Goal: Task Accomplishment & Management: Use online tool/utility

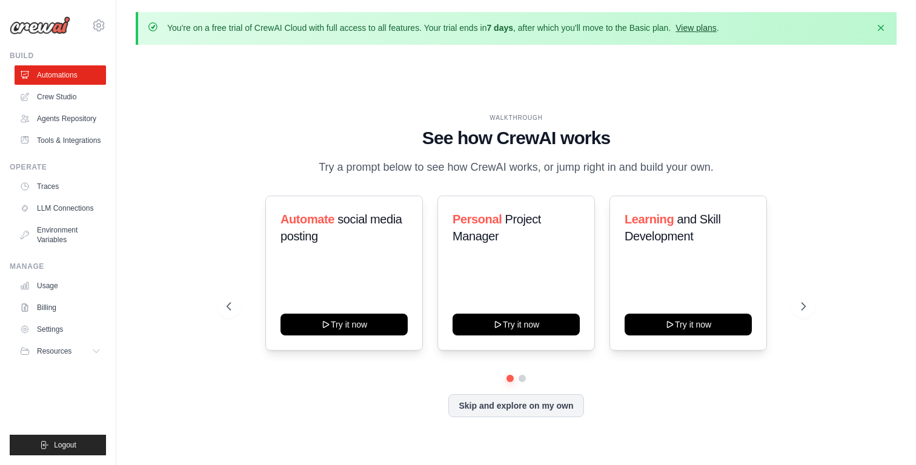
click at [696, 26] on link "View plans" at bounding box center [695, 28] width 41 height 10
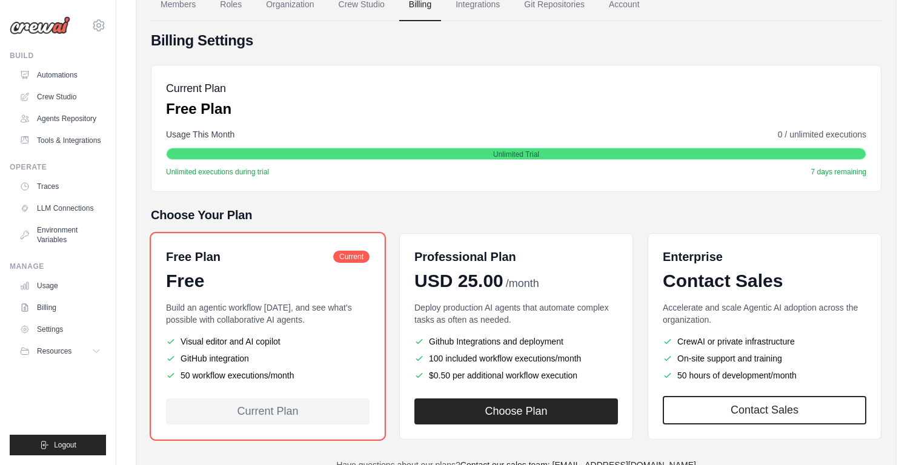
scroll to position [170, 0]
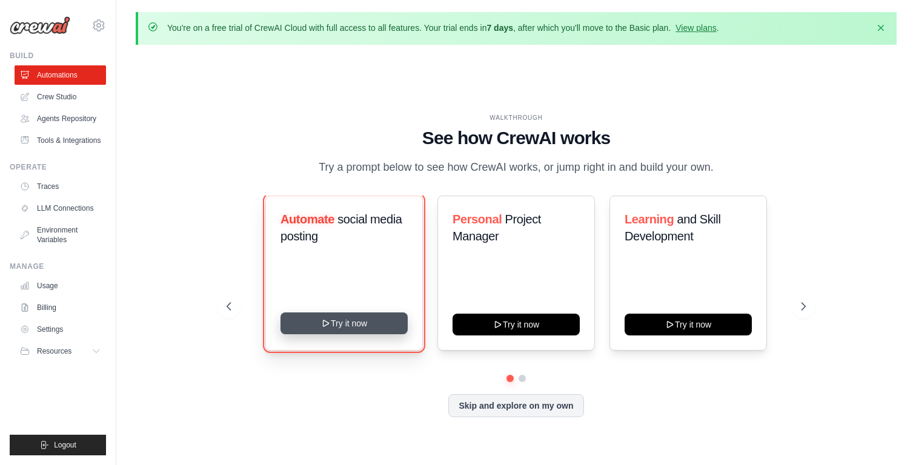
click at [332, 320] on button "Try it now" at bounding box center [343, 323] width 127 height 22
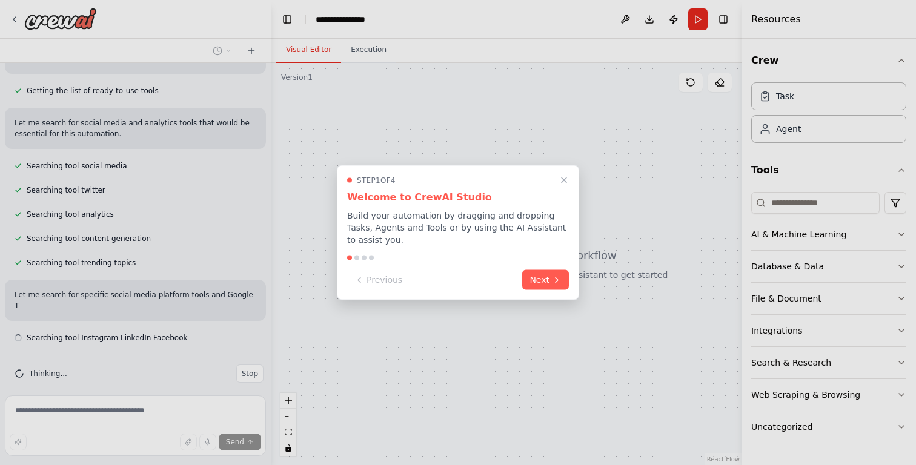
scroll to position [151, 0]
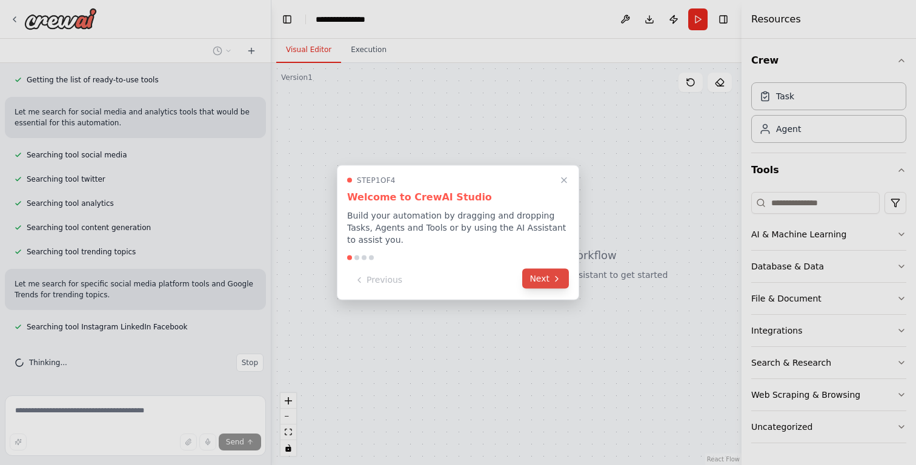
click at [536, 282] on button "Next" at bounding box center [545, 279] width 47 height 20
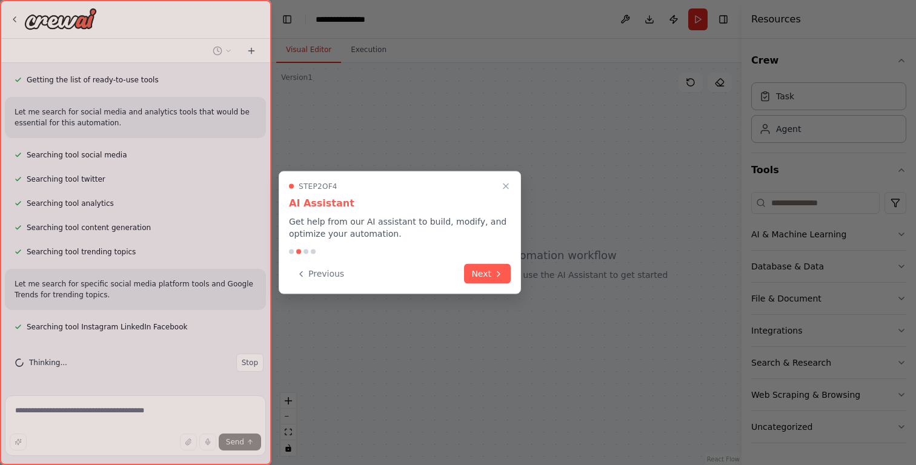
scroll to position [176, 0]
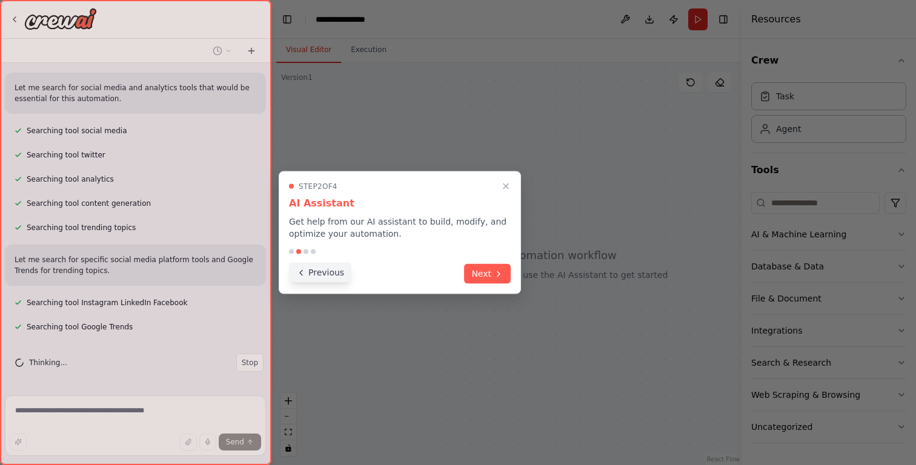
click at [323, 279] on button "Previous" at bounding box center [320, 273] width 62 height 20
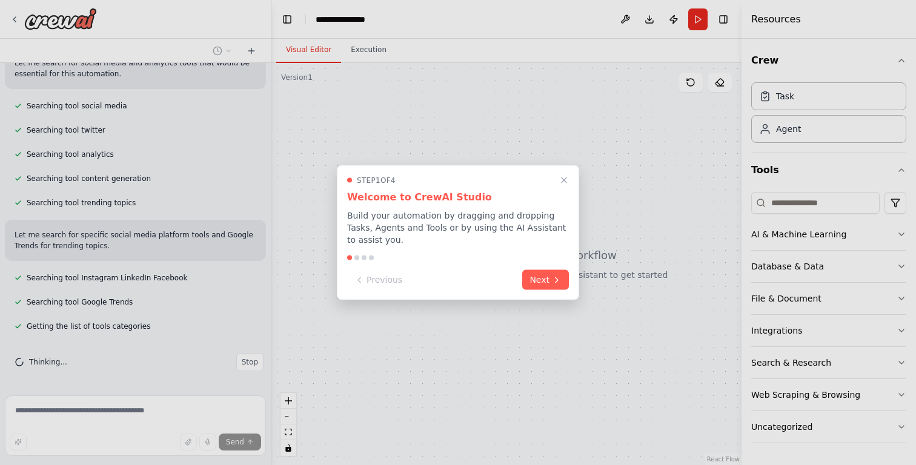
scroll to position [224, 0]
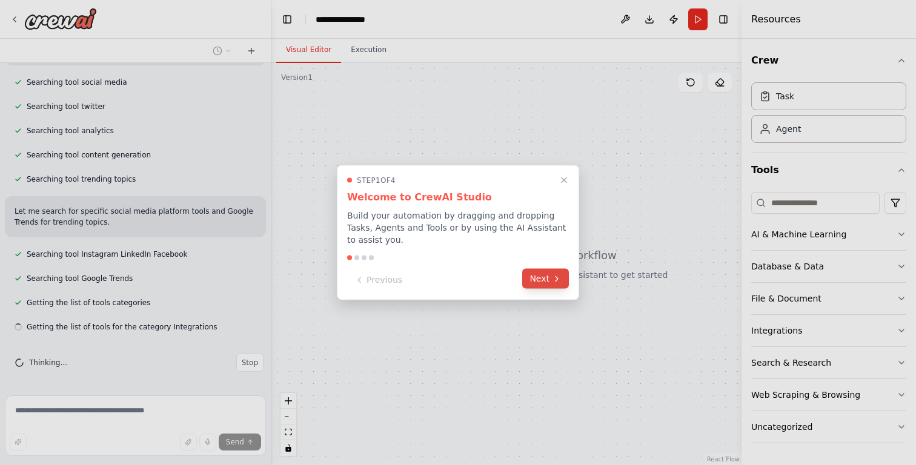
click at [549, 279] on button "Next" at bounding box center [545, 279] width 47 height 20
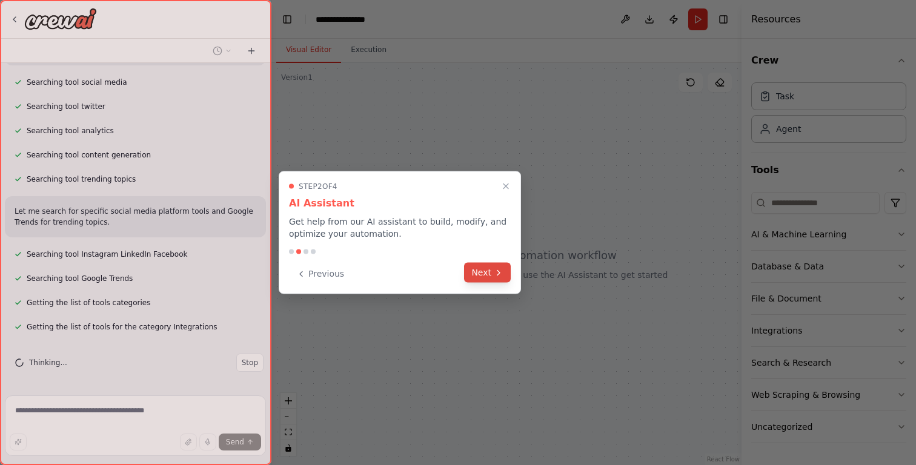
click at [480, 273] on button "Next" at bounding box center [487, 273] width 47 height 20
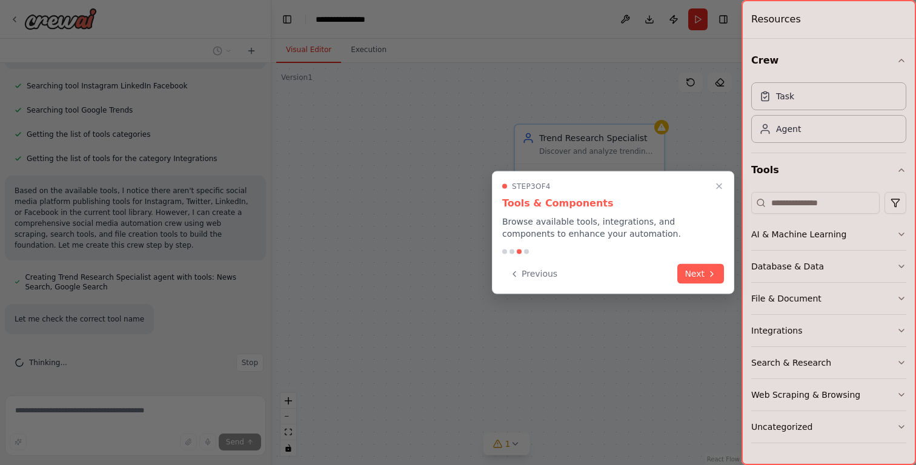
scroll to position [417, 0]
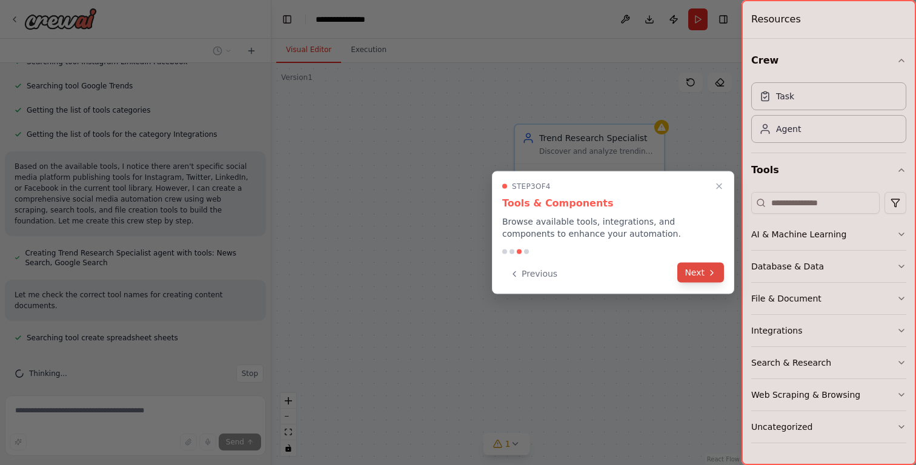
click at [704, 274] on button "Next" at bounding box center [700, 273] width 47 height 20
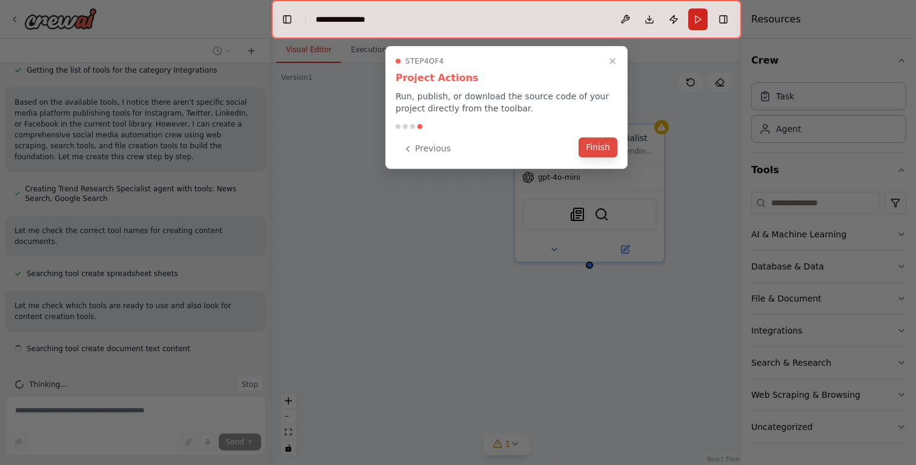
scroll to position [492, 0]
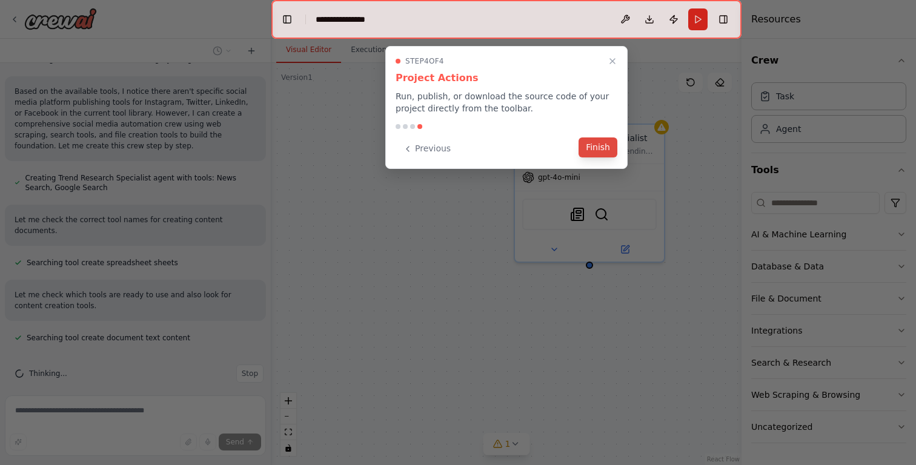
click at [595, 150] on button "Finish" at bounding box center [597, 147] width 39 height 20
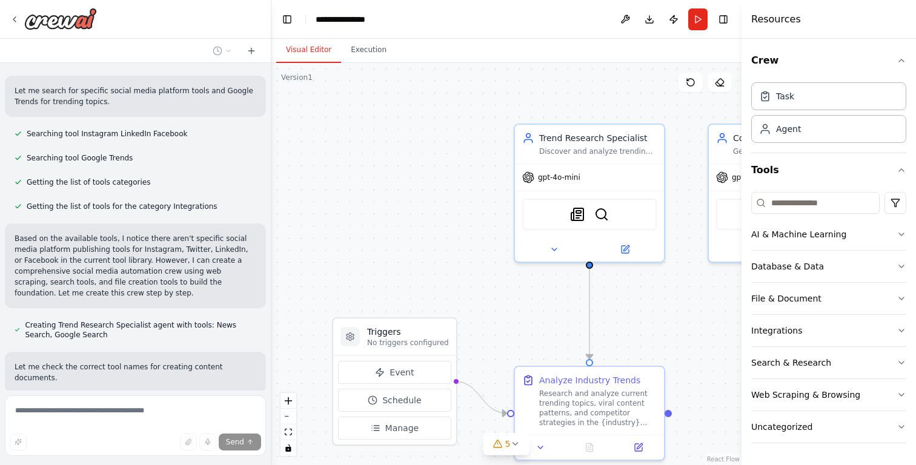
scroll to position [343, 0]
click at [358, 50] on button "Execution" at bounding box center [368, 50] width 55 height 25
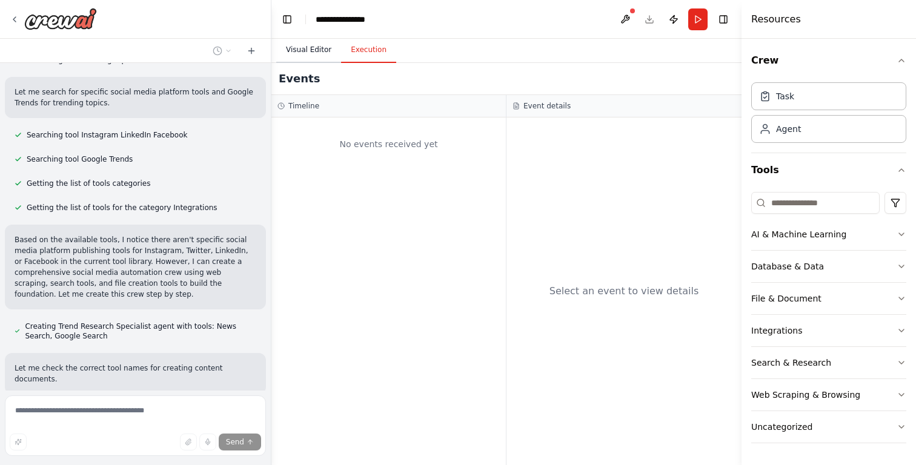
click at [311, 54] on button "Visual Editor" at bounding box center [308, 50] width 65 height 25
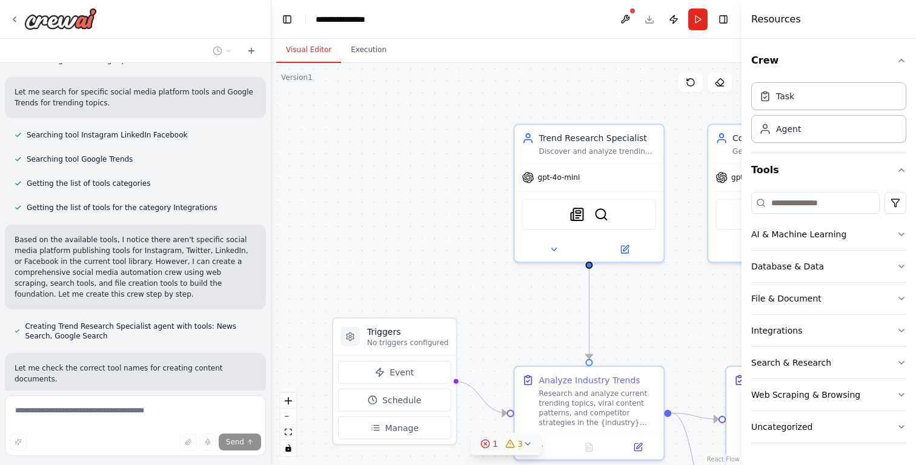
click at [515, 443] on div "3" at bounding box center [514, 444] width 18 height 12
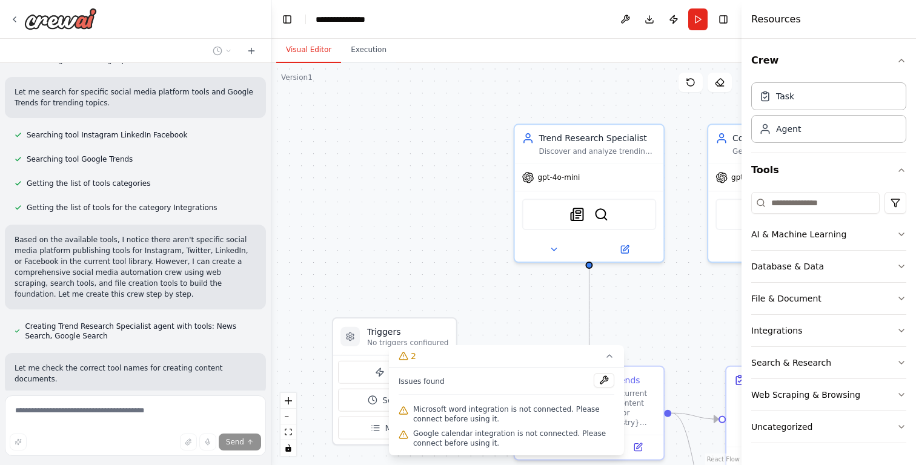
click at [512, 305] on div ".deletable-edge-delete-btn { width: 20px; height: 20px; border: 0px solid #ffff…" at bounding box center [506, 264] width 470 height 402
click at [469, 418] on span "Microsoft word integration is not connected. Please connect before using it." at bounding box center [513, 413] width 201 height 19
click at [472, 438] on span "Google calendar integration is not connected. Please connect before using it." at bounding box center [513, 438] width 201 height 19
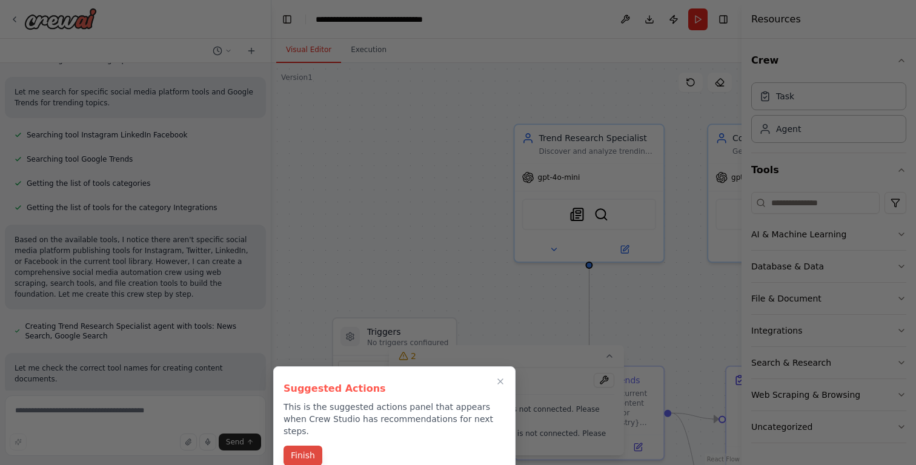
click at [311, 446] on button "Finish" at bounding box center [302, 456] width 39 height 20
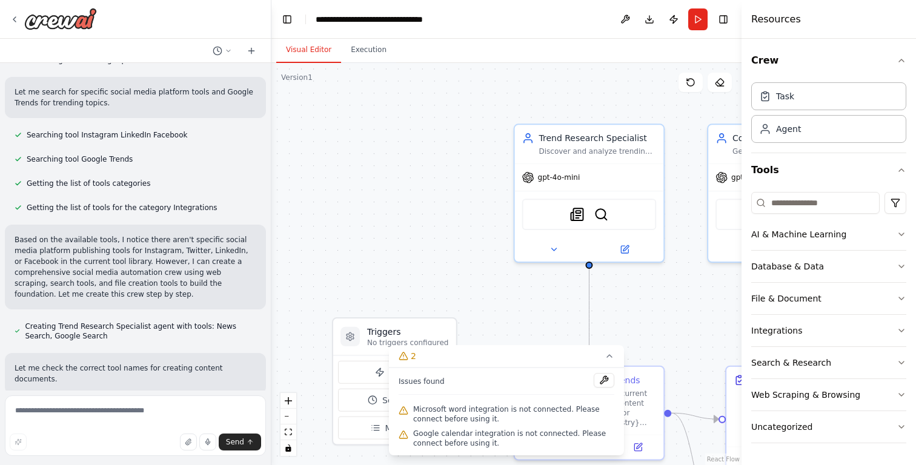
click at [432, 413] on span "Microsoft word integration is not connected. Please connect before using it." at bounding box center [513, 413] width 201 height 19
click at [607, 386] on button at bounding box center [603, 380] width 21 height 15
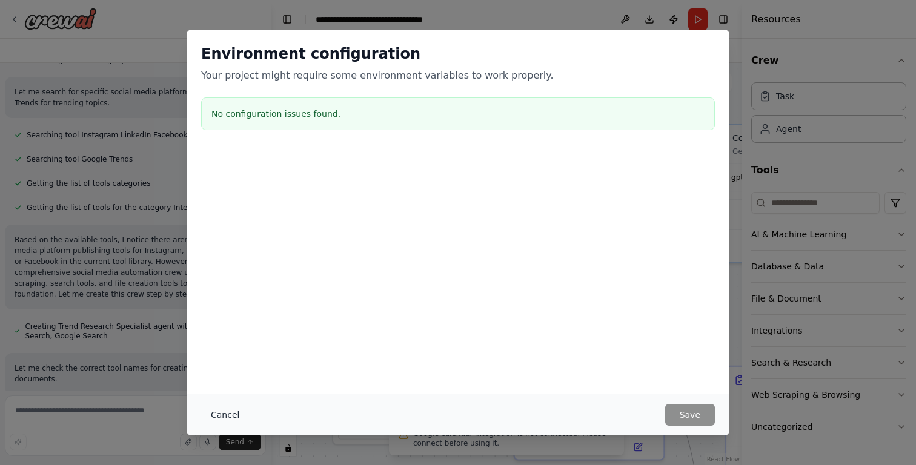
click at [220, 415] on button "Cancel" at bounding box center [225, 415] width 48 height 22
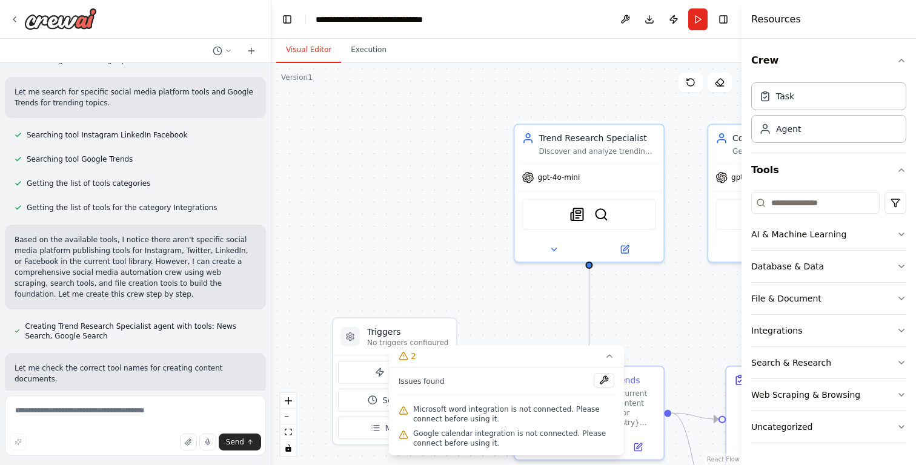
click at [312, 237] on div ".deletable-edge-delete-btn { width: 20px; height: 20px; border: 0px solid #ffff…" at bounding box center [506, 264] width 470 height 402
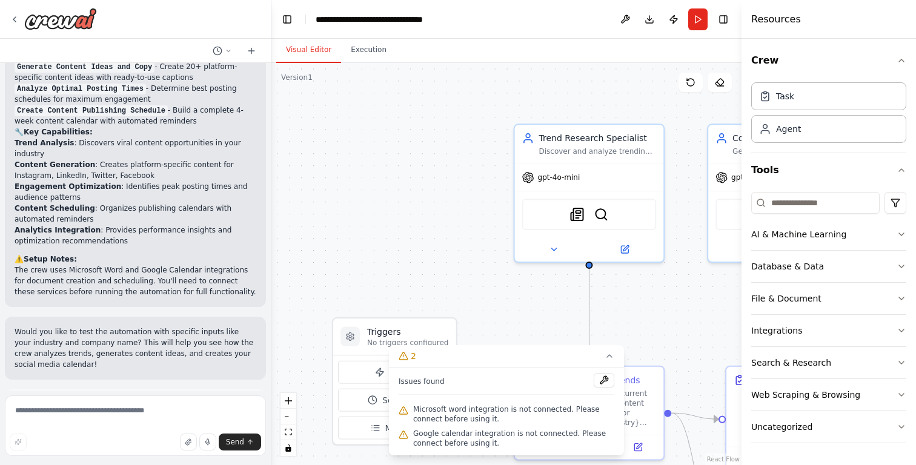
scroll to position [1405, 0]
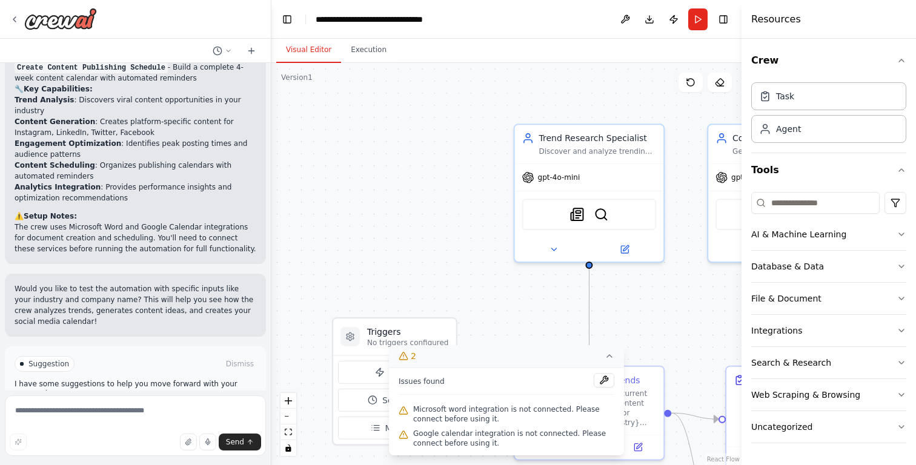
click at [612, 359] on icon at bounding box center [609, 356] width 10 height 10
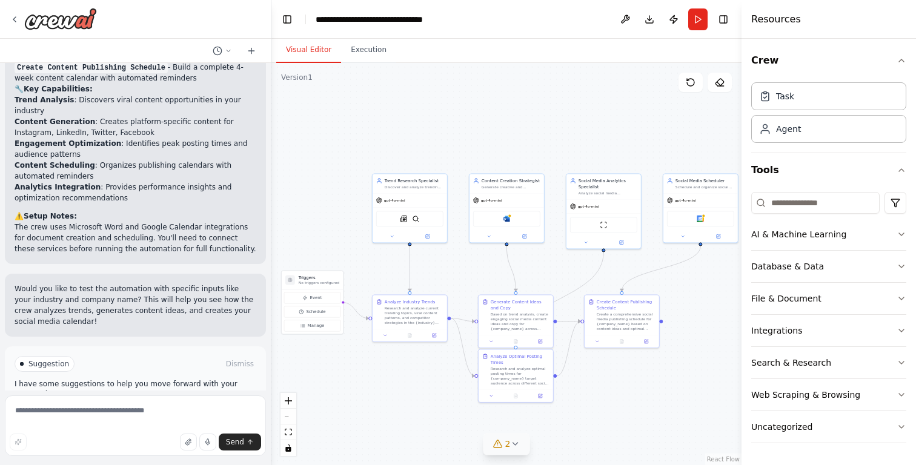
drag, startPoint x: 636, startPoint y: 320, endPoint x: 497, endPoint y: 265, distance: 149.5
click at [496, 265] on div ".deletable-edge-delete-btn { width: 20px; height: 20px; border: 0px solid #ffff…" at bounding box center [506, 264] width 470 height 402
click at [508, 213] on div "Microsoft word" at bounding box center [500, 213] width 67 height 16
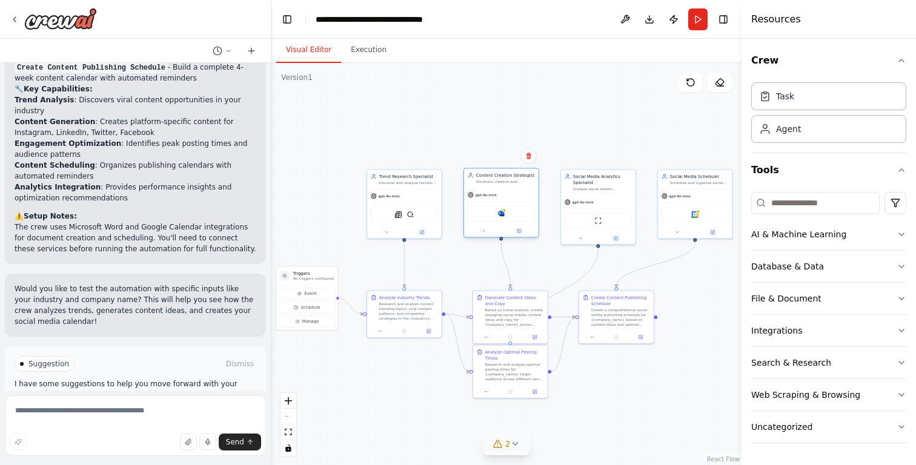
click at [504, 223] on div "Microsoft word" at bounding box center [501, 214] width 74 height 24
click at [511, 443] on icon at bounding box center [515, 444] width 10 height 10
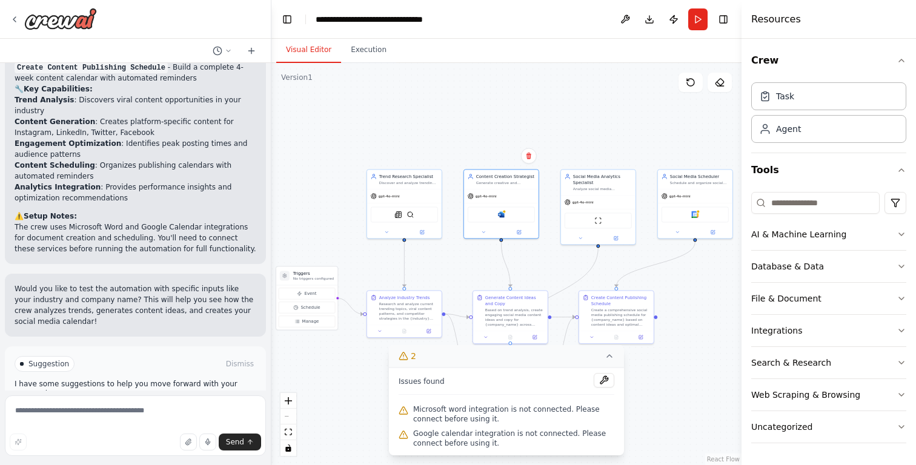
click at [676, 425] on div ".deletable-edge-delete-btn { width: 20px; height: 20px; border: 0px solid #ffff…" at bounding box center [506, 264] width 470 height 402
click at [698, 211] on div at bounding box center [698, 210] width 4 height 4
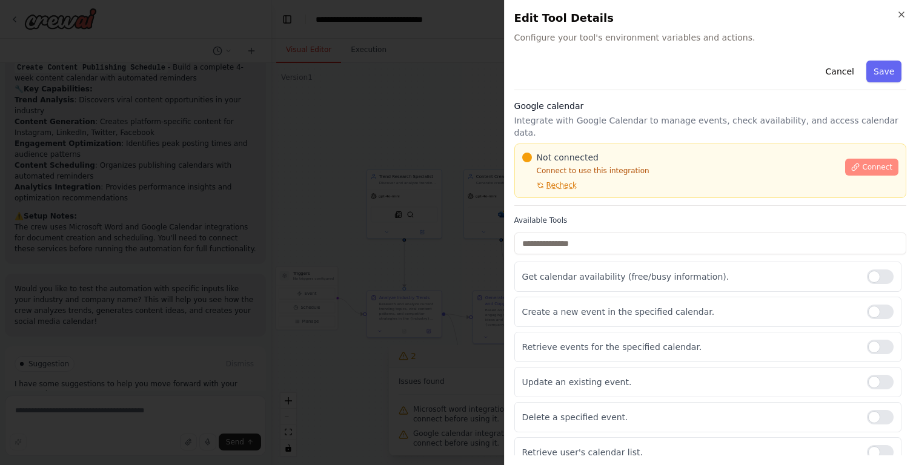
click at [869, 159] on button "Connect" at bounding box center [871, 167] width 53 height 17
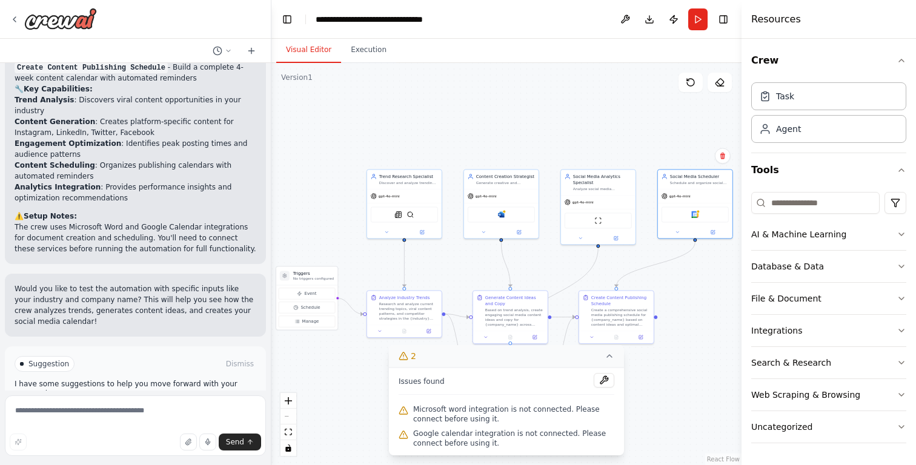
click at [180, 406] on button "Run Automation" at bounding box center [136, 415] width 242 height 19
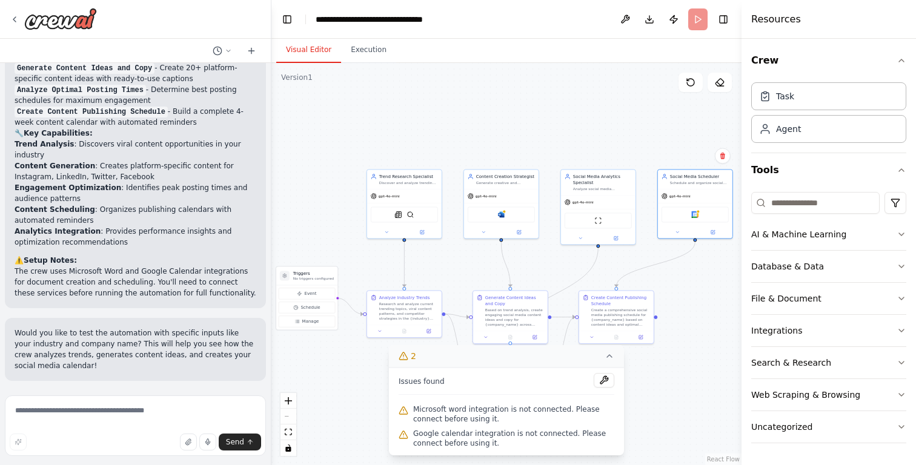
scroll to position [1307, 0]
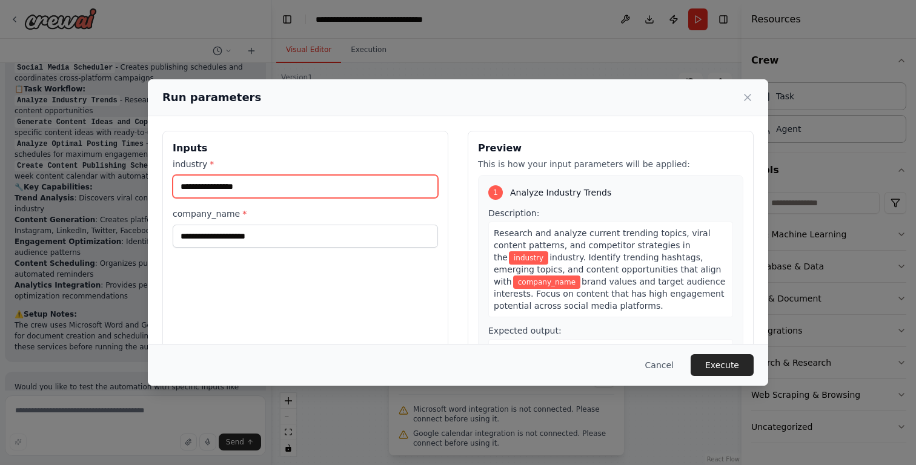
click at [225, 190] on input "industry *" at bounding box center [305, 186] width 265 height 23
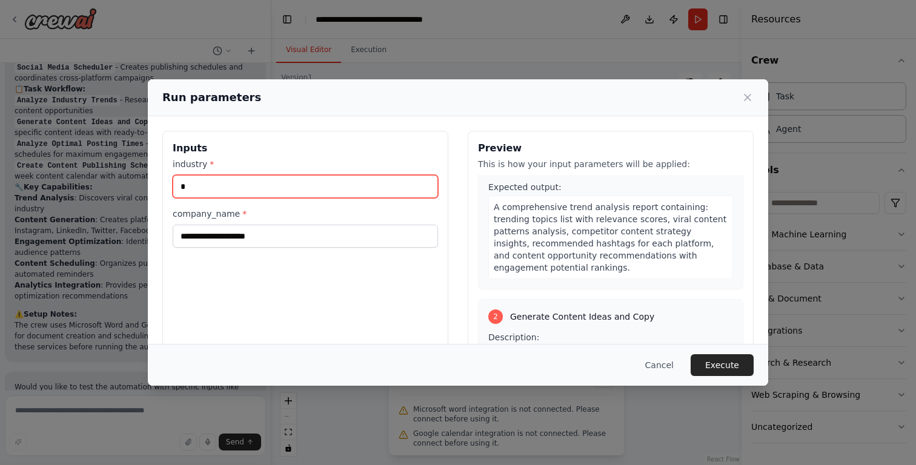
scroll to position [131, 0]
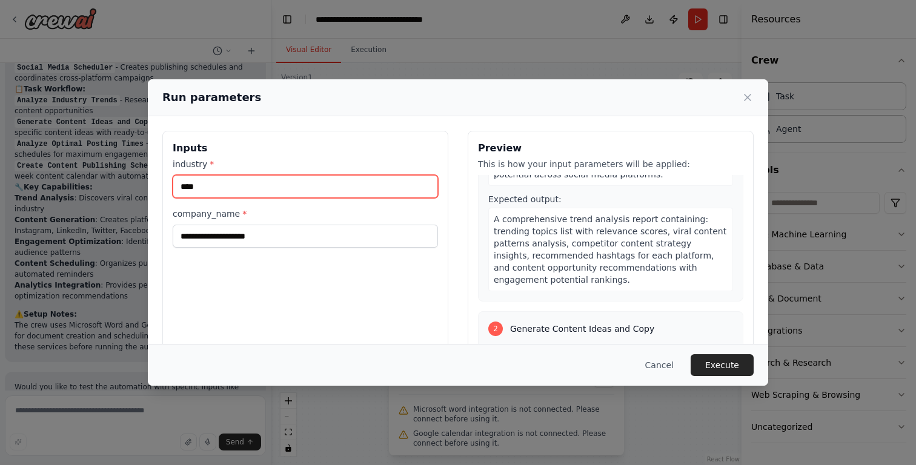
type input "****"
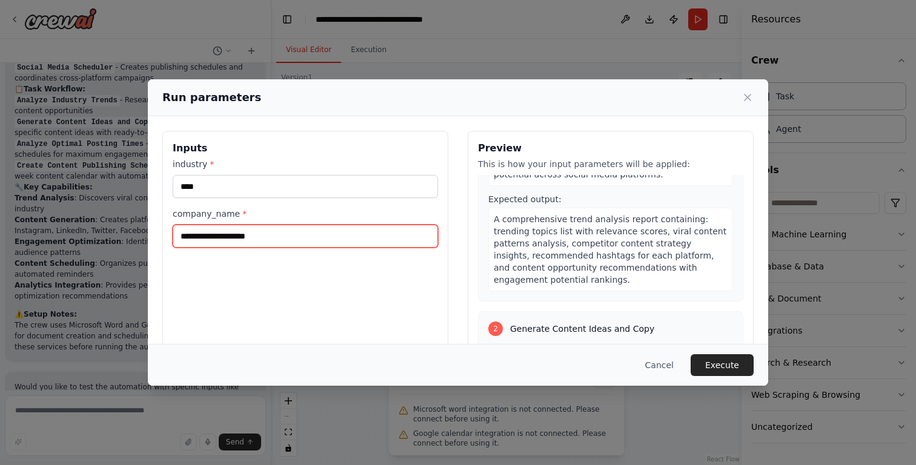
click at [302, 234] on input "company_name *" at bounding box center [305, 236] width 265 height 23
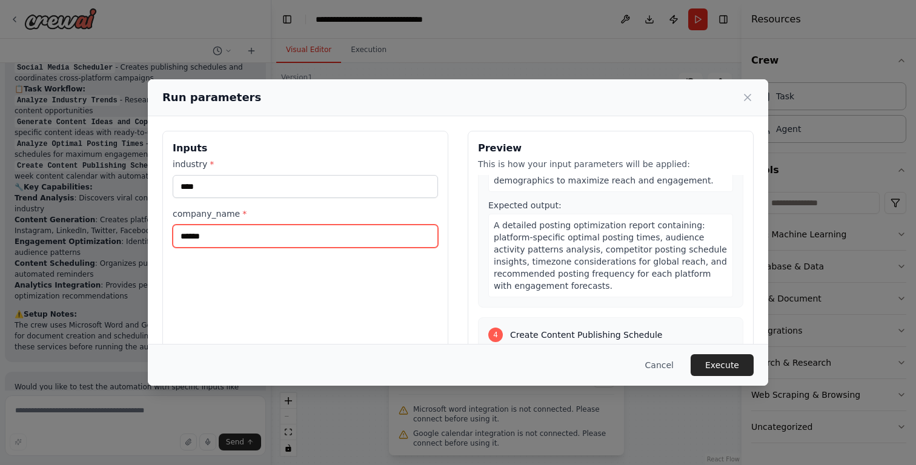
scroll to position [680, 0]
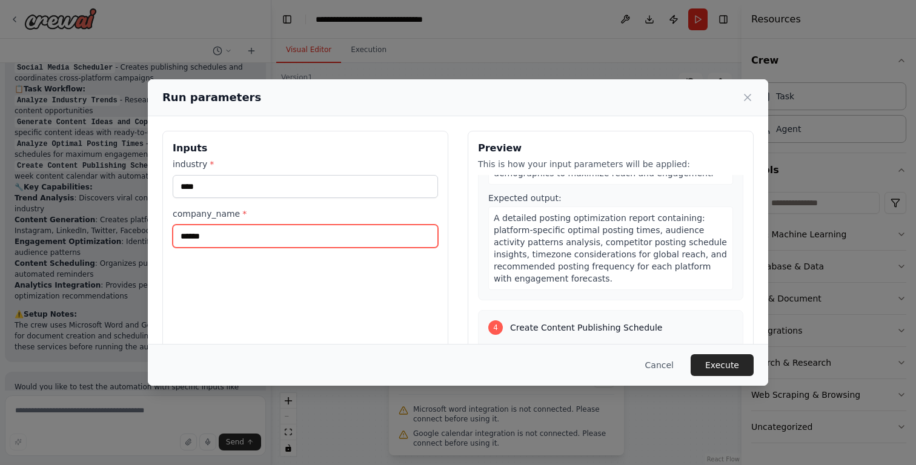
type input "******"
click at [442, 291] on div "Inputs industry * **** company_name * ******" at bounding box center [305, 274] width 286 height 287
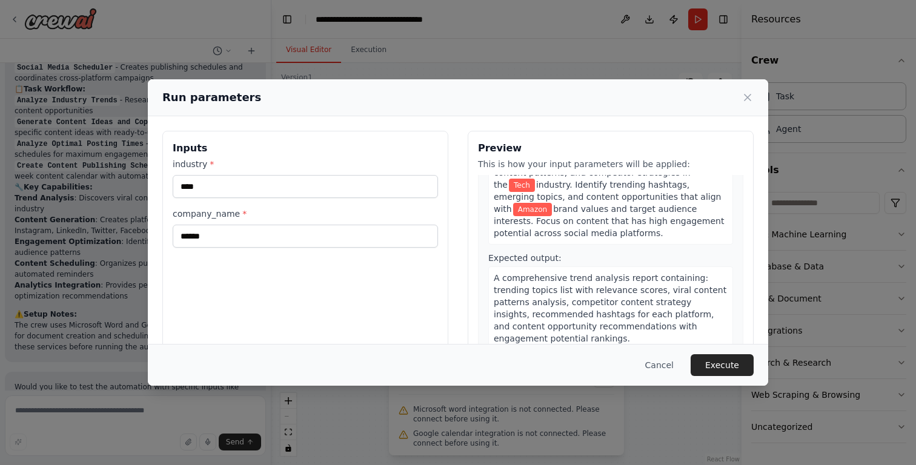
scroll to position [0, 0]
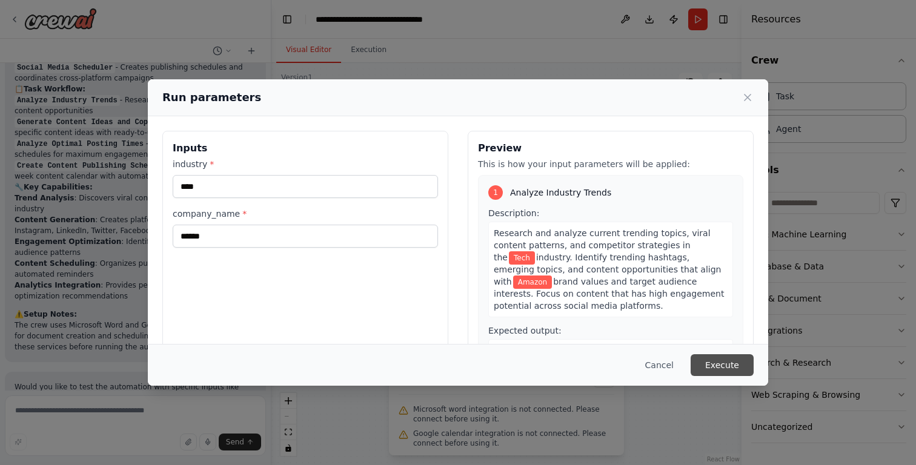
click at [716, 367] on button "Execute" at bounding box center [721, 365] width 63 height 22
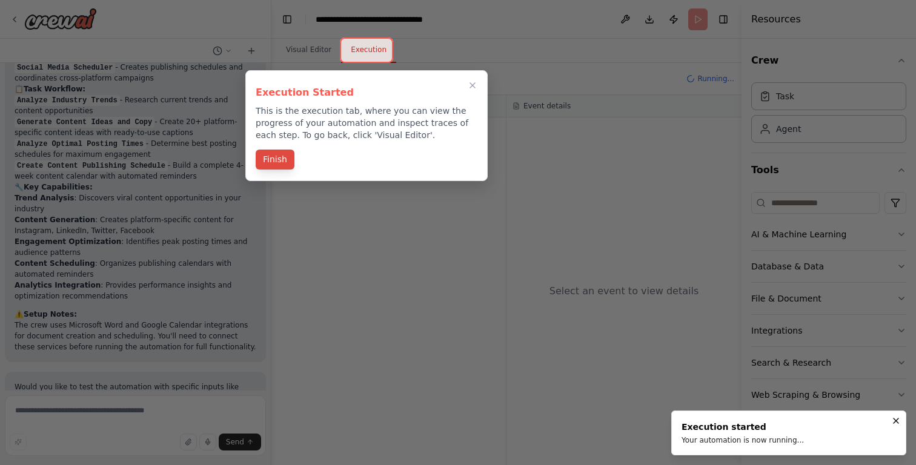
click at [269, 162] on button "Finish" at bounding box center [275, 160] width 39 height 20
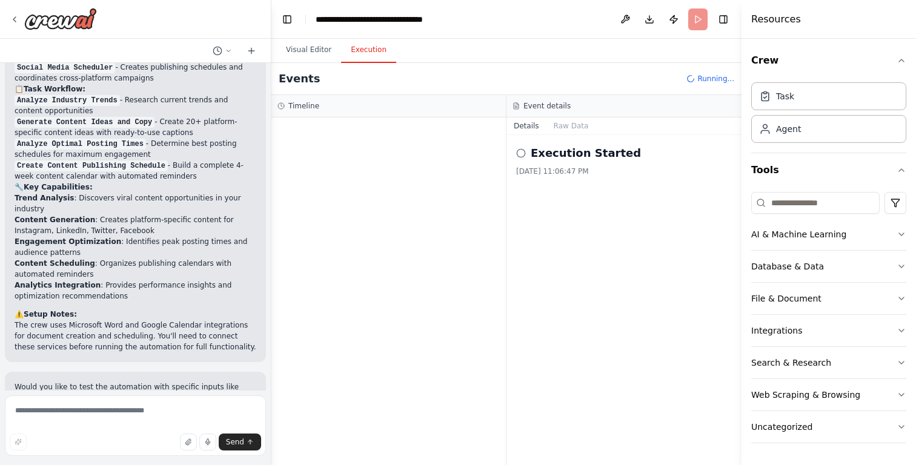
click at [415, 232] on div at bounding box center [388, 291] width 234 height 348
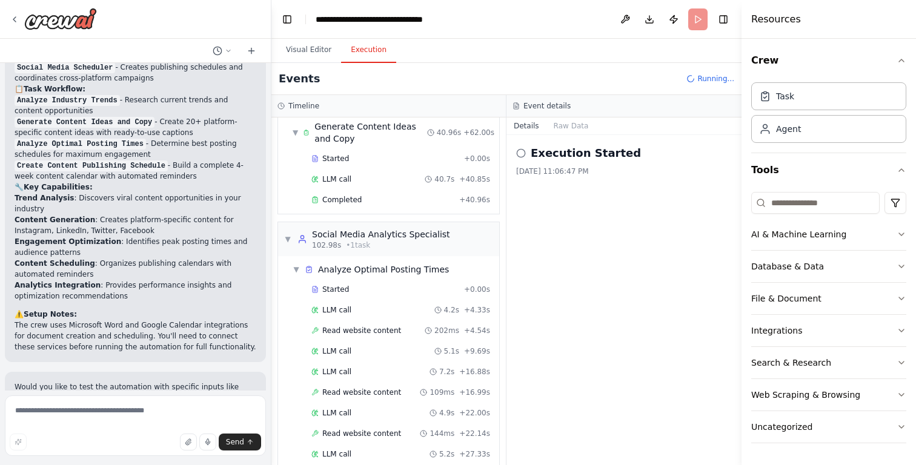
scroll to position [302, 0]
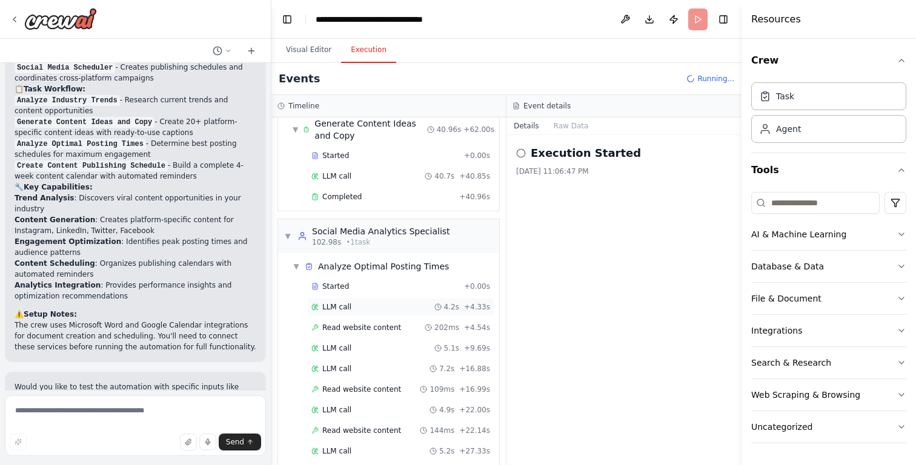
click at [381, 311] on div "LLM call 4.2s + 4.33s" at bounding box center [400, 307] width 179 height 10
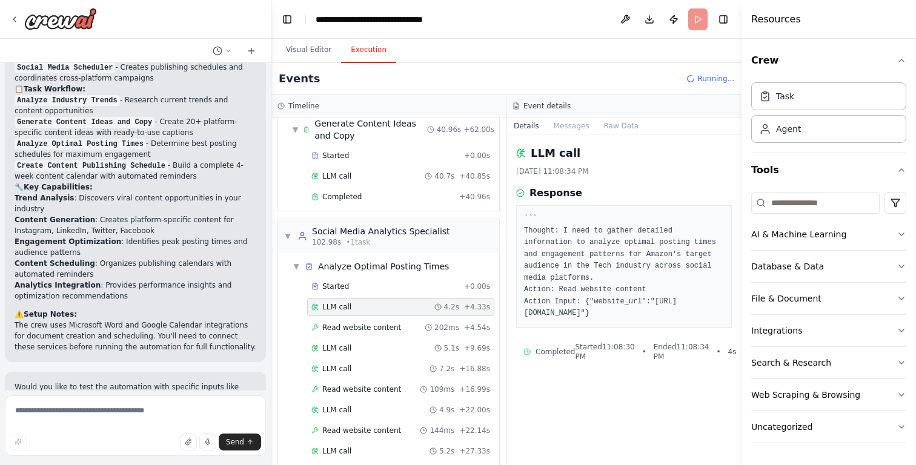
click at [379, 302] on div "LLM call 4.2s + 4.33s" at bounding box center [400, 307] width 179 height 10
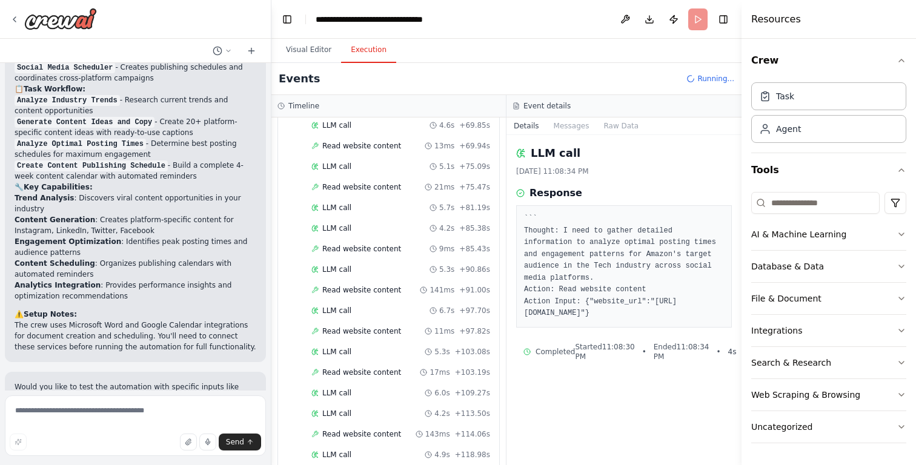
scroll to position [1086, 0]
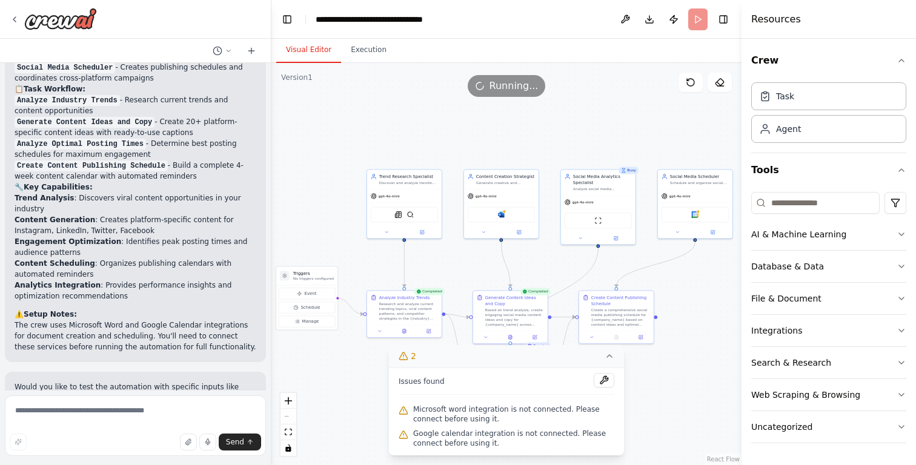
click at [310, 50] on button "Visual Editor" at bounding box center [308, 50] width 65 height 25
click at [362, 47] on button "Execution" at bounding box center [368, 50] width 55 height 25
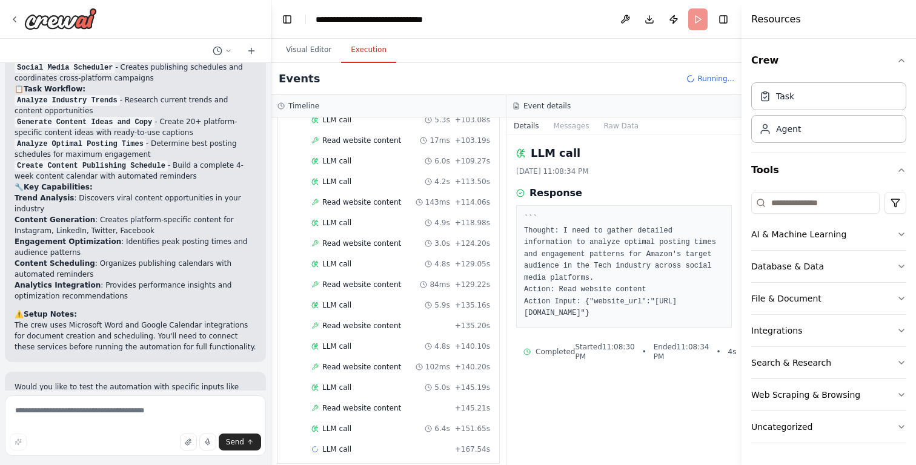
click at [734, 102] on div "Event details" at bounding box center [623, 106] width 235 height 22
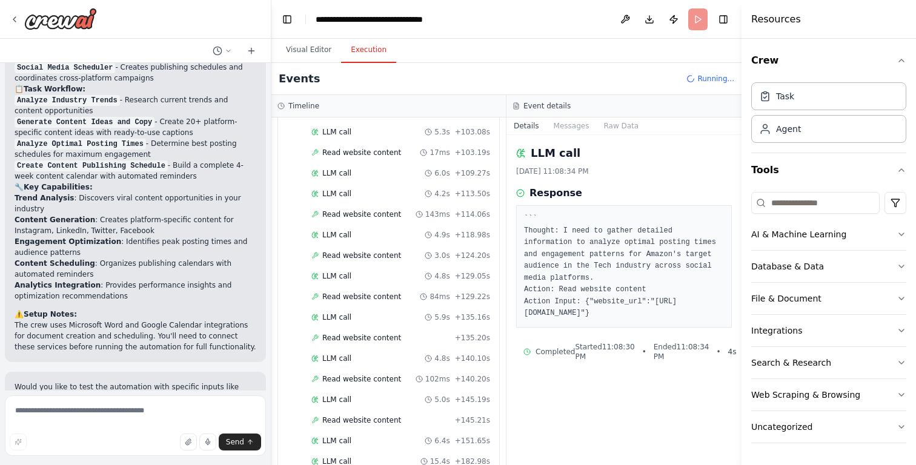
click at [506, 131] on div "▼ Trend Research Specialist 7.63s (+54.37s) • 1 task ▼ Analyze Industry Trends …" at bounding box center [388, 291] width 234 height 348
click at [738, 108] on button "Toggle Sidebar" at bounding box center [741, 232] width 10 height 465
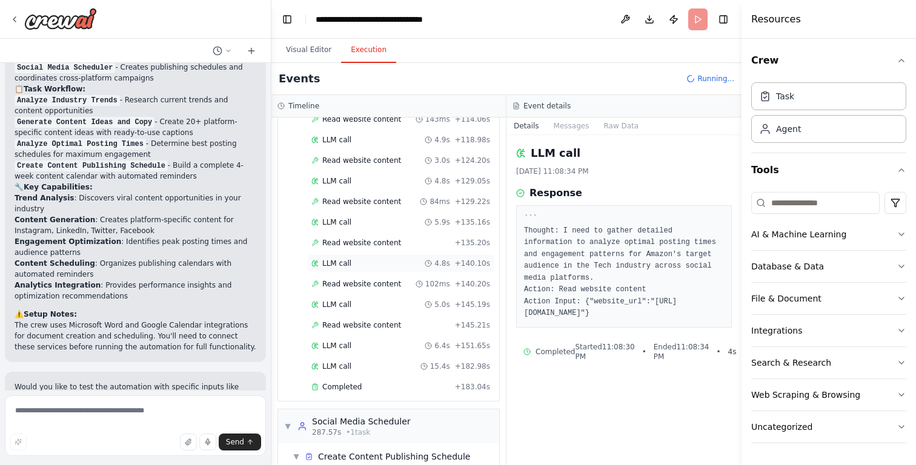
scroll to position [1186, 0]
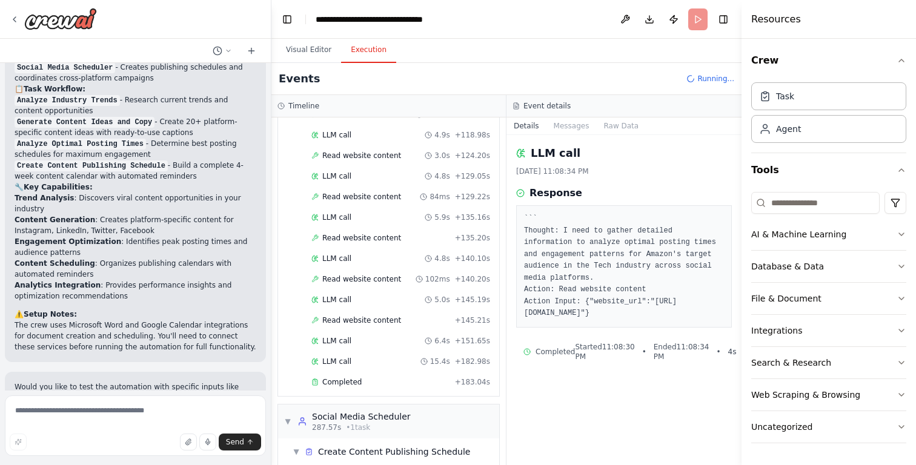
click at [304, 105] on h3 "Timeline" at bounding box center [303, 106] width 31 height 10
click at [499, 404] on div "▼ Social Media Scheduler 287.57s • 1 task" at bounding box center [388, 421] width 221 height 34
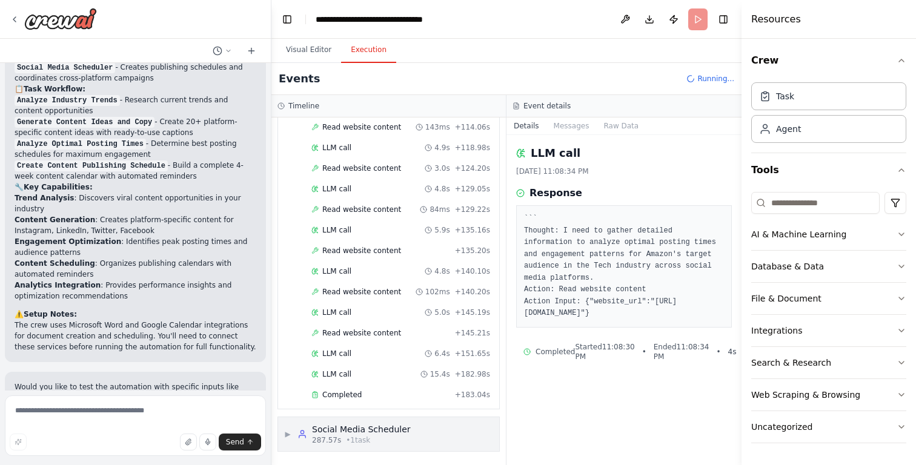
scroll to position [1149, 0]
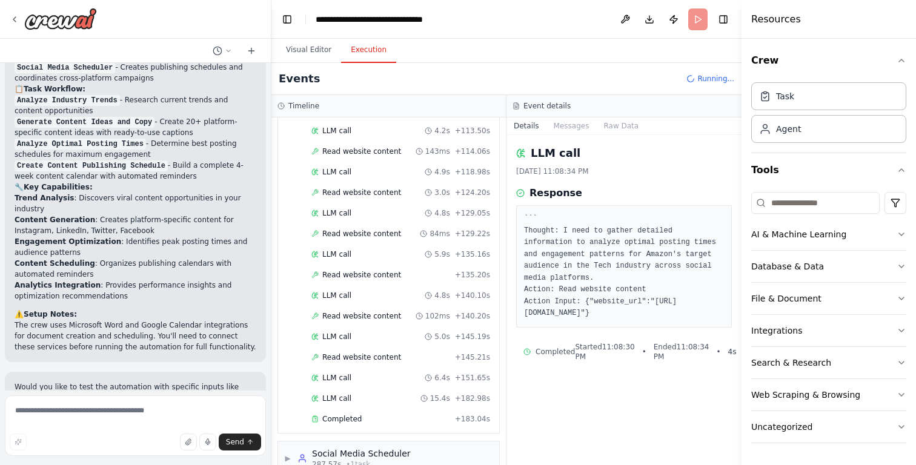
click at [421, 109] on div "Timeline" at bounding box center [388, 106] width 222 height 10
click at [308, 116] on div "Timeline" at bounding box center [388, 106] width 234 height 22
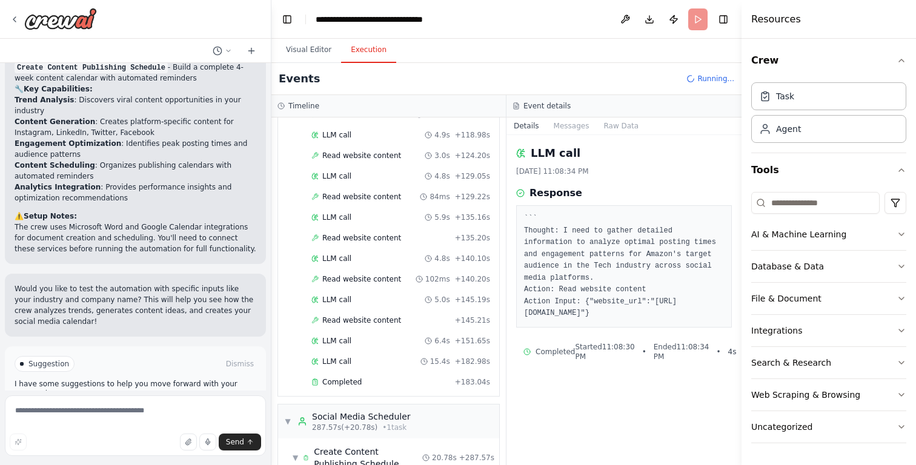
click at [734, 232] on div "LLM call 10/6/2025, 11:08:34 PM Response ``` Thought: I need to gather detailed…" at bounding box center [623, 300] width 235 height 330
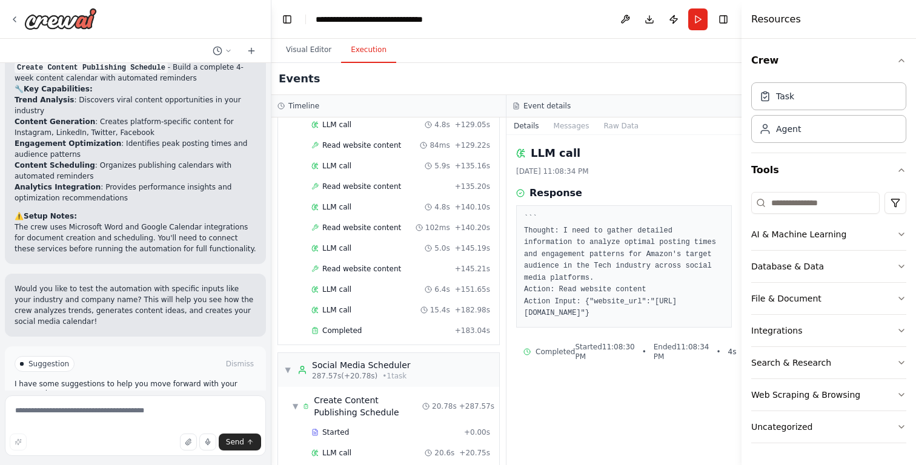
click at [334, 464] on span "Completed" at bounding box center [341, 474] width 39 height 10
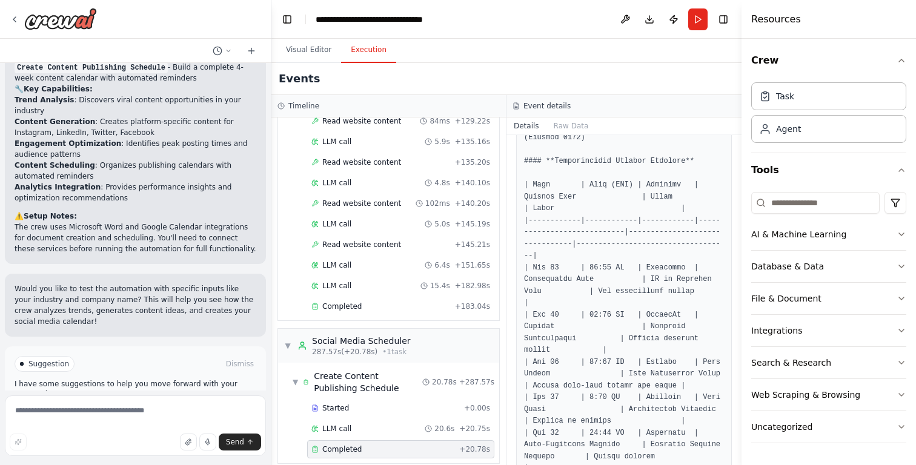
scroll to position [246, 0]
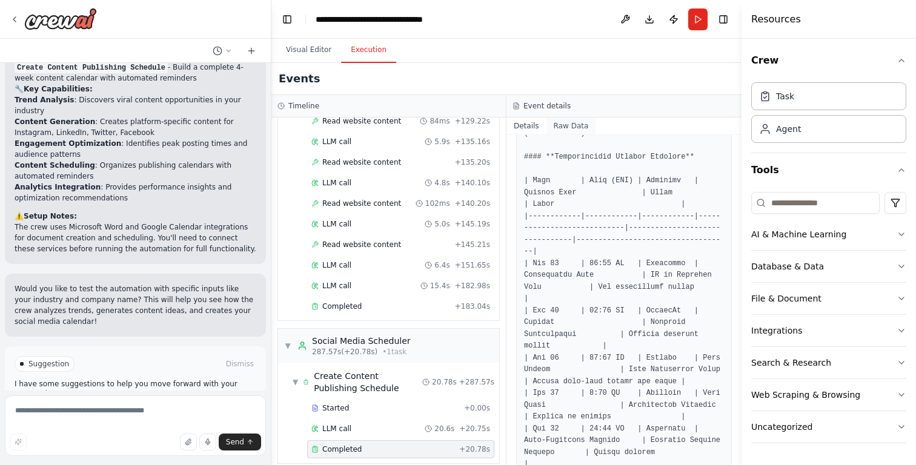
click at [567, 124] on button "Raw Data" at bounding box center [571, 125] width 50 height 17
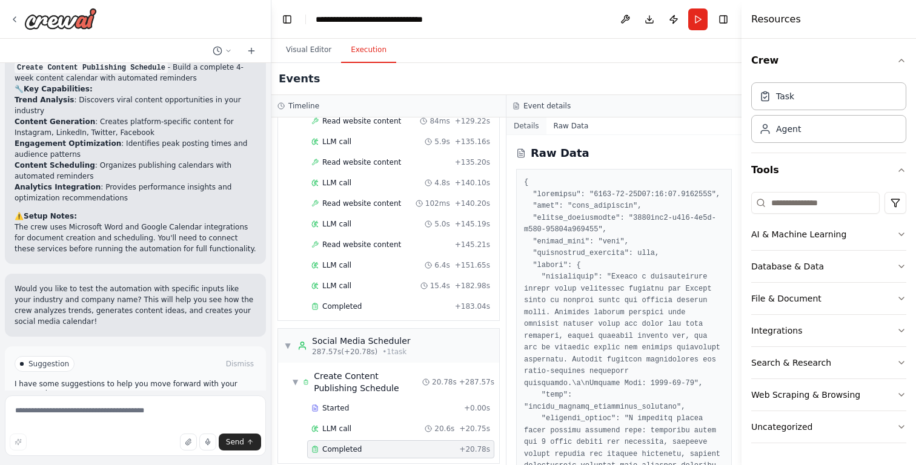
click at [528, 127] on button "Details" at bounding box center [526, 125] width 40 height 17
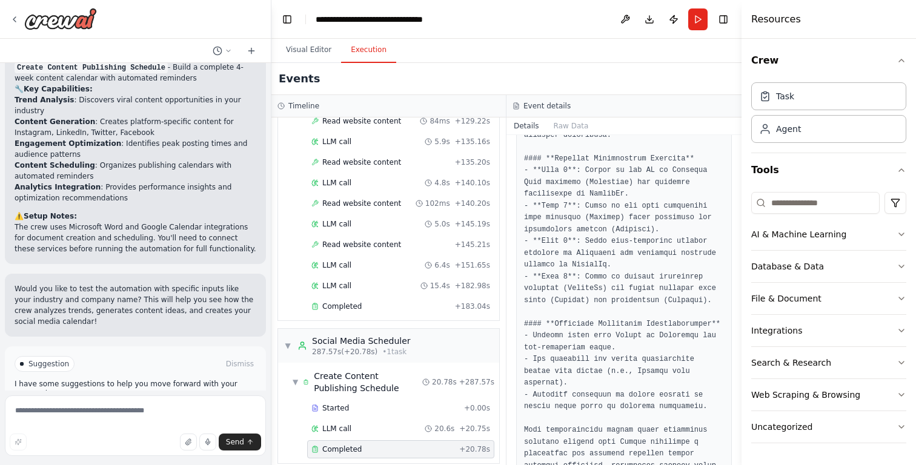
scroll to position [1158, 0]
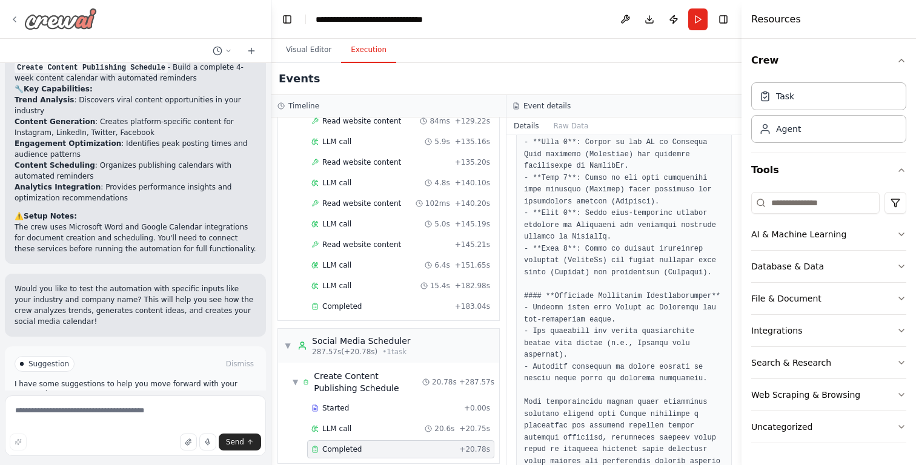
click at [13, 21] on icon at bounding box center [15, 20] width 10 height 10
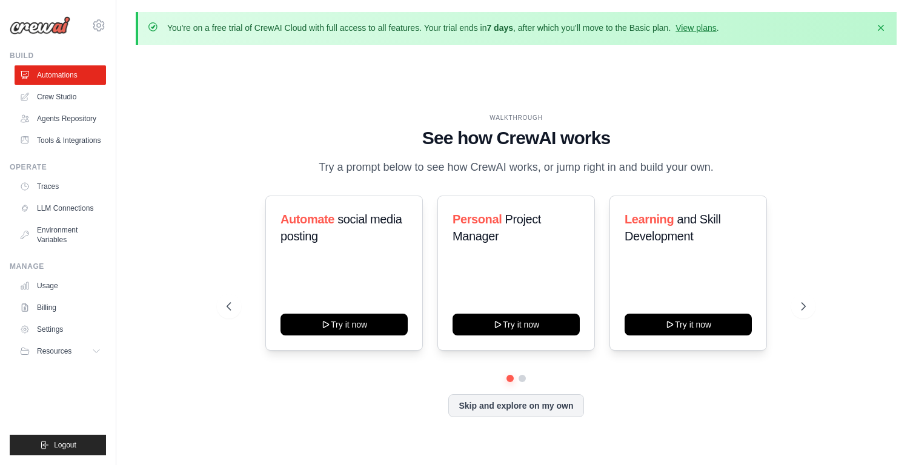
click at [13, 21] on img at bounding box center [40, 25] width 61 height 18
click at [523, 378] on button at bounding box center [522, 379] width 10 height 10
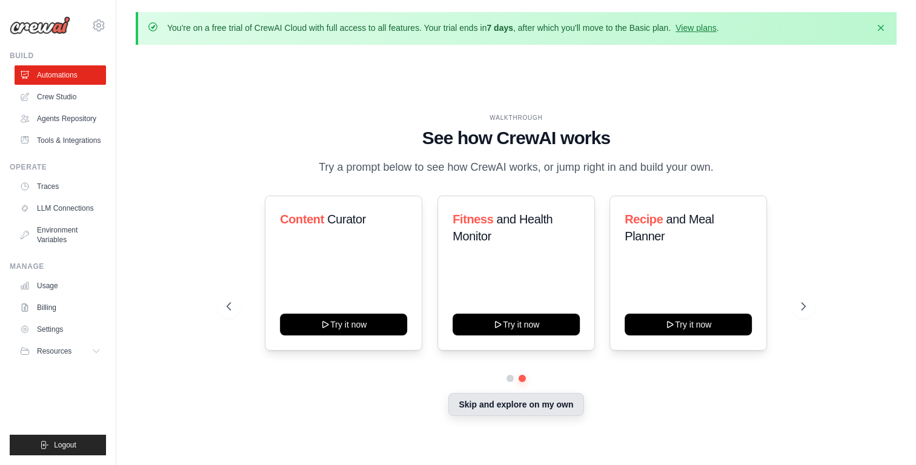
click at [516, 406] on button "Skip and explore on my own" at bounding box center [515, 404] width 135 height 23
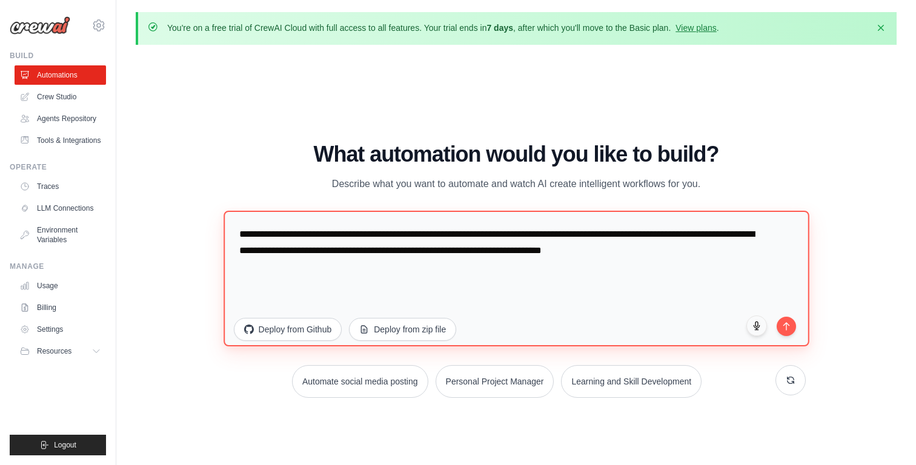
click at [435, 256] on textarea "**********" at bounding box center [515, 279] width 585 height 136
drag, startPoint x: 322, startPoint y: 239, endPoint x: 387, endPoint y: 240, distance: 65.4
click at [387, 240] on textarea "**********" at bounding box center [515, 279] width 585 height 136
click at [330, 239] on textarea "**********" at bounding box center [515, 279] width 585 height 136
click at [322, 236] on textarea "**********" at bounding box center [515, 279] width 585 height 136
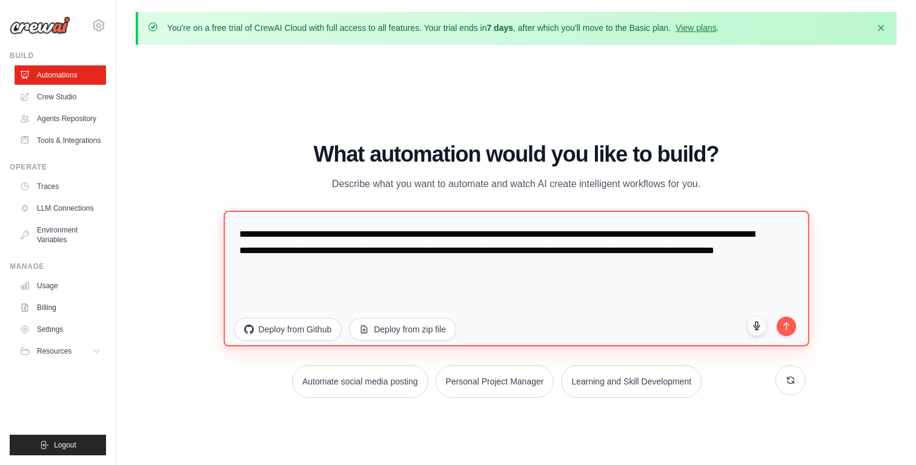
click at [465, 236] on textarea "**********" at bounding box center [515, 279] width 585 height 136
click at [666, 239] on textarea "**********" at bounding box center [515, 279] width 585 height 136
click at [287, 252] on textarea "**********" at bounding box center [515, 279] width 585 height 136
click at [328, 251] on textarea "**********" at bounding box center [515, 279] width 585 height 136
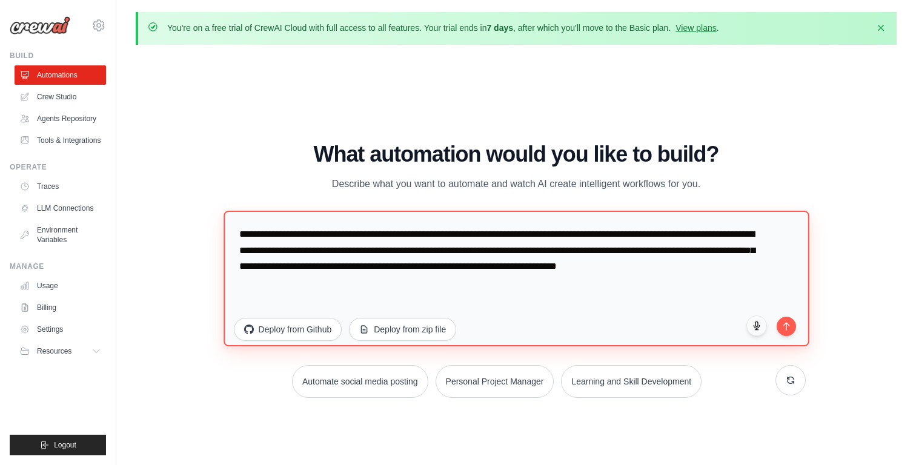
click at [452, 254] on textarea "**********" at bounding box center [515, 279] width 585 height 136
click at [532, 252] on textarea "**********" at bounding box center [515, 279] width 585 height 136
click at [742, 254] on textarea "**********" at bounding box center [515, 279] width 585 height 136
click at [297, 269] on textarea "**********" at bounding box center [515, 279] width 585 height 136
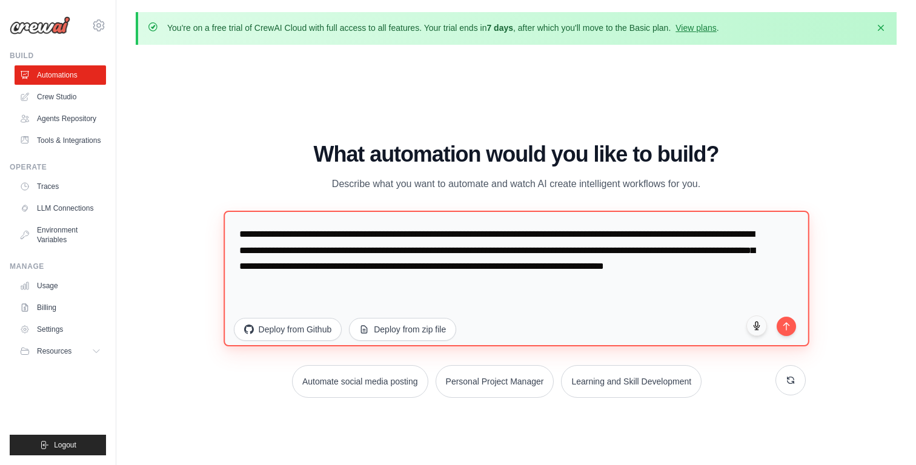
click at [295, 267] on textarea "**********" at bounding box center [515, 279] width 585 height 136
click at [322, 267] on textarea "**********" at bounding box center [515, 279] width 585 height 136
click at [424, 264] on textarea "**********" at bounding box center [515, 279] width 585 height 136
drag, startPoint x: 607, startPoint y: 271, endPoint x: 53, endPoint y: 231, distance: 554.9
click at [53, 231] on body "eb.nabizadeh@gmail.com Settings Build Automations" at bounding box center [458, 253] width 916 height 507
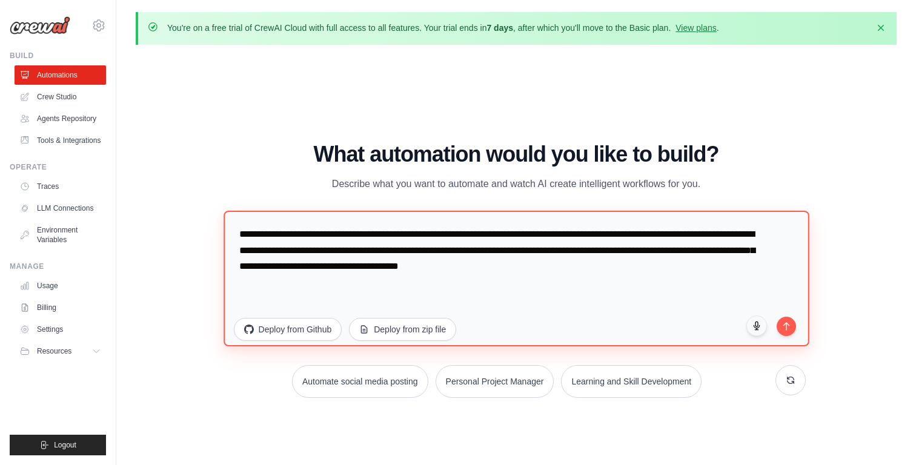
paste textarea "**********"
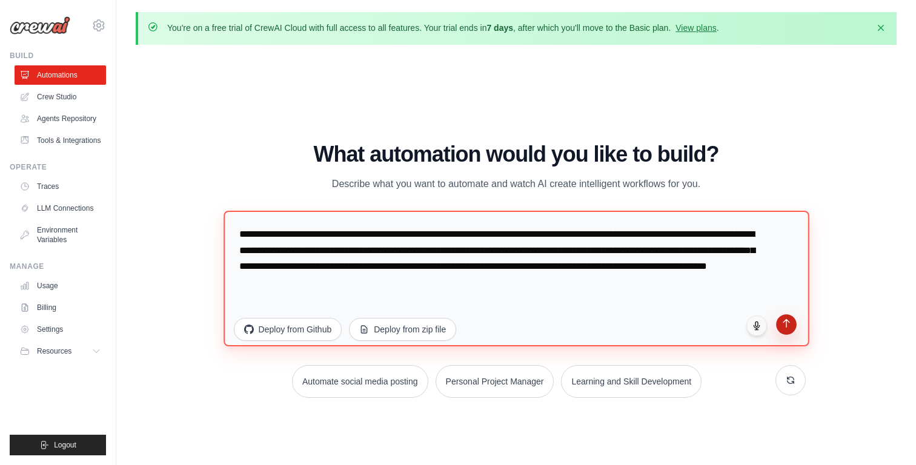
type textarea "**********"
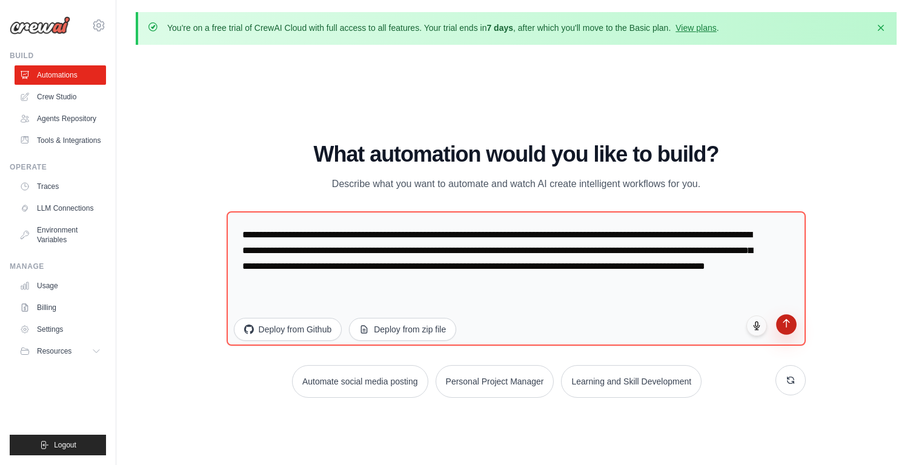
click at [789, 329] on button "submit" at bounding box center [786, 324] width 21 height 21
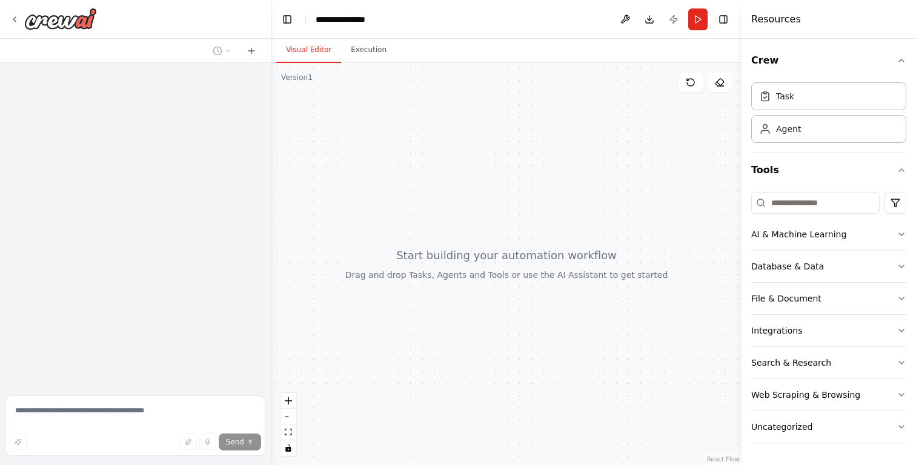
click at [156, 87] on div at bounding box center [135, 227] width 271 height 328
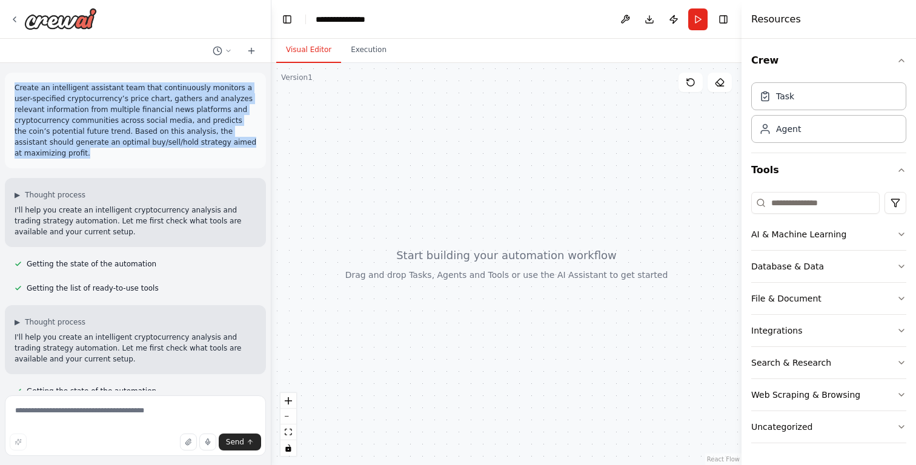
drag, startPoint x: 214, startPoint y: 144, endPoint x: 15, endPoint y: 82, distance: 208.6
click at [15, 82] on p "Create an intelligent assistant team that continuously monitors a user-specifie…" at bounding box center [136, 120] width 242 height 76
copy p "Create an intelligent assistant team that continuously monitors a user-specifie…"
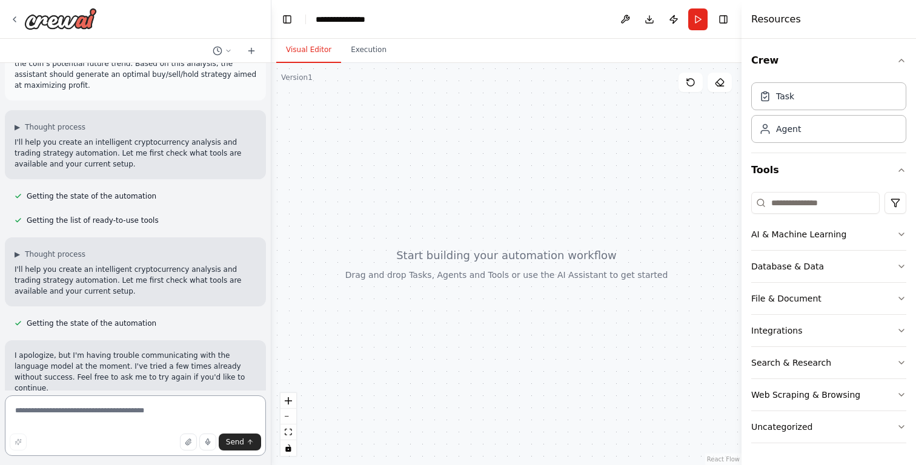
click at [99, 417] on textarea at bounding box center [135, 425] width 261 height 61
paste textarea "**********"
type textarea "**********"
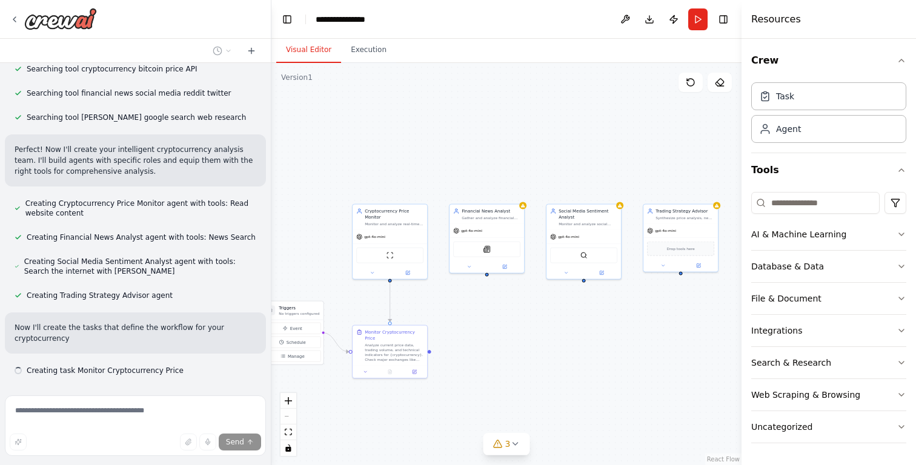
scroll to position [713, 0]
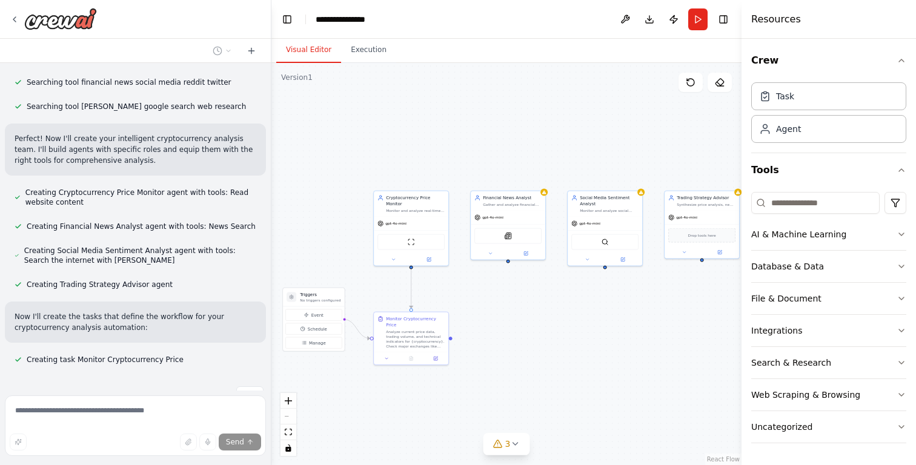
drag, startPoint x: 653, startPoint y: 334, endPoint x: 546, endPoint y: 307, distance: 110.6
click at [546, 307] on div ".deletable-edge-delete-btn { width: 20px; height: 20px; border: 0px solid #ffff…" at bounding box center [506, 264] width 470 height 402
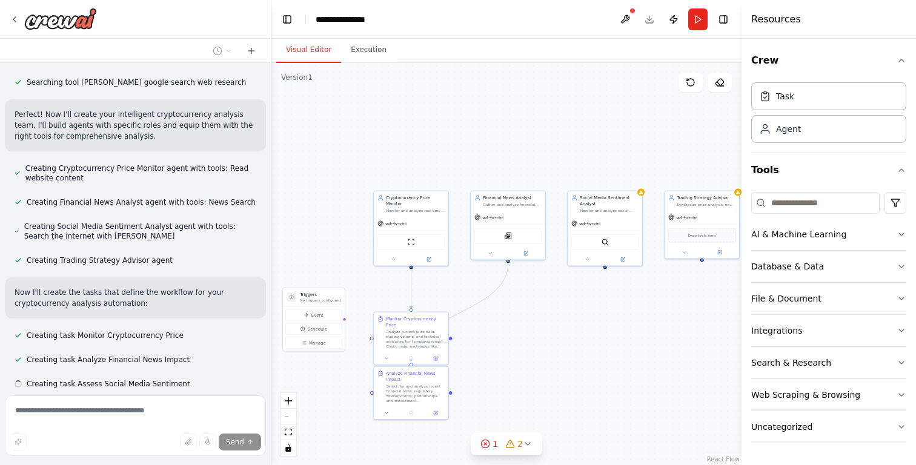
scroll to position [762, 0]
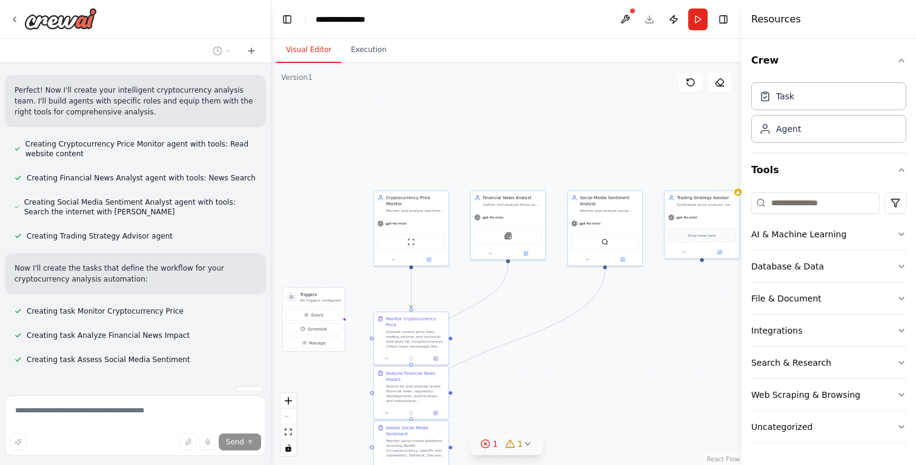
click at [525, 443] on icon at bounding box center [528, 444] width 10 height 10
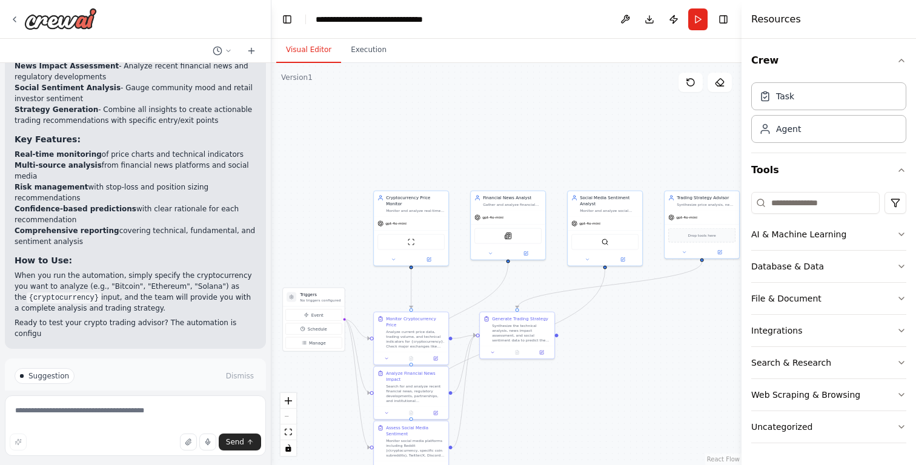
scroll to position [1471, 0]
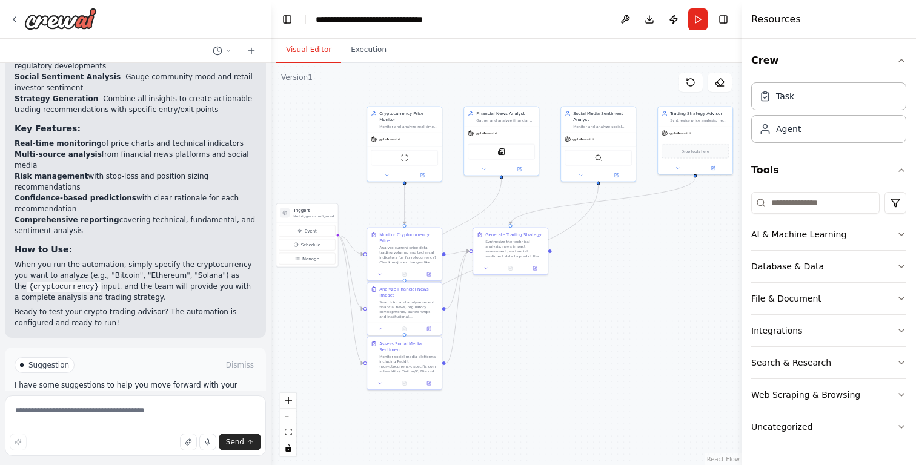
drag, startPoint x: 512, startPoint y: 401, endPoint x: 506, endPoint y: 317, distance: 84.4
click at [506, 317] on div ".deletable-edge-delete-btn { width: 20px; height: 20px; border: 0px solid #ffff…" at bounding box center [506, 264] width 470 height 402
click at [47, 360] on span "Suggestion" at bounding box center [48, 365] width 41 height 10
click at [116, 412] on span "Run Automation" at bounding box center [140, 417] width 59 height 10
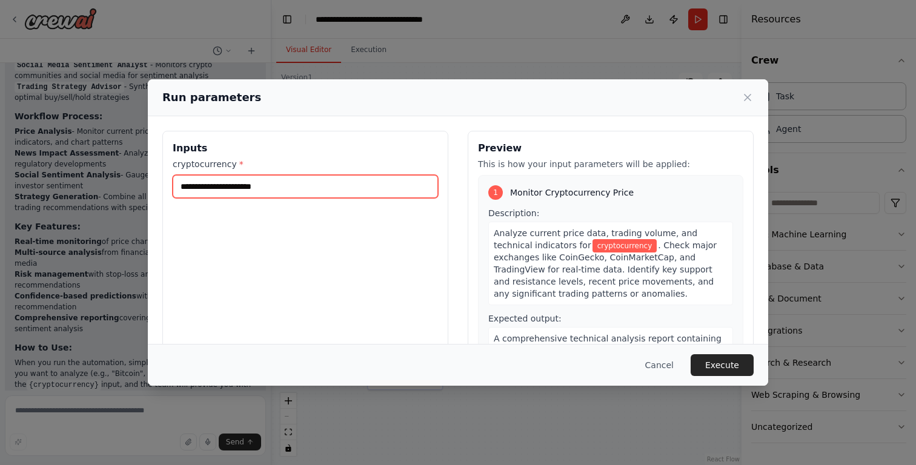
click at [248, 185] on input "cryptocurrency *" at bounding box center [305, 186] width 265 height 23
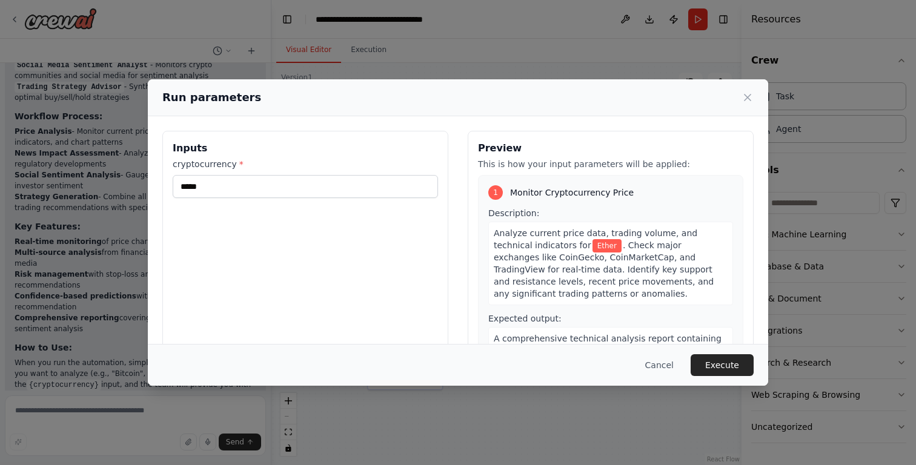
drag, startPoint x: 251, startPoint y: 99, endPoint x: 323, endPoint y: 97, distance: 72.1
click at [323, 97] on div "Run parameters" at bounding box center [457, 97] width 591 height 17
drag, startPoint x: 216, startPoint y: 182, endPoint x: 165, endPoint y: 180, distance: 51.5
click at [165, 180] on div "Inputs cryptocurrency * *****" at bounding box center [305, 274] width 286 height 287
paste input "***"
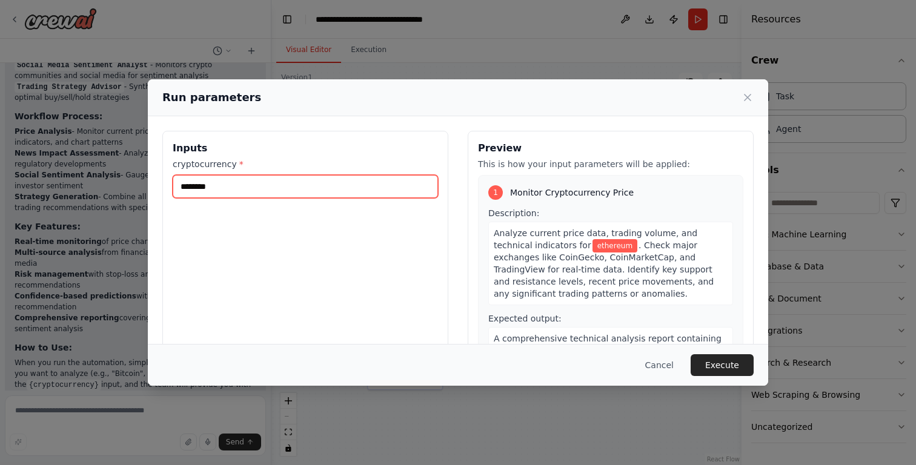
drag, startPoint x: 186, startPoint y: 188, endPoint x: 167, endPoint y: 187, distance: 19.4
click at [167, 188] on div "Inputs cryptocurrency * ********" at bounding box center [305, 274] width 286 height 287
type input "********"
click at [237, 227] on div "Inputs cryptocurrency * ********" at bounding box center [305, 274] width 286 height 287
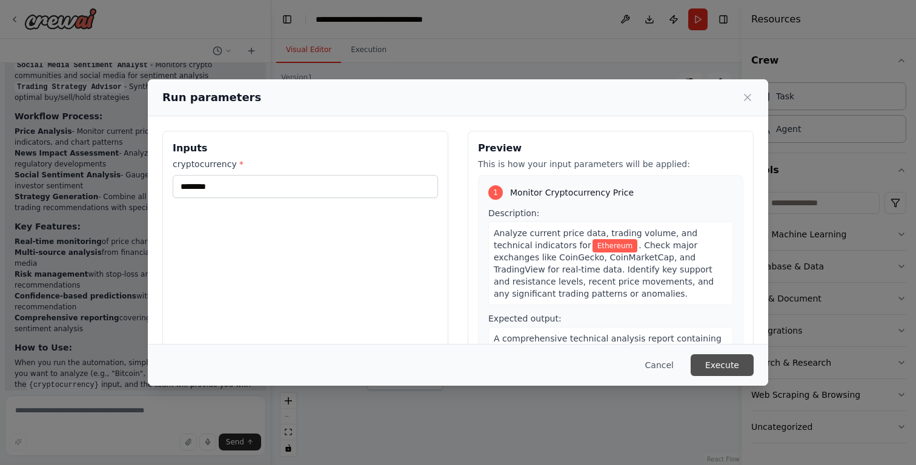
click at [714, 368] on button "Execute" at bounding box center [721, 365] width 63 height 22
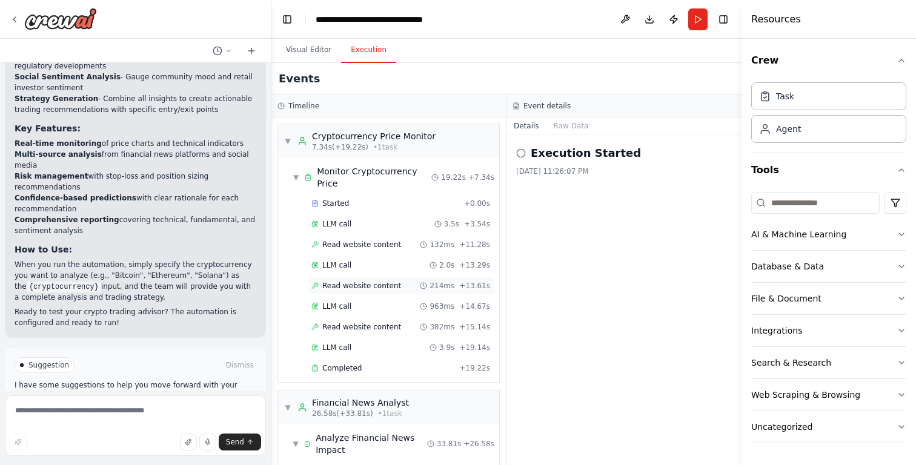
scroll to position [418, 0]
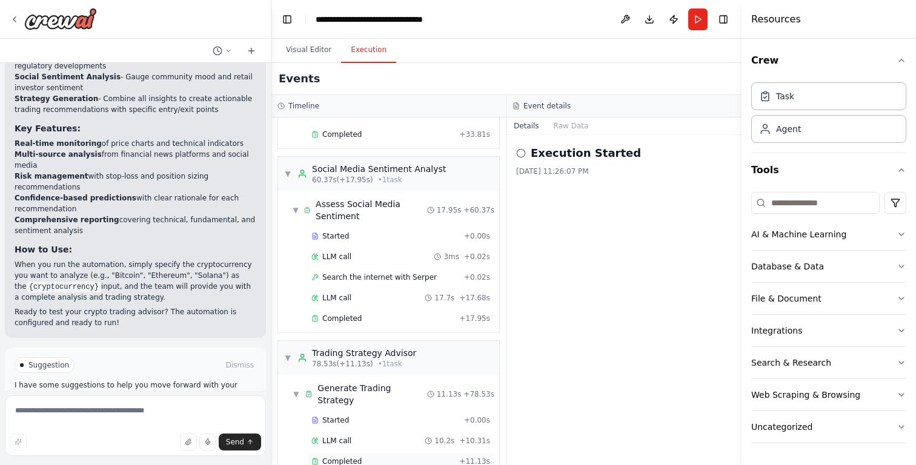
click at [344, 457] on span "Completed" at bounding box center [341, 462] width 39 height 10
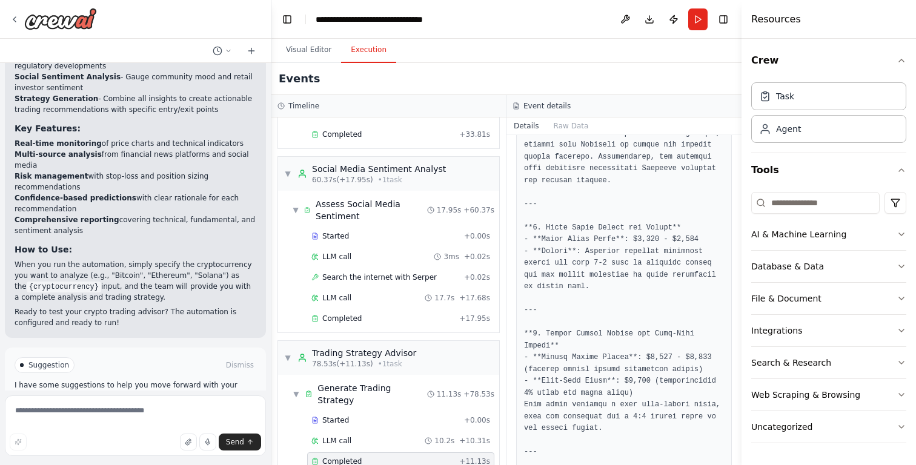
scroll to position [477, 0]
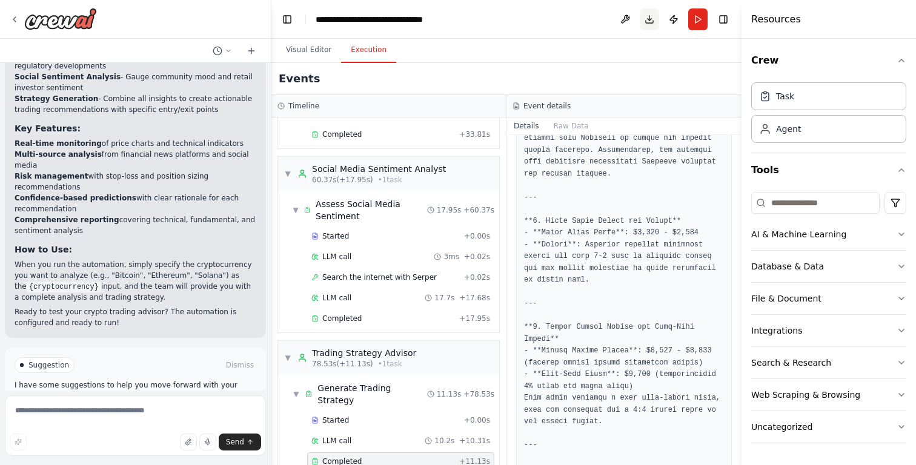
click at [648, 22] on button "Download" at bounding box center [648, 19] width 19 height 22
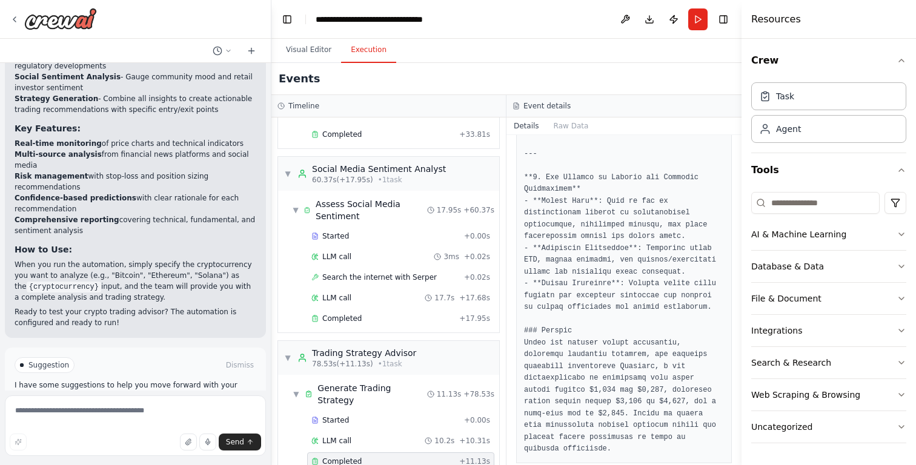
scroll to position [1081, 0]
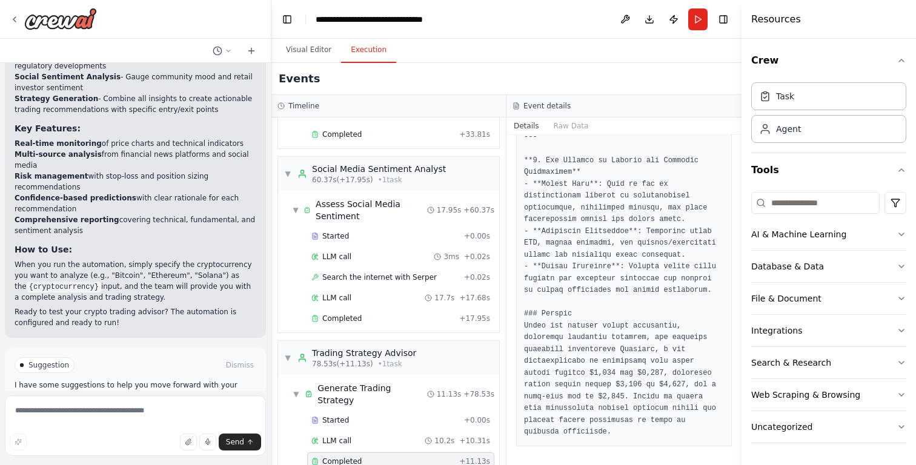
click at [170, 412] on span "Improve automation" at bounding box center [141, 417] width 74 height 10
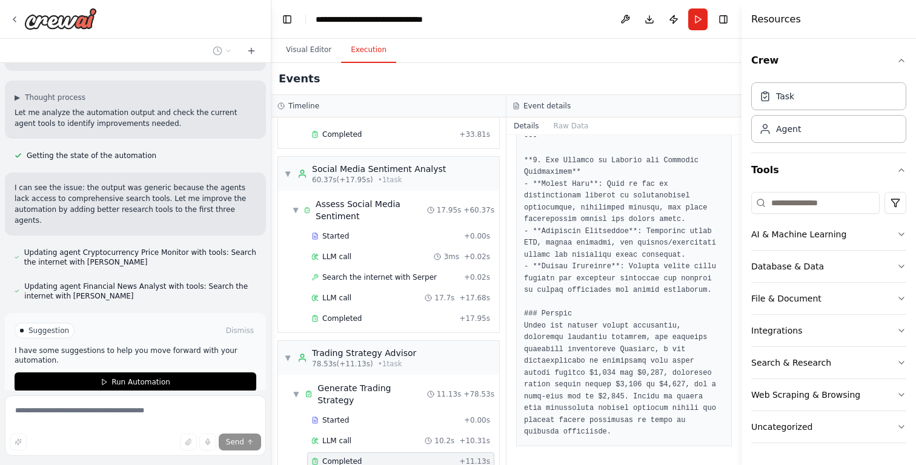
scroll to position [1740, 0]
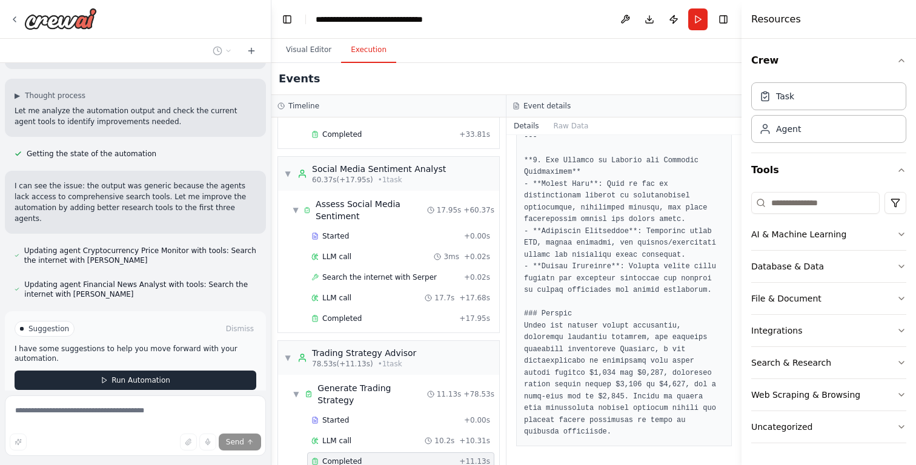
click at [130, 371] on button "Run Automation" at bounding box center [136, 380] width 242 height 19
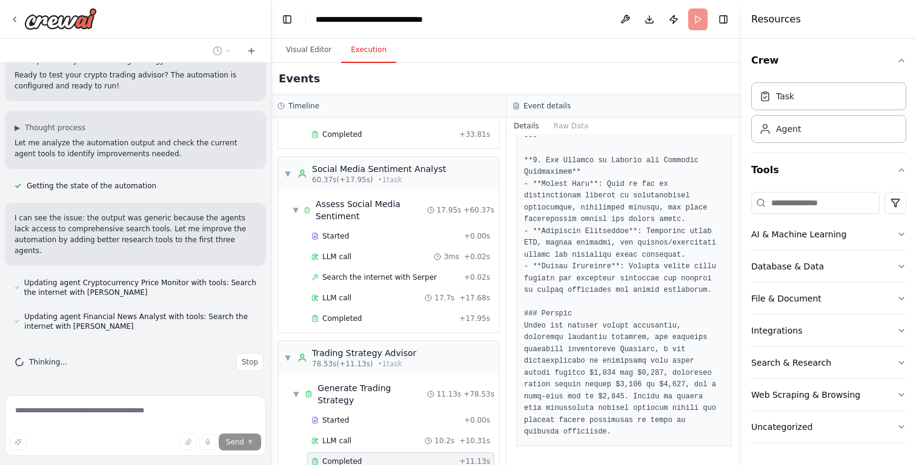
scroll to position [1642, 0]
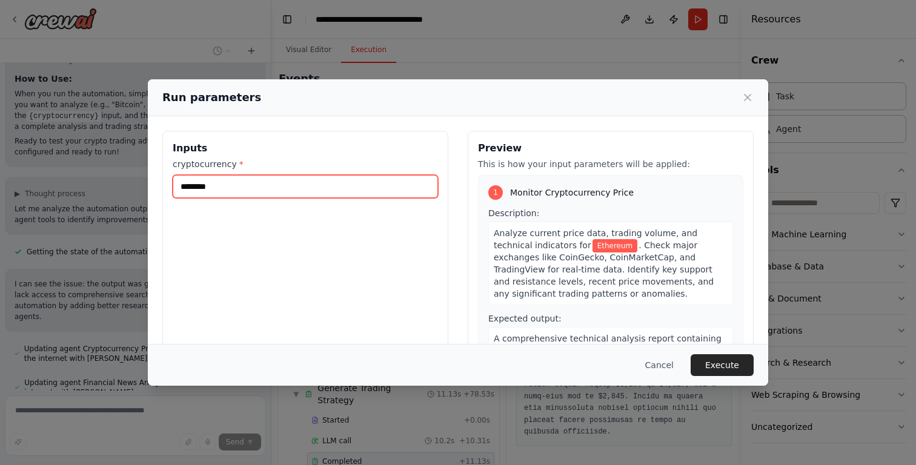
click at [235, 190] on input "********" at bounding box center [305, 186] width 265 height 23
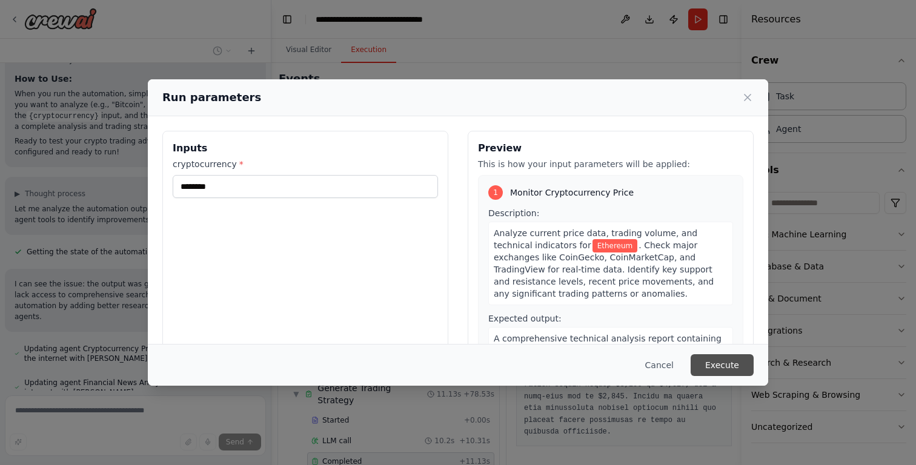
click at [711, 364] on button "Execute" at bounding box center [721, 365] width 63 height 22
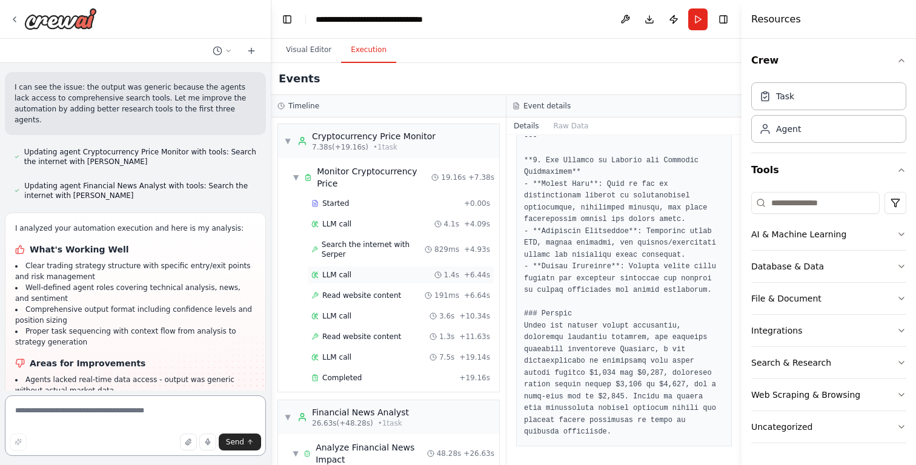
scroll to position [478, 0]
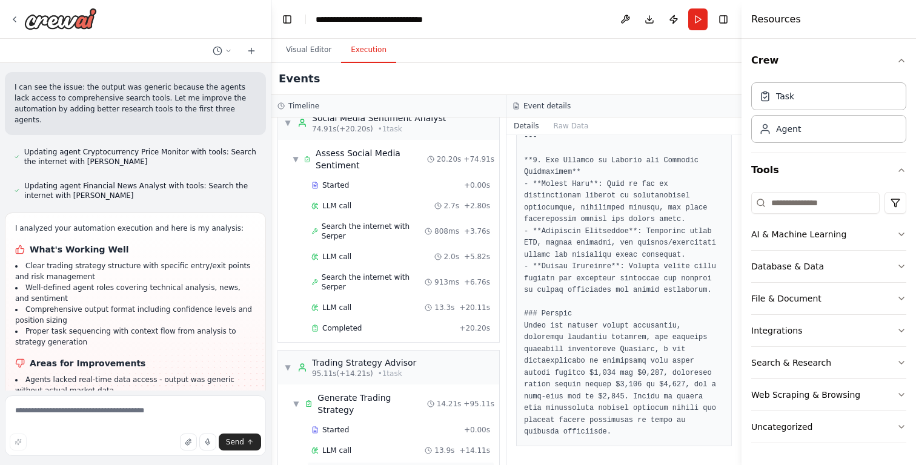
click at [343, 464] on span "Completed" at bounding box center [341, 471] width 39 height 10
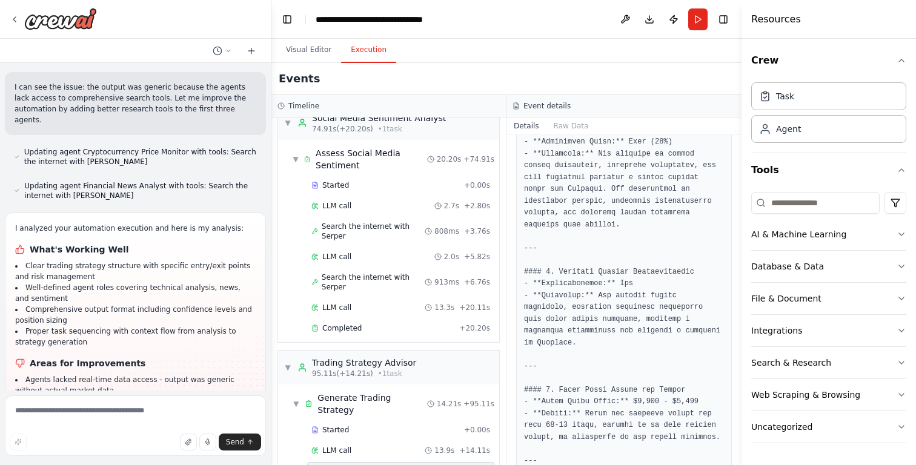
scroll to position [286, 0]
click at [122, 414] on textarea at bounding box center [135, 425] width 261 height 61
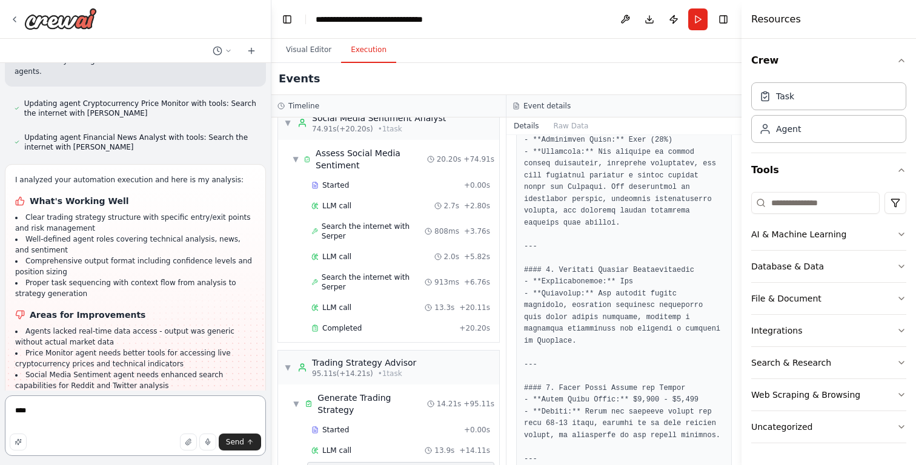
scroll to position [1969, 0]
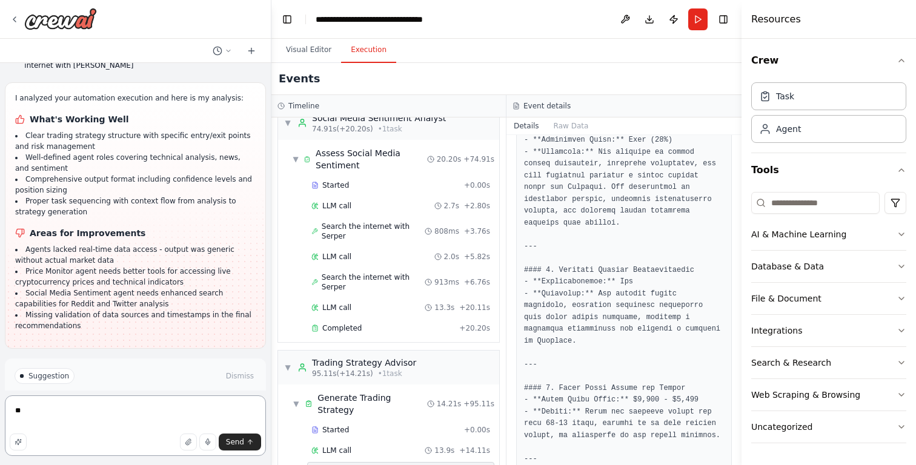
type textarea "*"
click at [46, 227] on h1 "Areas for Improvements" at bounding box center [135, 233] width 240 height 12
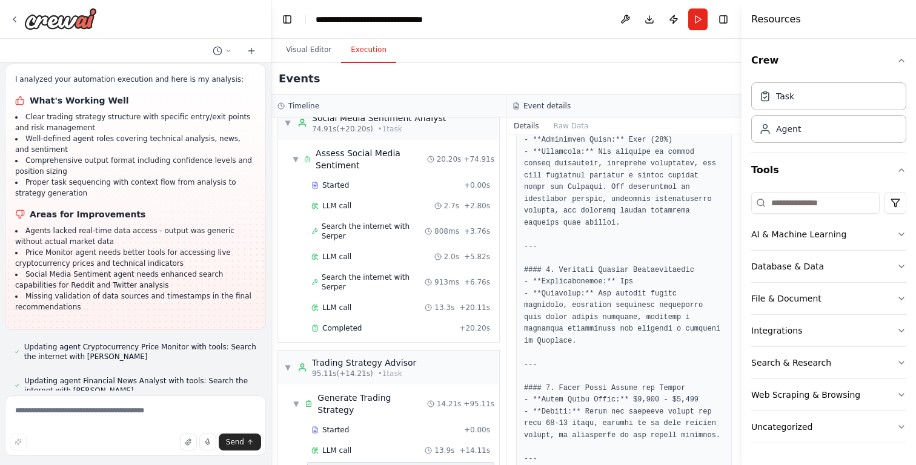
scroll to position [2272, 0]
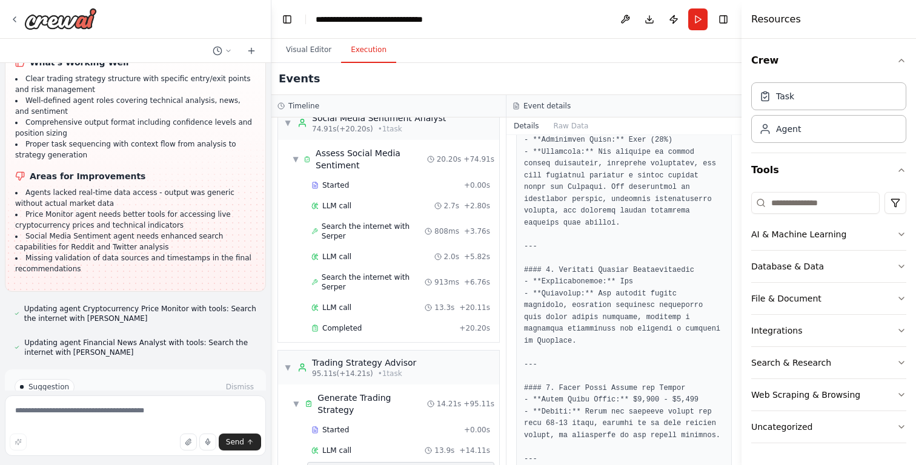
click at [72, 187] on li "Agents lacked real-time data access - output was generic without actual market …" at bounding box center [135, 198] width 240 height 22
click at [67, 209] on li "Price Monitor agent needs better tools for accessing live cryptocurrency prices…" at bounding box center [135, 220] width 240 height 22
click at [41, 417] on textarea at bounding box center [135, 425] width 261 height 61
paste textarea "********"
type textarea "********"
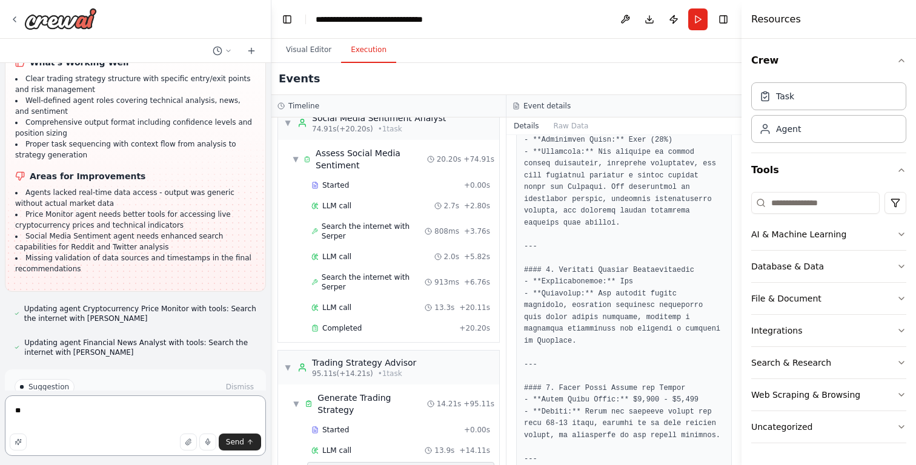
type textarea "*"
click at [97, 412] on textarea "**********" at bounding box center [135, 425] width 261 height 61
click at [105, 421] on textarea "**********" at bounding box center [135, 425] width 261 height 61
click at [170, 412] on textarea "**********" at bounding box center [135, 425] width 261 height 61
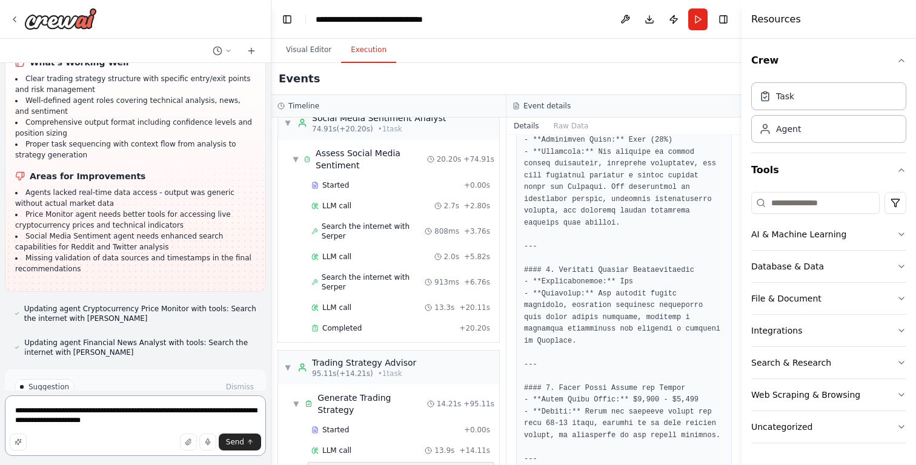
click at [223, 415] on textarea "**********" at bounding box center [135, 425] width 261 height 61
click at [239, 411] on textarea "**********" at bounding box center [135, 425] width 261 height 61
click at [18, 411] on textarea "**********" at bounding box center [135, 425] width 261 height 61
click at [16, 414] on textarea "**********" at bounding box center [135, 425] width 261 height 61
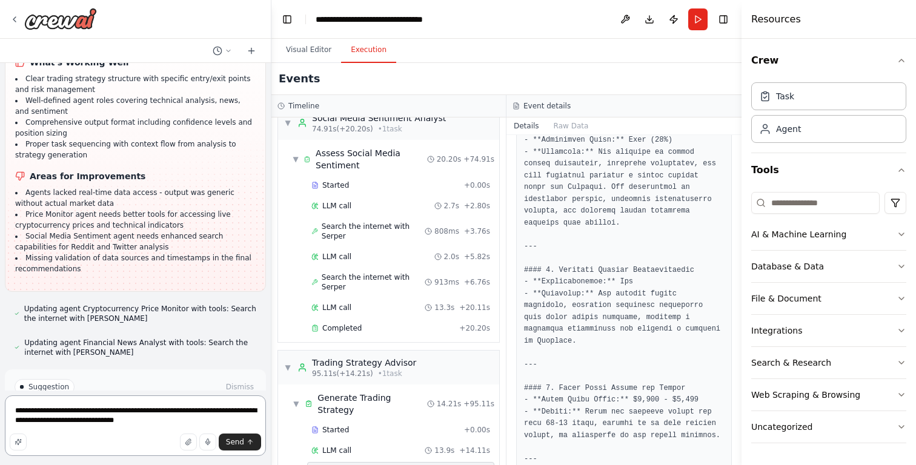
click at [194, 412] on textarea "**********" at bounding box center [135, 425] width 261 height 61
click at [196, 410] on textarea "**********" at bounding box center [135, 425] width 261 height 61
click at [193, 413] on textarea "**********" at bounding box center [135, 425] width 261 height 61
click at [193, 409] on textarea "**********" at bounding box center [135, 425] width 261 height 61
click at [226, 415] on textarea "**********" at bounding box center [135, 425] width 261 height 61
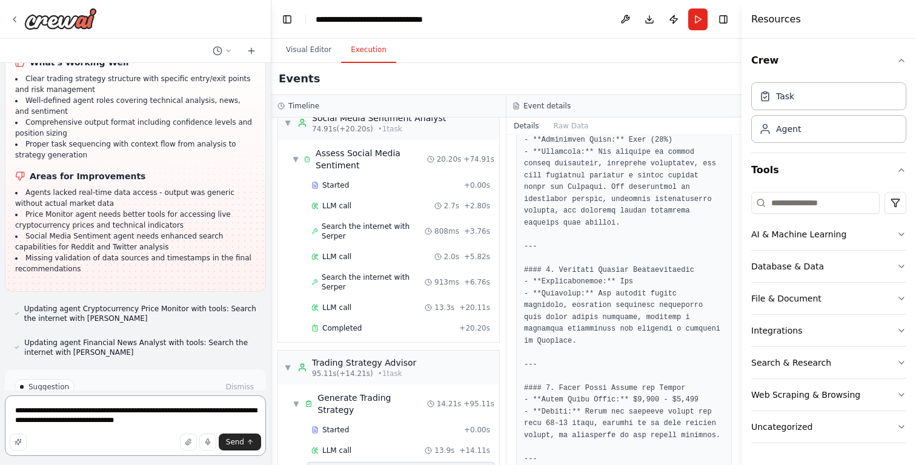
click at [226, 415] on textarea "**********" at bounding box center [135, 425] width 261 height 61
click at [225, 412] on textarea "**********" at bounding box center [135, 425] width 261 height 61
click at [89, 416] on textarea "**********" at bounding box center [135, 422] width 261 height 68
click at [167, 417] on textarea "**********" at bounding box center [135, 422] width 261 height 68
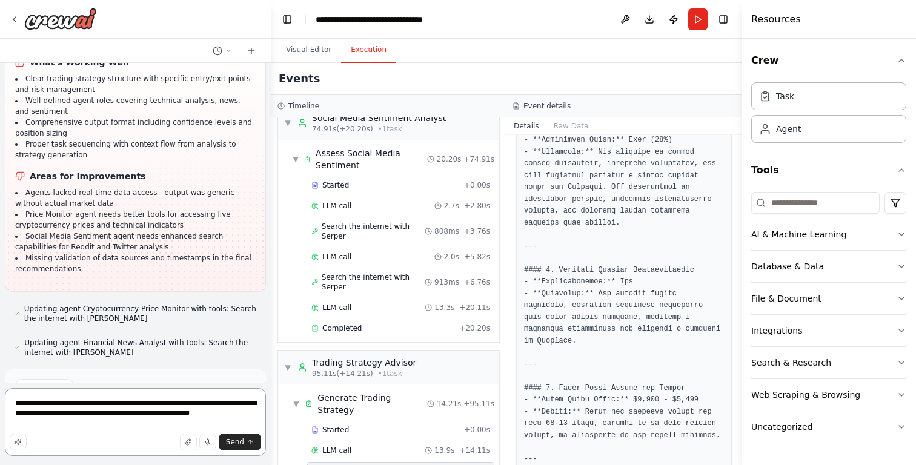
click at [199, 414] on textarea "**********" at bounding box center [135, 422] width 261 height 68
type textarea "**********"
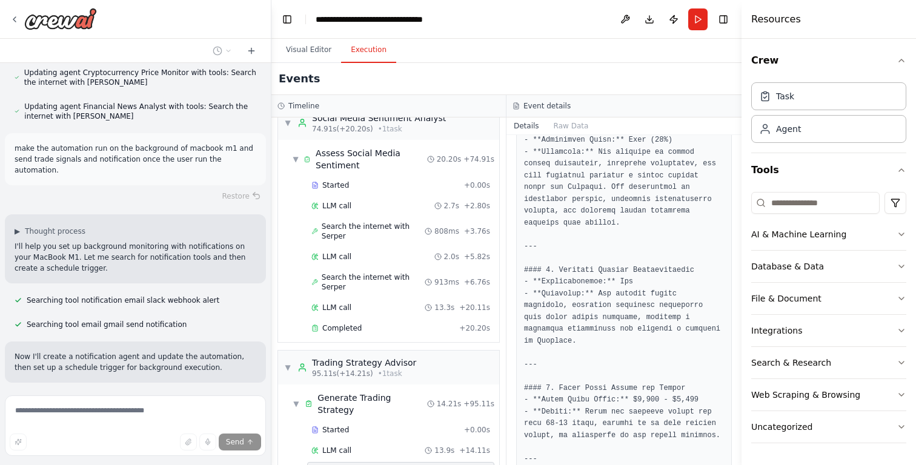
scroll to position [2533, 0]
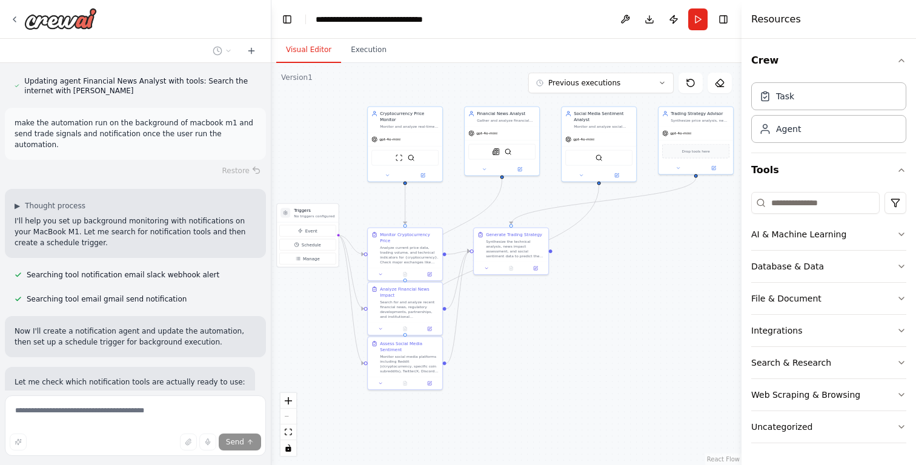
click at [293, 47] on button "Visual Editor" at bounding box center [308, 50] width 65 height 25
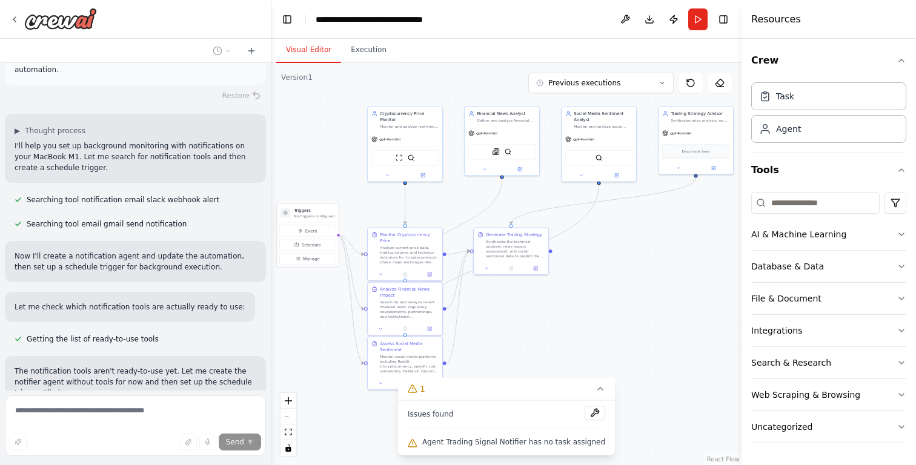
scroll to position [2619, 0]
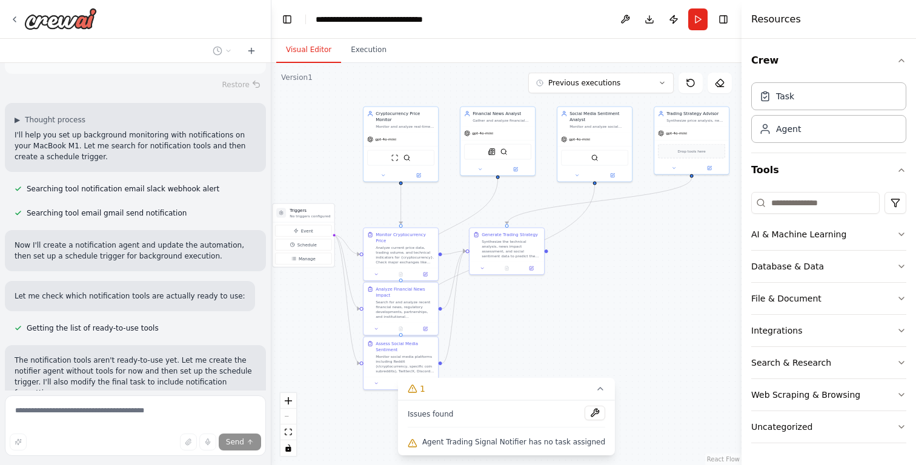
click at [595, 257] on div ".deletable-edge-delete-btn { width: 20px; height: 20px; border: 0px solid #ffff…" at bounding box center [506, 264] width 470 height 402
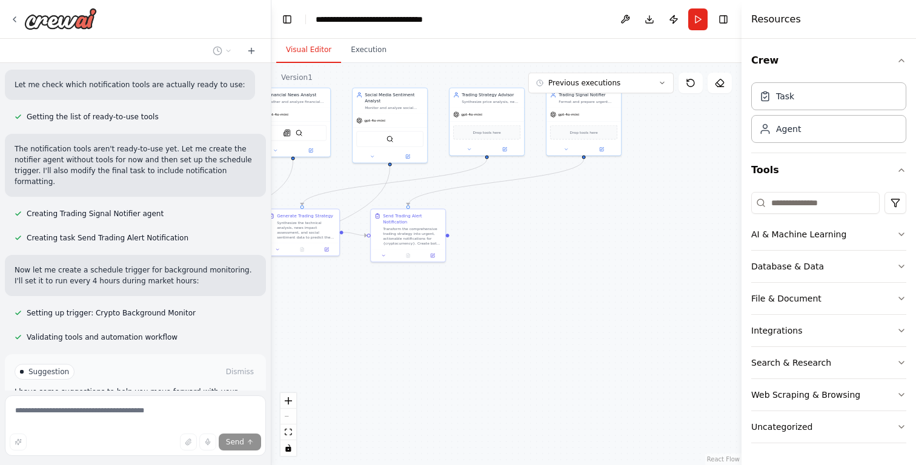
scroll to position [2841, 0]
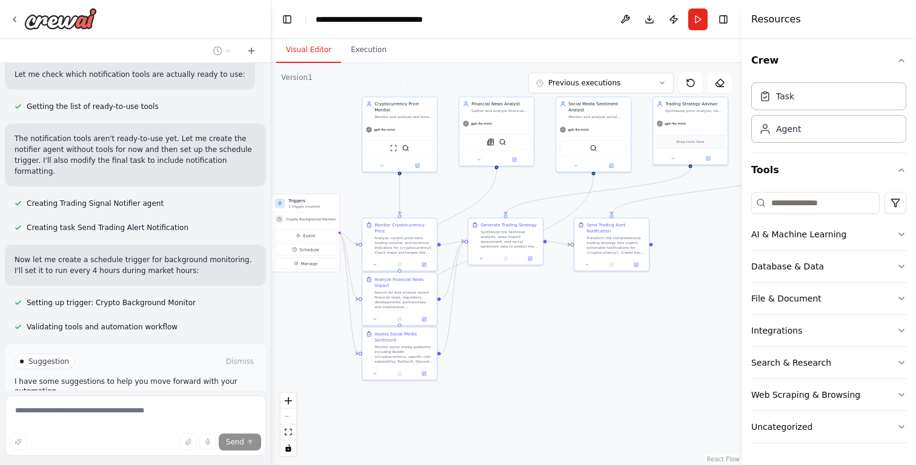
drag, startPoint x: 659, startPoint y: 355, endPoint x: 659, endPoint y: 345, distance: 10.9
click at [659, 345] on div ".deletable-edge-delete-btn { width: 20px; height: 20px; border: 0px solid #ffff…" at bounding box center [506, 264] width 470 height 402
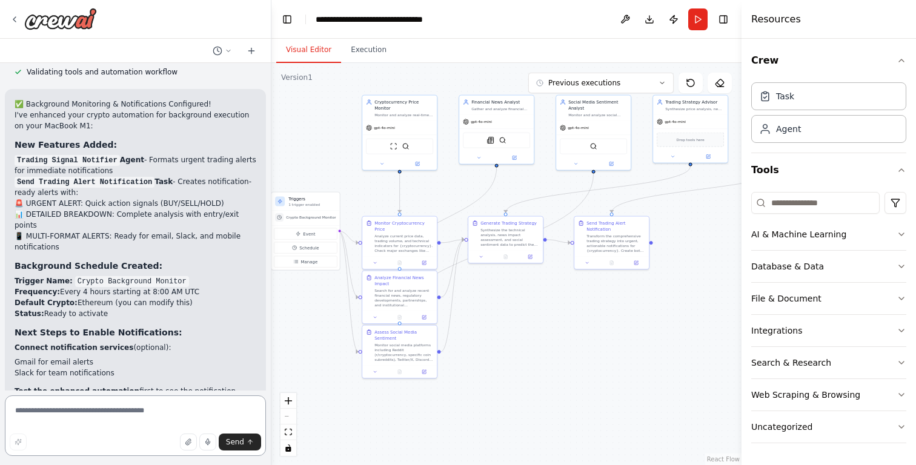
scroll to position [3190, 0]
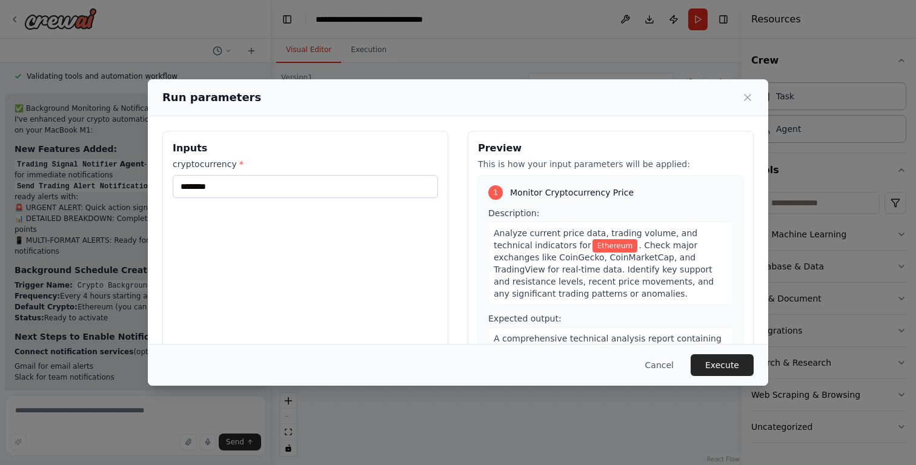
click at [728, 360] on button "Execute" at bounding box center [721, 365] width 63 height 22
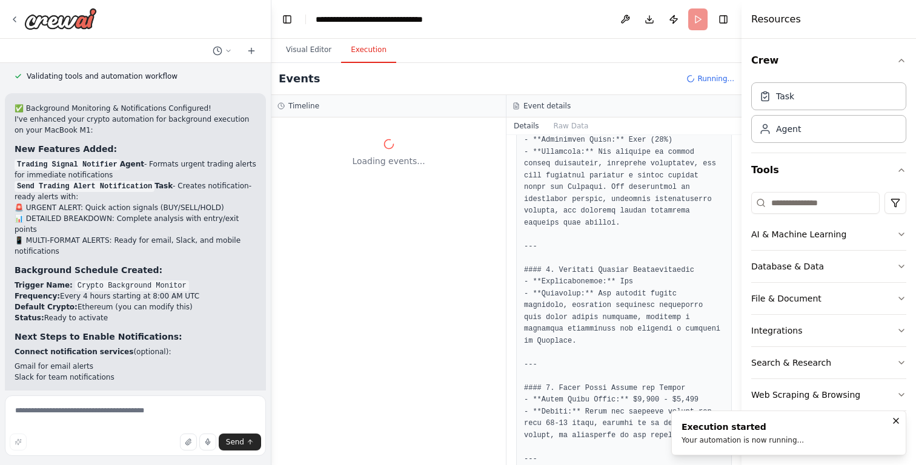
scroll to position [0, 0]
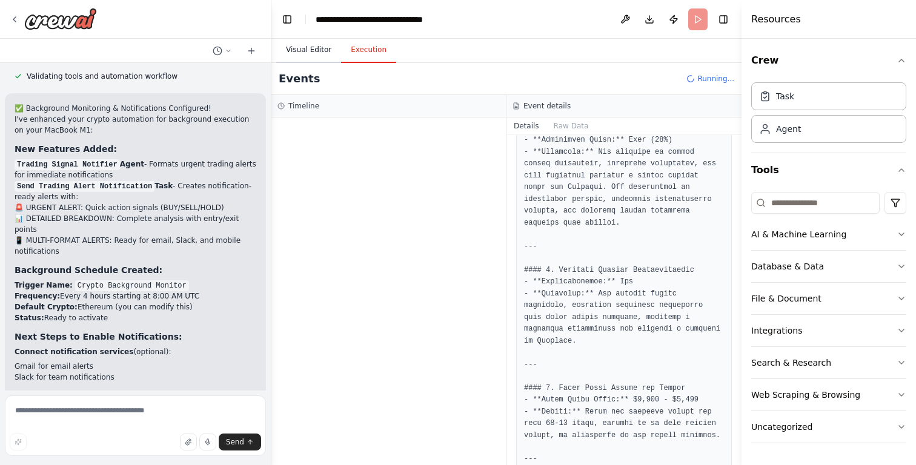
click at [323, 53] on button "Visual Editor" at bounding box center [308, 50] width 65 height 25
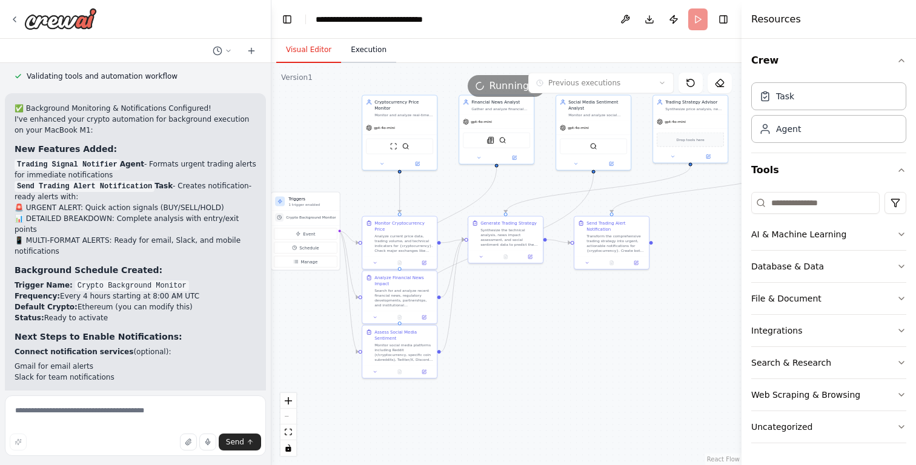
click at [362, 52] on button "Execution" at bounding box center [368, 50] width 55 height 25
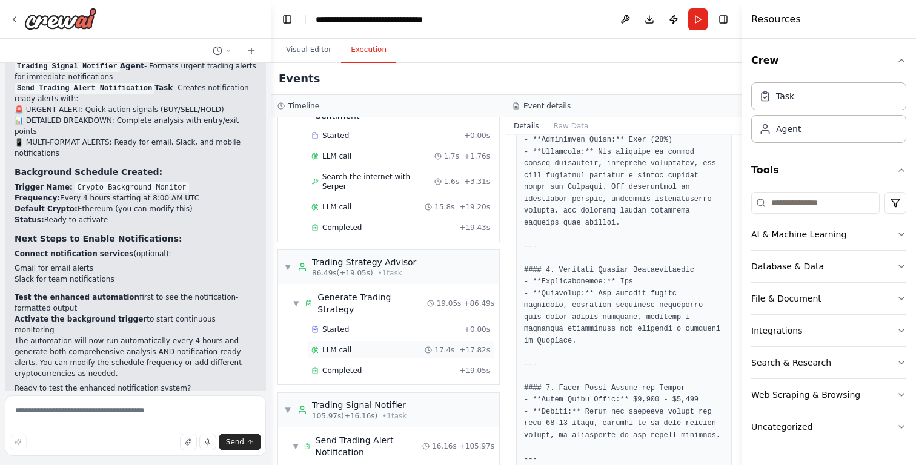
scroll to position [602, 0]
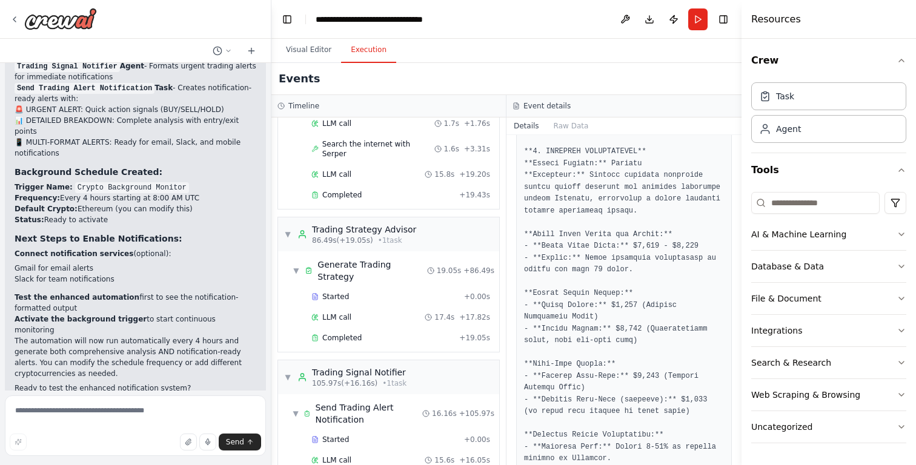
scroll to position [349, 0]
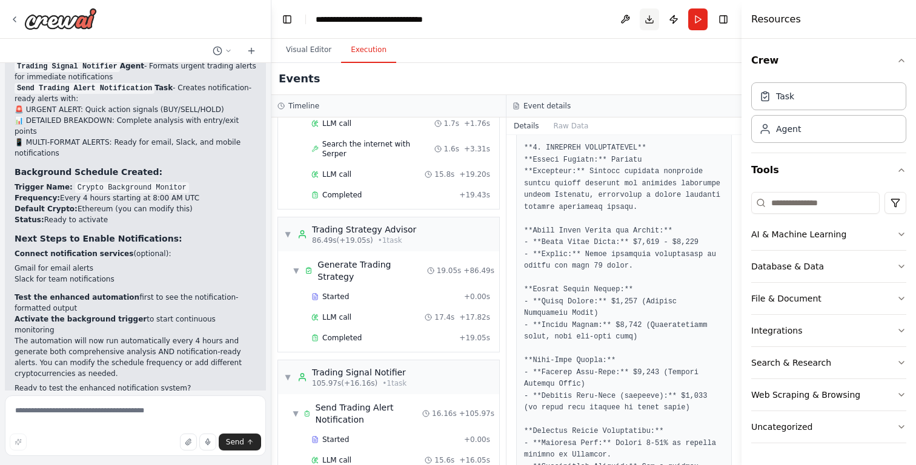
click at [647, 21] on button "Download" at bounding box center [648, 19] width 19 height 22
click at [647, 22] on button "Download" at bounding box center [648, 19] width 19 height 22
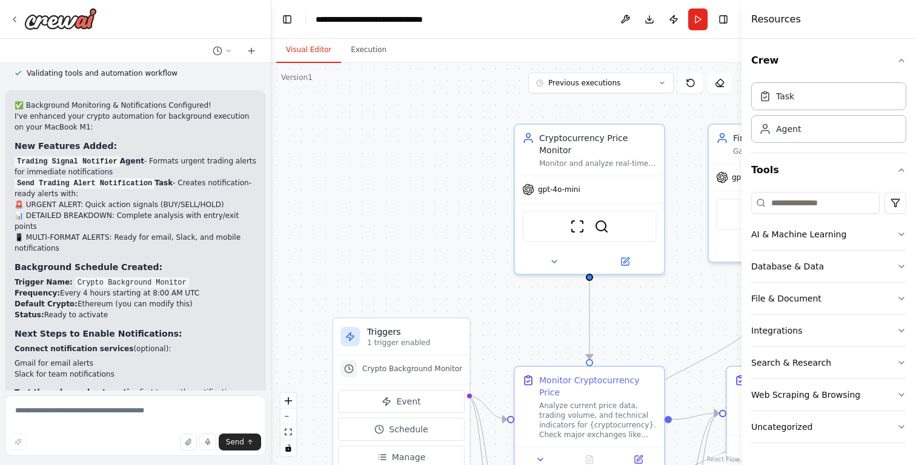
scroll to position [2686, 0]
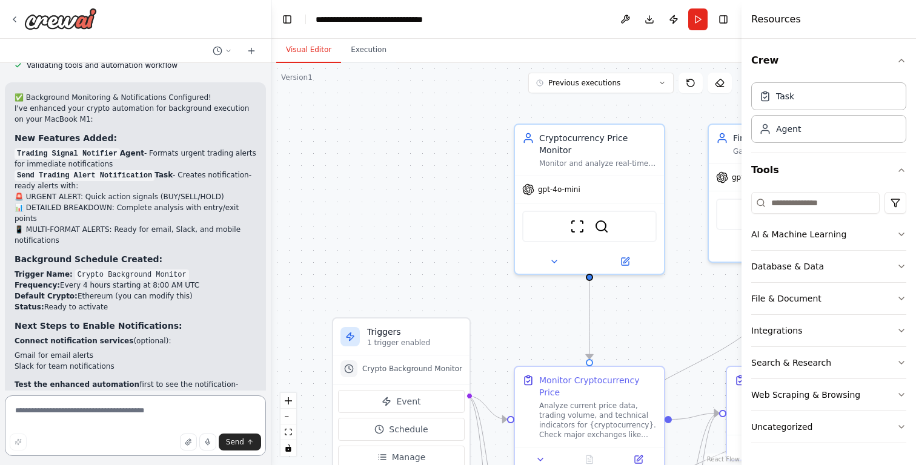
click at [87, 410] on textarea at bounding box center [135, 425] width 261 height 61
type textarea "***"
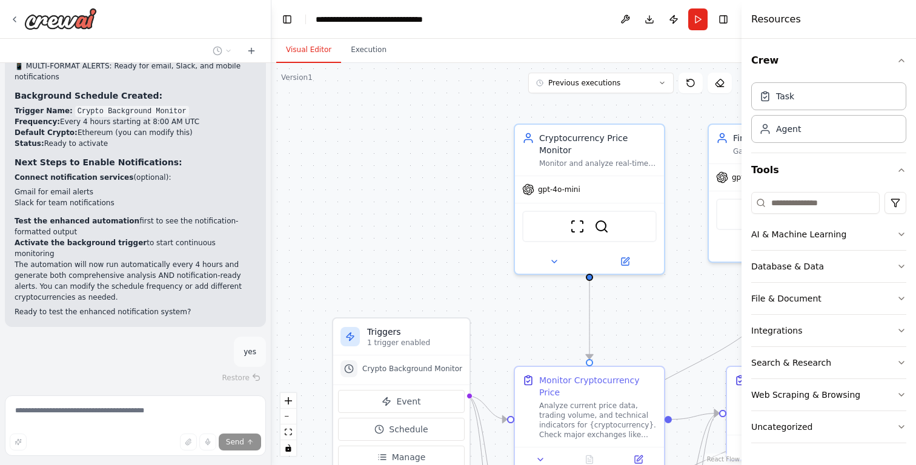
scroll to position [2860, 0]
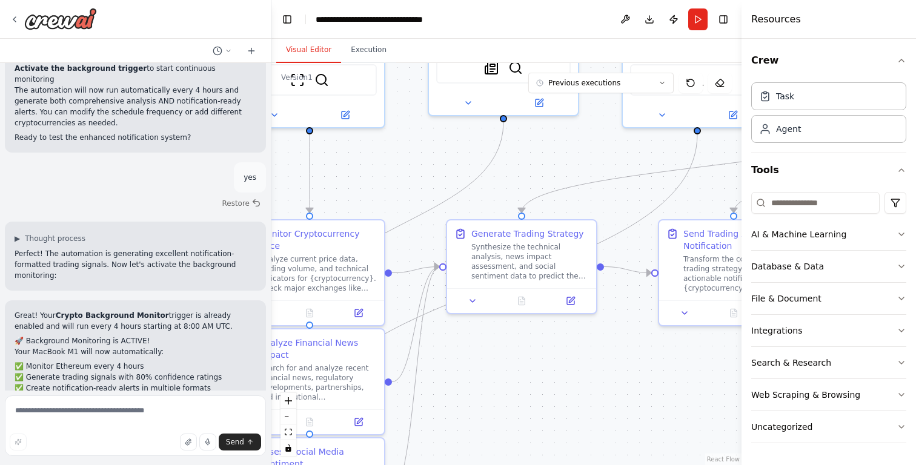
click at [206, 232] on div "Create an intelligent assistant team that continuously monitors a user-specifie…" at bounding box center [458, 232] width 916 height 465
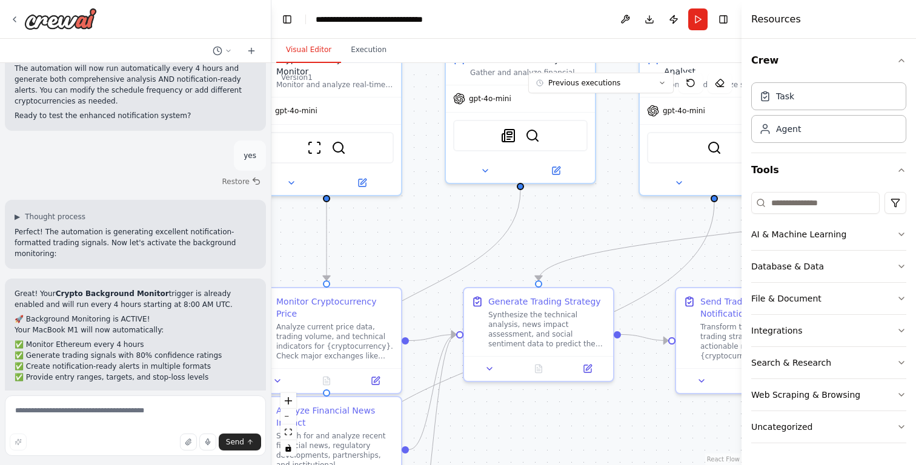
scroll to position [3060, 0]
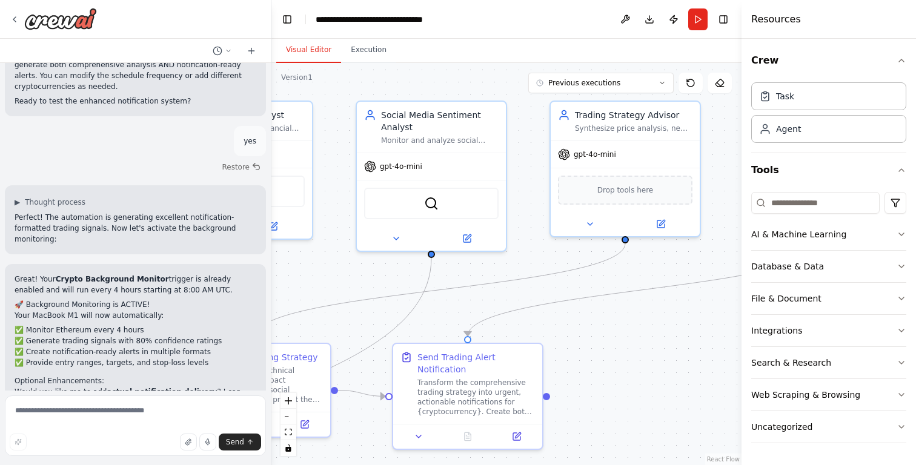
drag, startPoint x: 634, startPoint y: 234, endPoint x: 355, endPoint y: 289, distance: 284.6
click at [355, 289] on div ".deletable-edge-delete-btn { width: 20px; height: 20px; border: 0px solid #ffff…" at bounding box center [506, 264] width 470 height 402
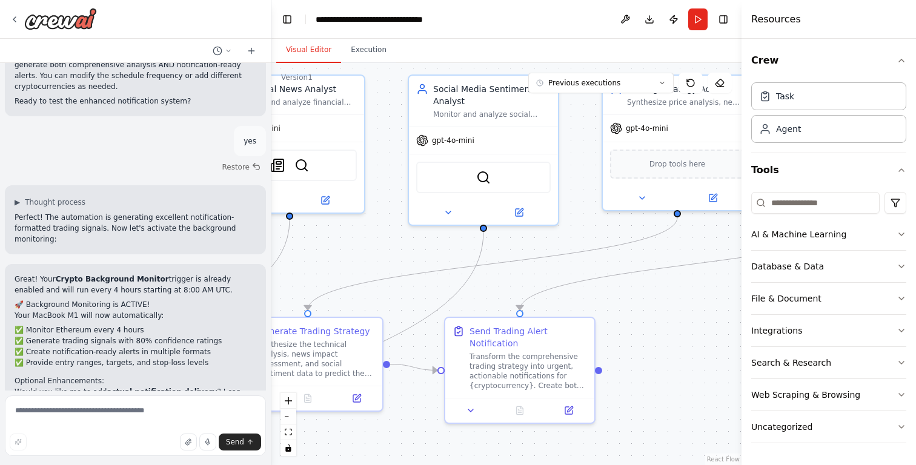
drag, startPoint x: 644, startPoint y: 321, endPoint x: 712, endPoint y: 286, distance: 76.4
click at [712, 286] on div ".deletable-edge-delete-btn { width: 20px; height: 20px; border: 0px solid #ffff…" at bounding box center [506, 264] width 470 height 402
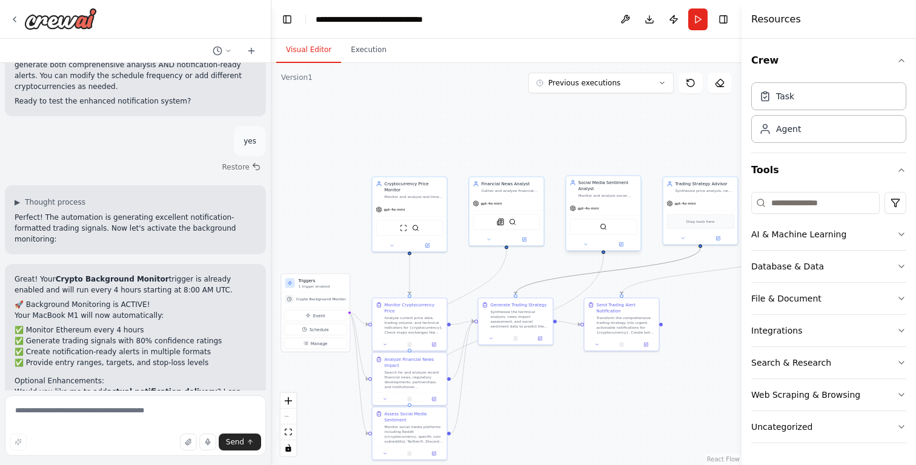
drag, startPoint x: 570, startPoint y: 274, endPoint x: 566, endPoint y: 227, distance: 46.8
click at [486, 226] on div ".deletable-edge-delete-btn { width: 20px; height: 20px; border: 0px solid #ffff…" at bounding box center [368, 247] width 235 height 201
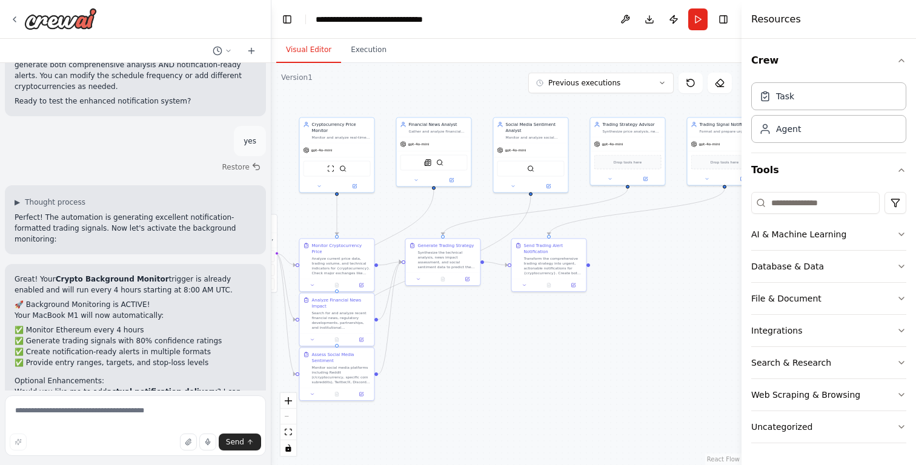
drag, startPoint x: 560, startPoint y: 272, endPoint x: 487, endPoint y: 213, distance: 93.8
click at [487, 213] on div ".deletable-edge-delete-btn { width: 20px; height: 20px; border: 0px solid #ffff…" at bounding box center [506, 264] width 470 height 402
click at [902, 57] on icon "button" at bounding box center [901, 61] width 10 height 10
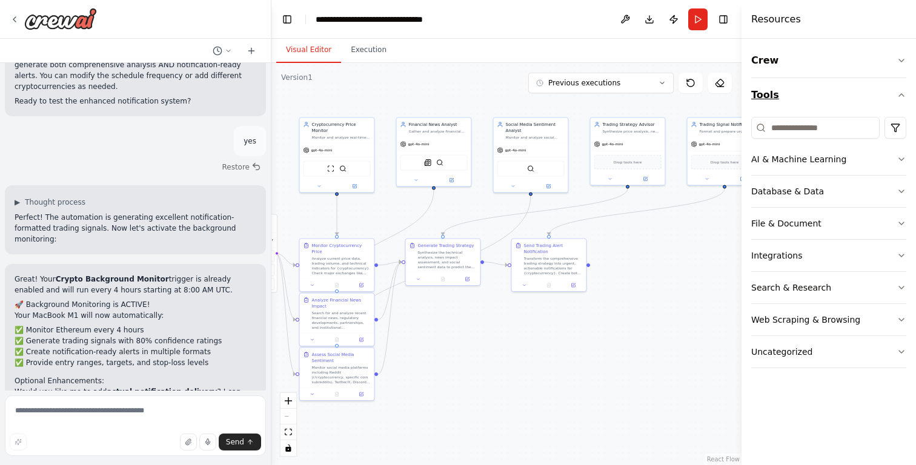
click at [901, 93] on icon "button" at bounding box center [901, 95] width 10 height 10
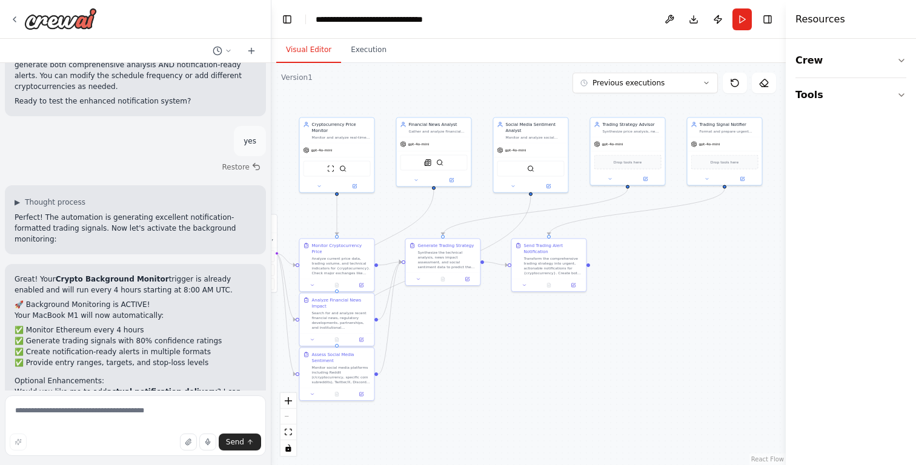
drag, startPoint x: 742, startPoint y: 225, endPoint x: 914, endPoint y: 194, distance: 175.2
click at [914, 194] on div "Resources Crew Tools" at bounding box center [850, 232] width 130 height 465
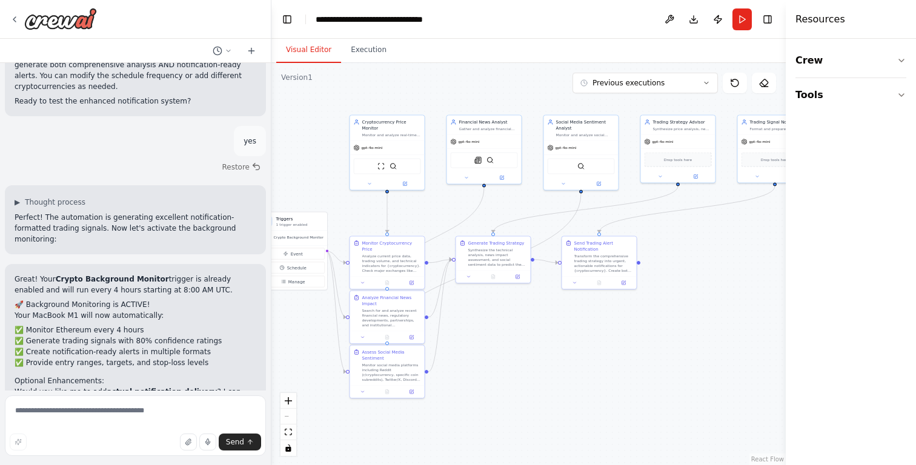
drag, startPoint x: 670, startPoint y: 275, endPoint x: 720, endPoint y: 272, distance: 50.3
click at [720, 272] on div ".deletable-edge-delete-btn { width: 20px; height: 20px; border: 0px solid #ffff…" at bounding box center [528, 264] width 514 height 402
click at [81, 415] on textarea at bounding box center [135, 425] width 261 height 61
click at [291, 254] on span "Event" at bounding box center [297, 254] width 12 height 6
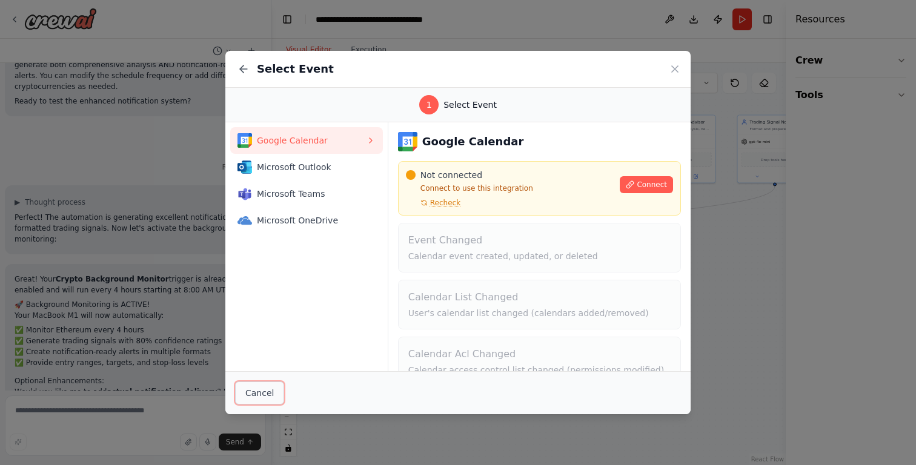
click at [263, 398] on button "Cancel" at bounding box center [259, 392] width 49 height 23
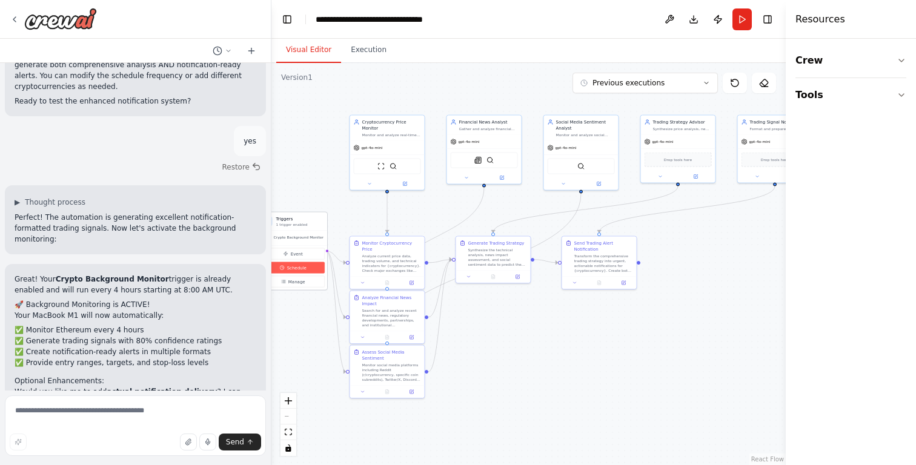
click at [300, 271] on button "Schedule" at bounding box center [293, 268] width 63 height 12
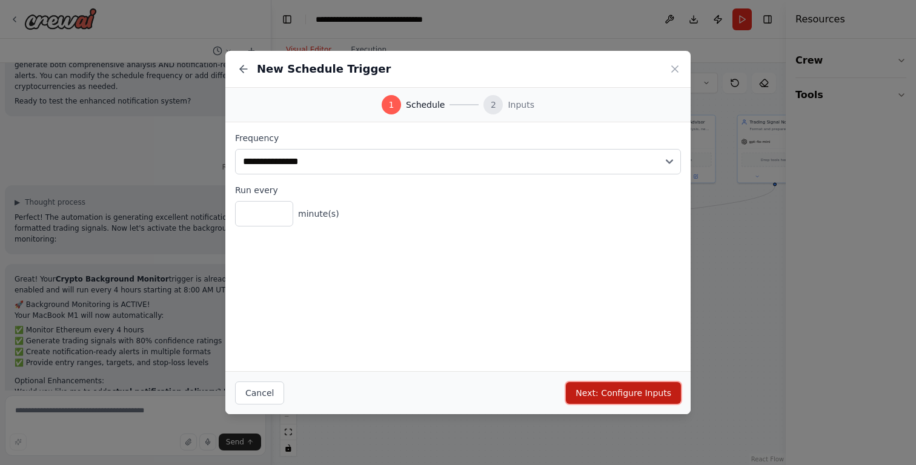
click at [601, 396] on button "Next: Configure Inputs" at bounding box center [623, 393] width 115 height 22
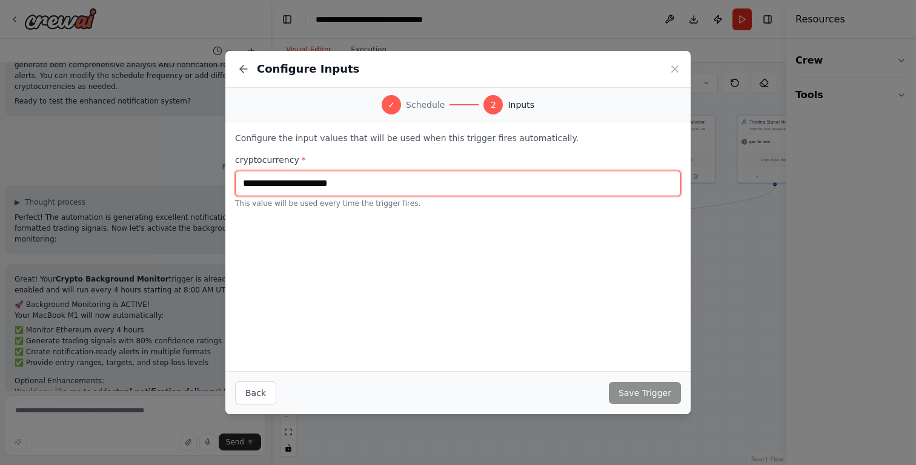
click at [366, 182] on input "text" at bounding box center [458, 183] width 446 height 25
click at [254, 186] on input "********" at bounding box center [458, 183] width 446 height 25
drag, startPoint x: 254, startPoint y: 186, endPoint x: 246, endPoint y: 179, distance: 11.2
click at [246, 179] on input "********" at bounding box center [458, 183] width 446 height 25
type input "********"
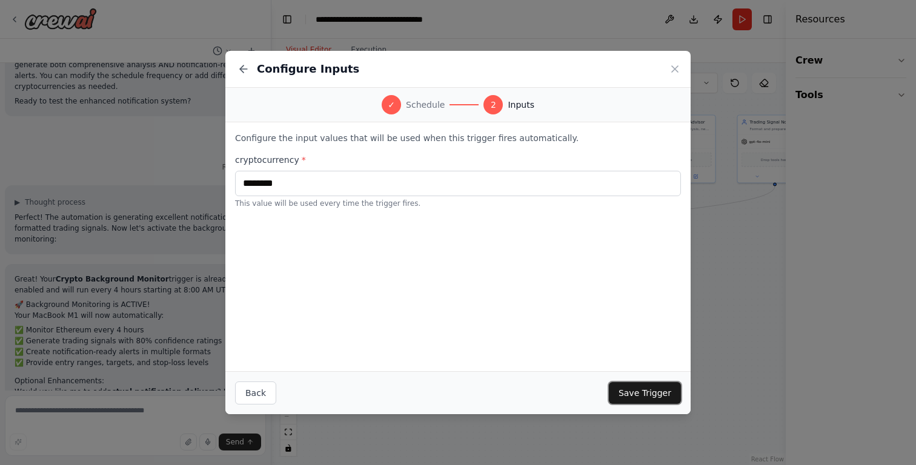
click at [635, 393] on button "Save Trigger" at bounding box center [645, 393] width 72 height 22
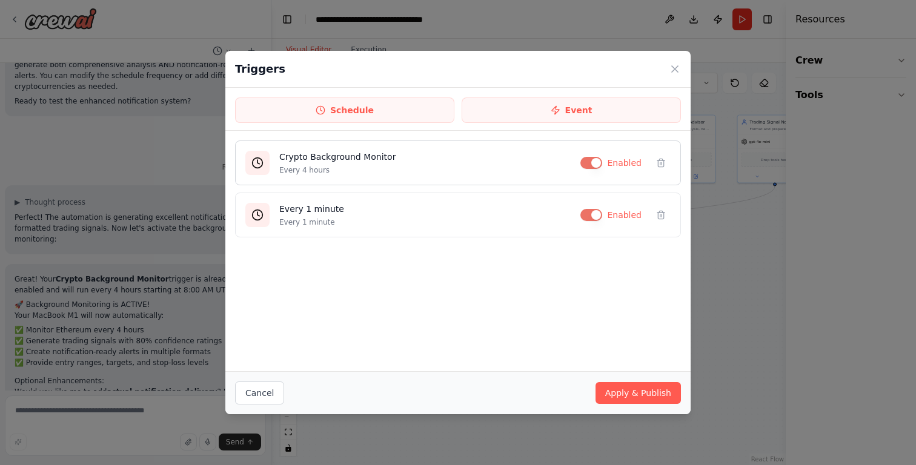
click at [406, 170] on p "Every 4 hours" at bounding box center [424, 170] width 291 height 10
click at [356, 157] on h4 "Crypto Background Monitor" at bounding box center [424, 157] width 291 height 12
click at [601, 157] on button "button" at bounding box center [591, 163] width 22 height 12
click at [636, 399] on button "Apply & Publish" at bounding box center [637, 393] width 85 height 22
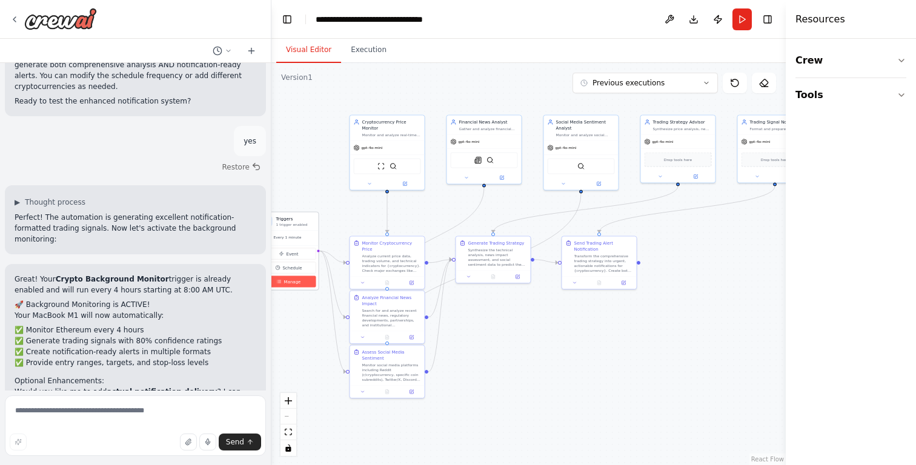
click at [295, 286] on button "Manage" at bounding box center [289, 282] width 54 height 12
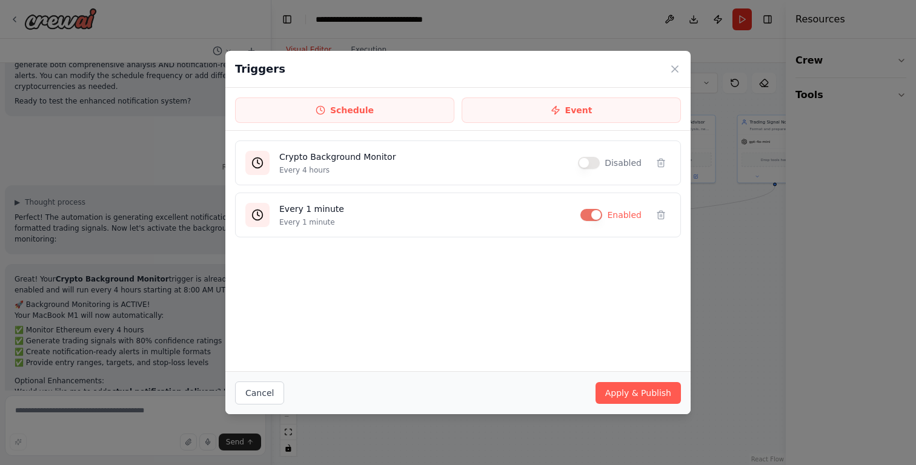
click at [730, 329] on div "Triggers Schedule Event Crypto Background Monitor Every 4 hours Disabled Every …" at bounding box center [458, 232] width 916 height 465
click at [421, 158] on h4 "Crypto Background Monitor" at bounding box center [423, 157] width 289 height 12
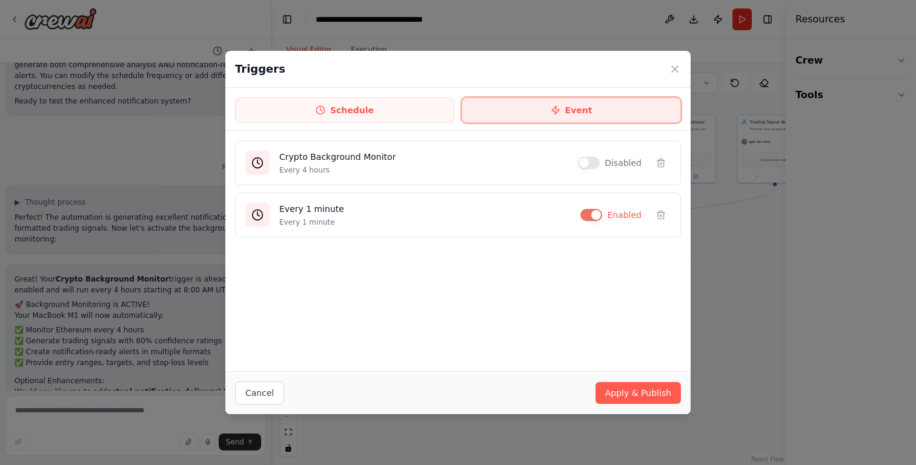
click at [640, 107] on button "Event" at bounding box center [570, 109] width 219 height 25
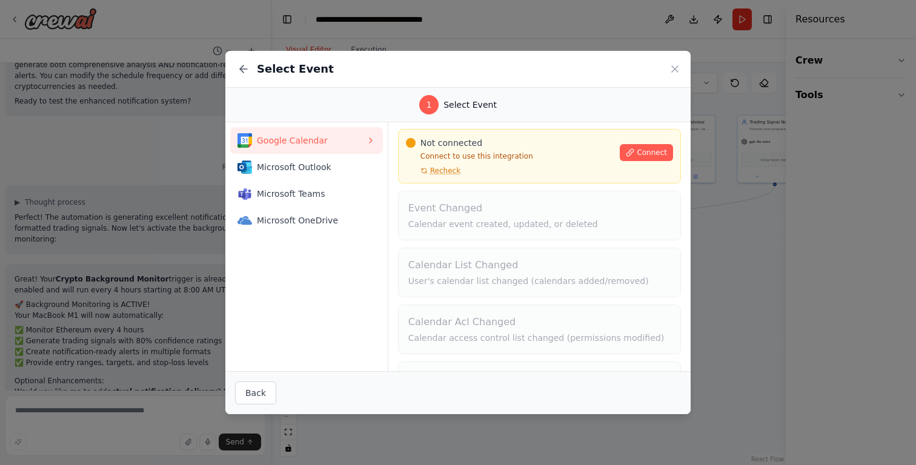
scroll to position [0, 0]
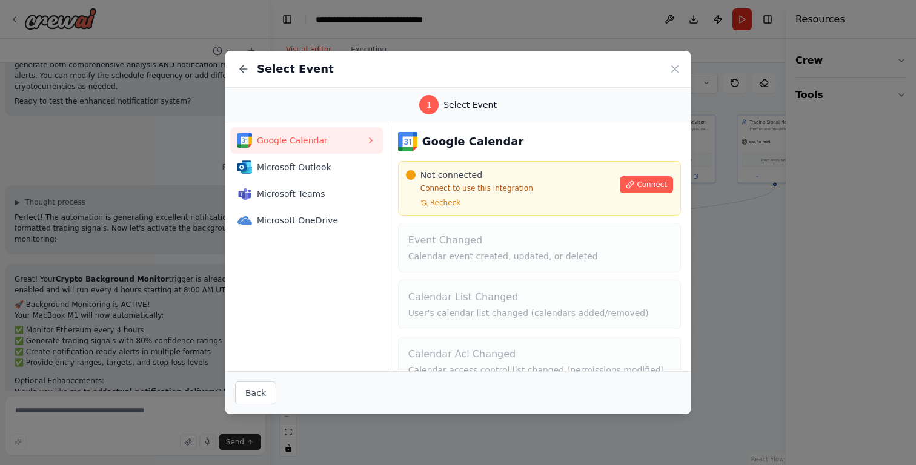
click at [723, 265] on div "Select Event 1 Select Event Google Calendar Microsoft Outlook Microsoft Teams M…" at bounding box center [458, 232] width 916 height 465
click at [670, 73] on icon at bounding box center [674, 69] width 12 height 12
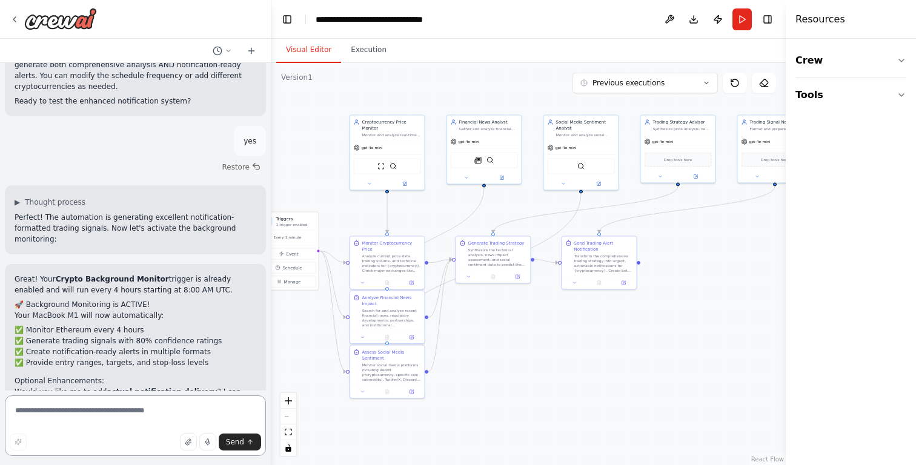
click at [139, 417] on textarea at bounding box center [135, 425] width 261 height 61
click at [157, 418] on textarea "**********" at bounding box center [135, 425] width 261 height 61
click at [165, 413] on textarea "**********" at bounding box center [135, 425] width 261 height 61
type textarea "**********"
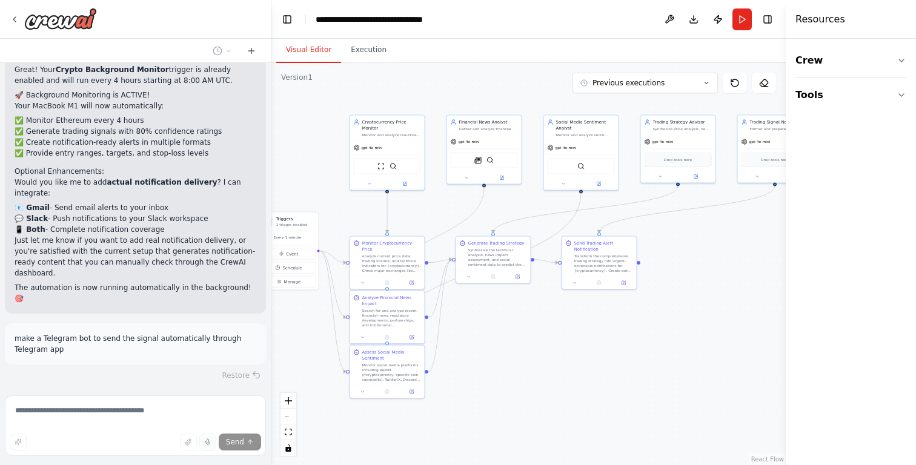
scroll to position [3299, 0]
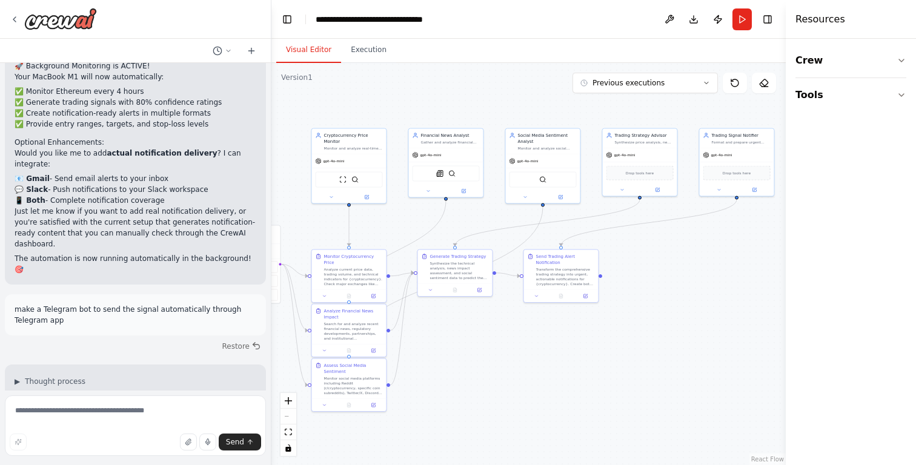
drag, startPoint x: 570, startPoint y: 320, endPoint x: 532, endPoint y: 334, distance: 40.4
click at [532, 334] on div ".deletable-edge-delete-btn { width: 20px; height: 20px; border: 0px solid #ffff…" at bounding box center [528, 264] width 514 height 402
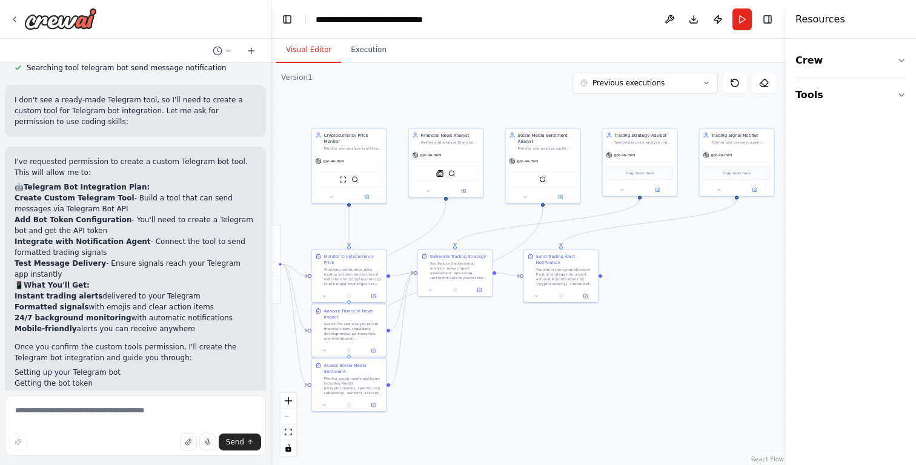
scroll to position [3673, 0]
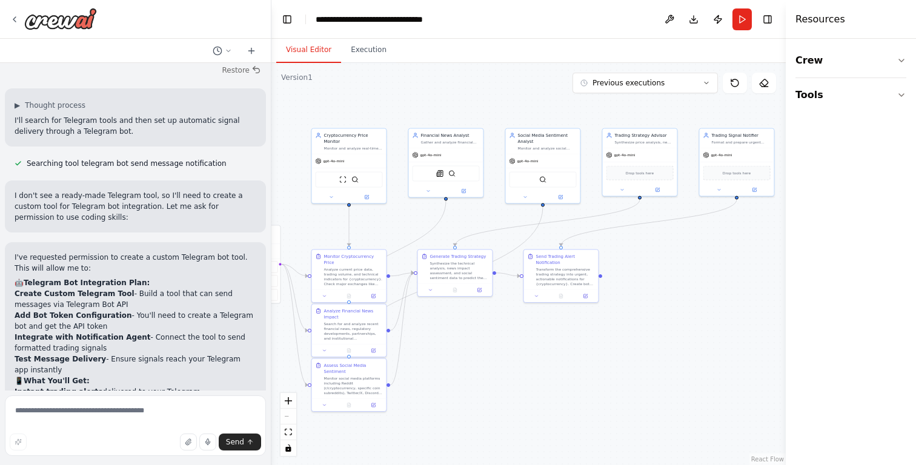
scroll to position [3622, 0]
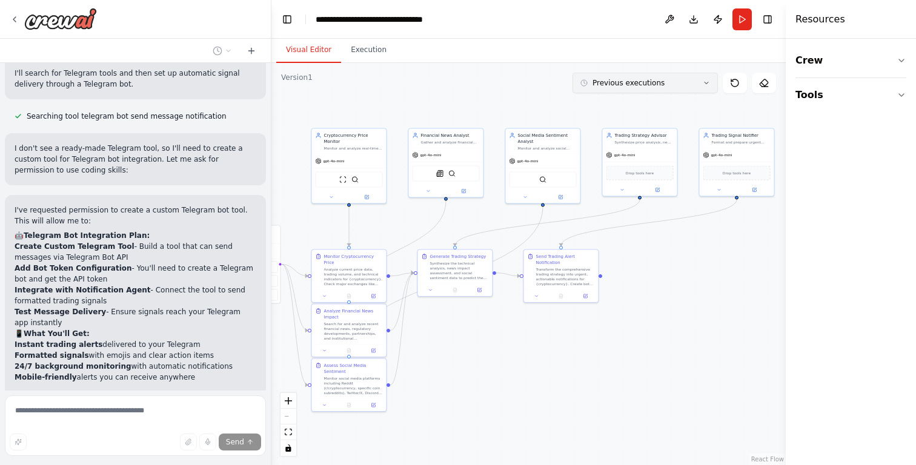
click at [652, 84] on span "Previous executions" at bounding box center [628, 83] width 72 height 10
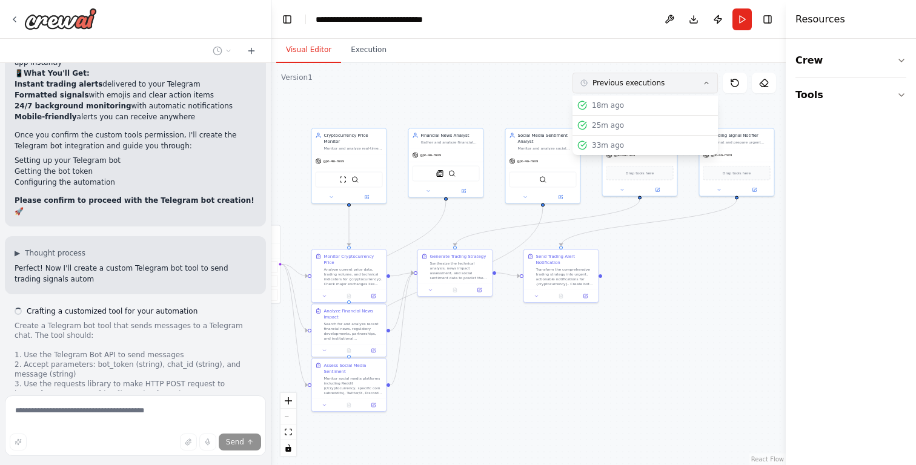
scroll to position [3893, 0]
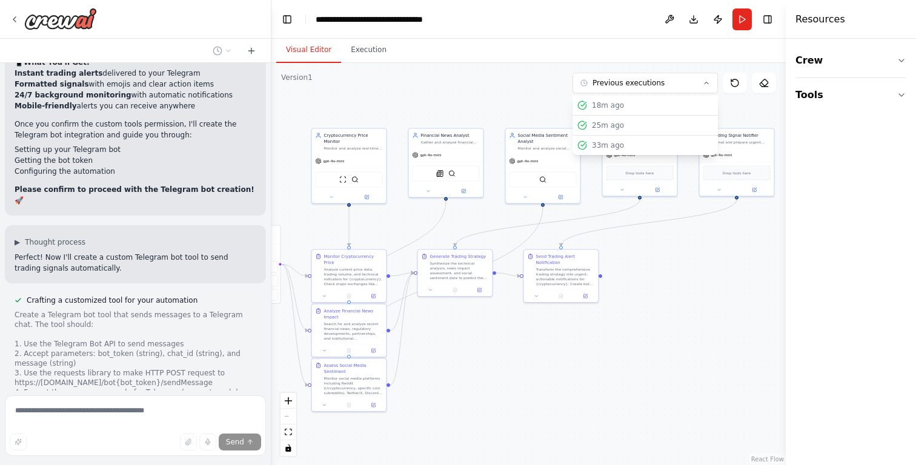
click at [515, 85] on div ".deletable-edge-delete-btn { width: 20px; height: 20px; border: 0px solid #ffff…" at bounding box center [528, 264] width 514 height 402
click at [622, 90] on button "Previous executions" at bounding box center [644, 83] width 145 height 21
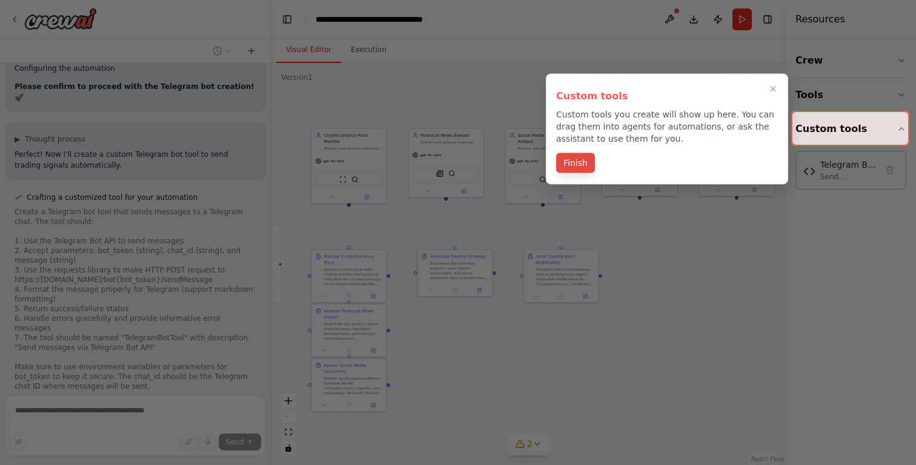
scroll to position [4007, 0]
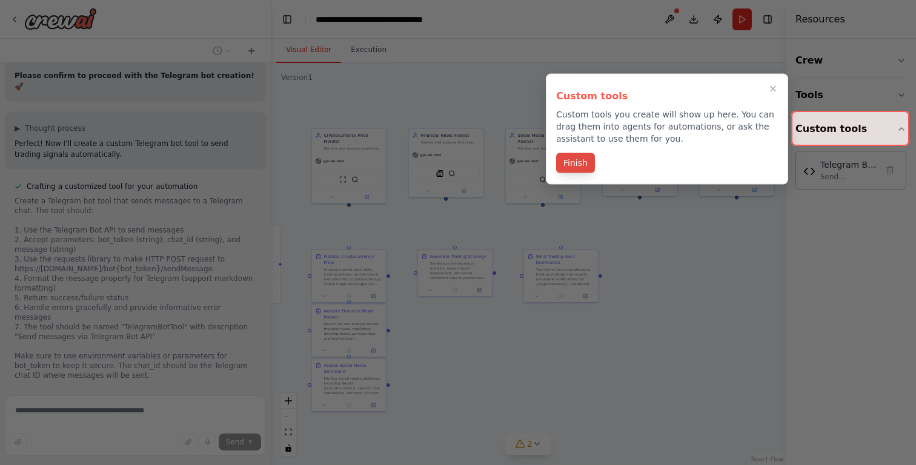
click at [581, 162] on button "Finish" at bounding box center [575, 163] width 39 height 20
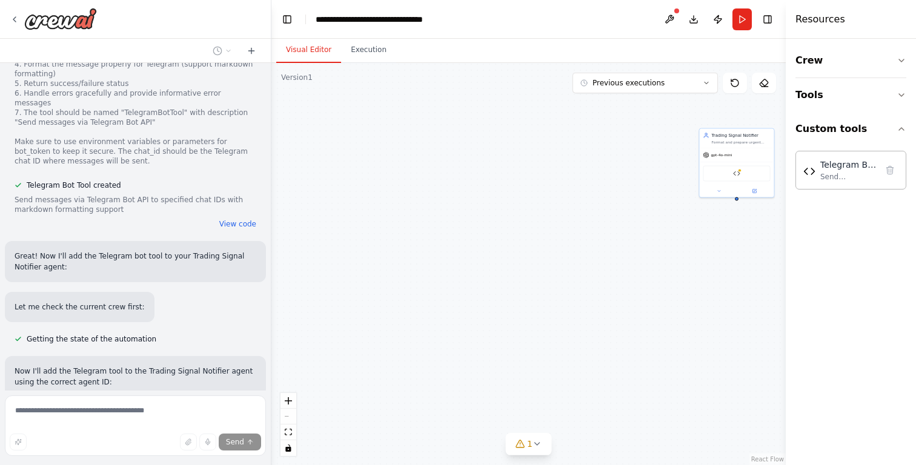
scroll to position [4246, 0]
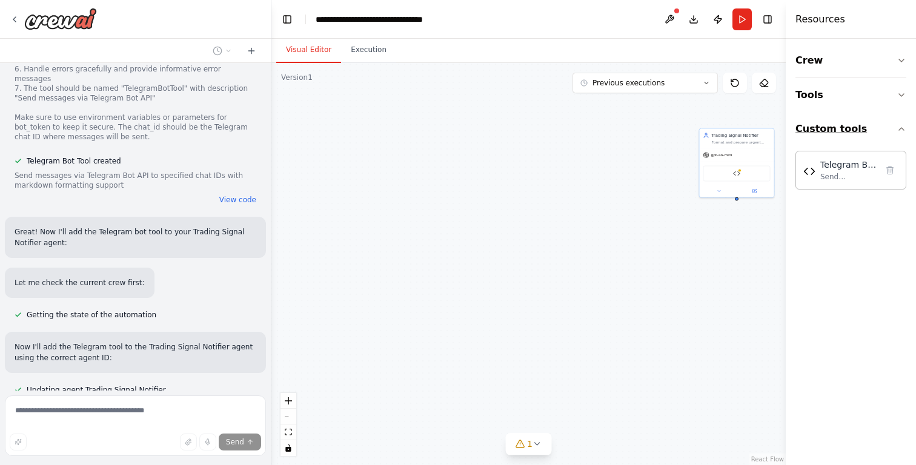
click at [836, 130] on button "Custom tools" at bounding box center [850, 129] width 111 height 34
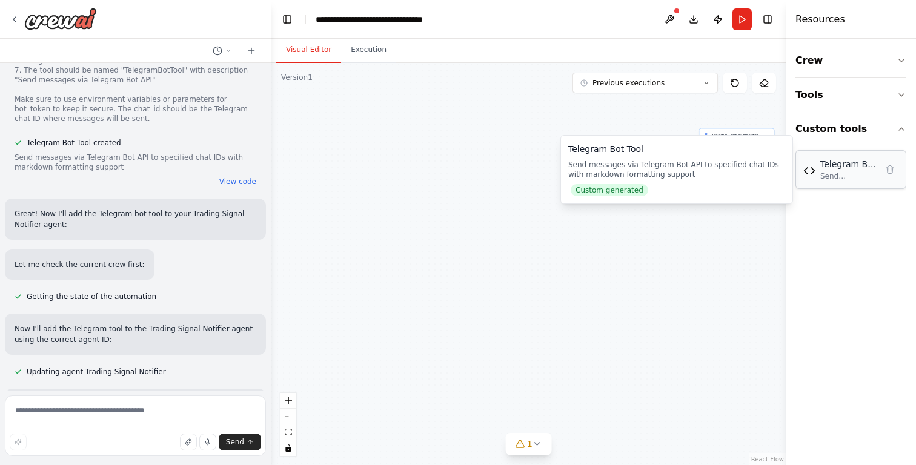
click at [820, 170] on div "Telegram Bot Tool Send messages via Telegram Bot API to specified chat IDs with…" at bounding box center [848, 169] width 56 height 23
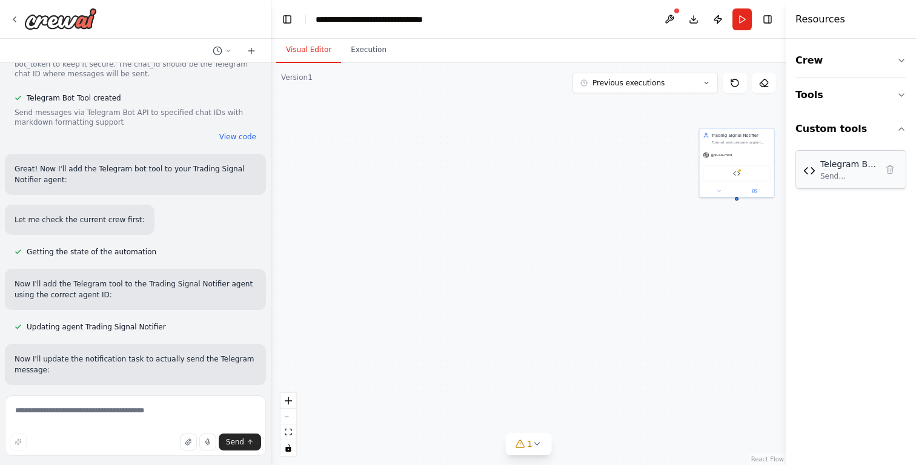
click at [820, 170] on div "Telegram Bot Tool Send messages via Telegram Bot API to specified chat IDs with…" at bounding box center [848, 169] width 56 height 23
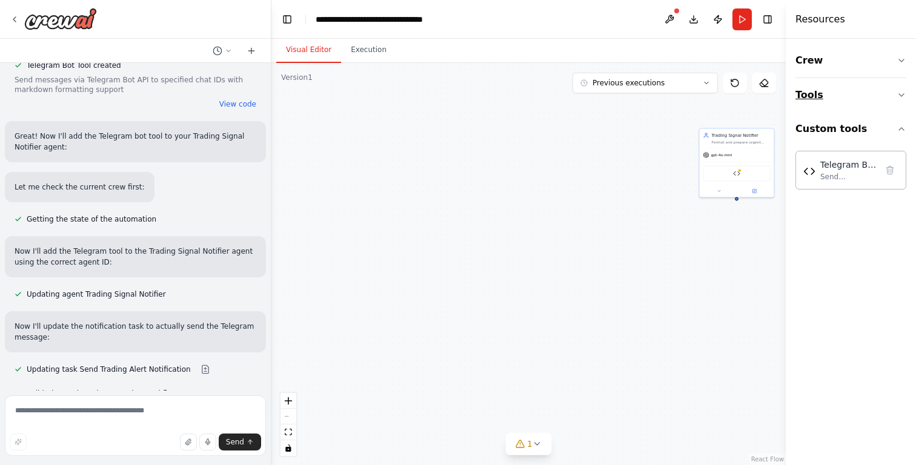
click at [839, 93] on button "Tools" at bounding box center [850, 95] width 111 height 34
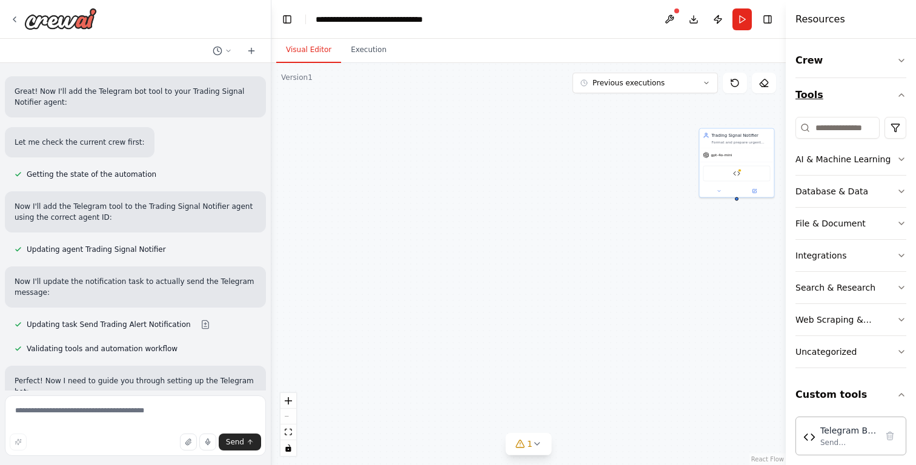
click at [839, 93] on button "Tools" at bounding box center [850, 95] width 111 height 34
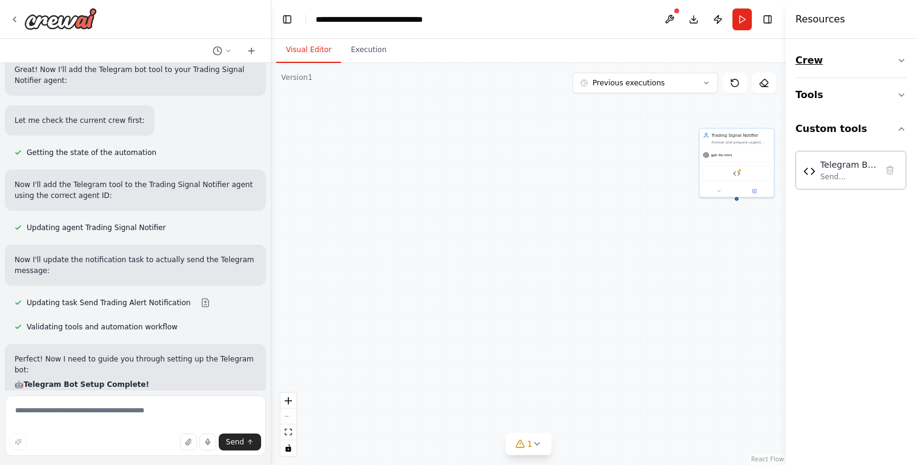
click at [843, 58] on button "Crew" at bounding box center [850, 61] width 111 height 34
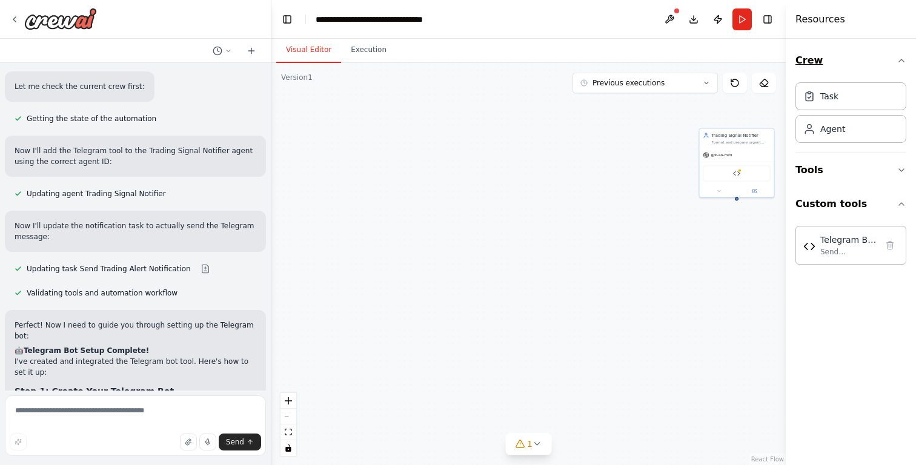
click at [843, 58] on button "Crew" at bounding box center [850, 61] width 111 height 34
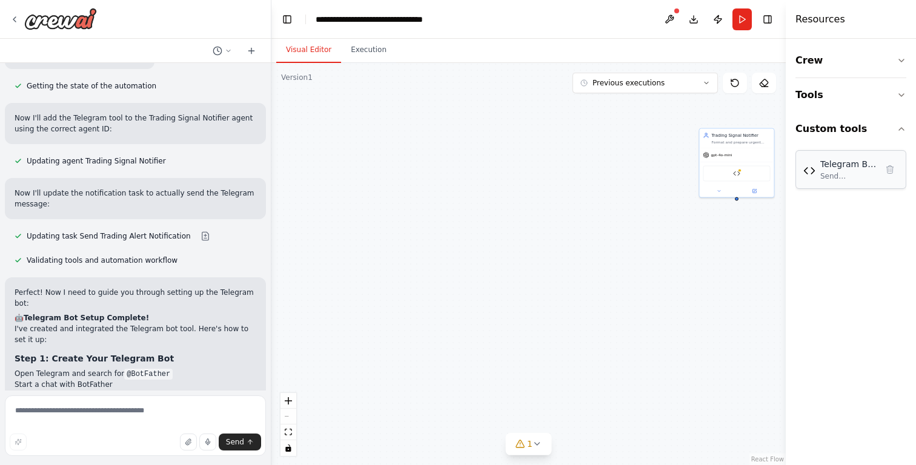
click at [809, 177] on div "Telegram Bot Tool Send messages via Telegram Bot API to specified chat IDs with…" at bounding box center [850, 169] width 95 height 23
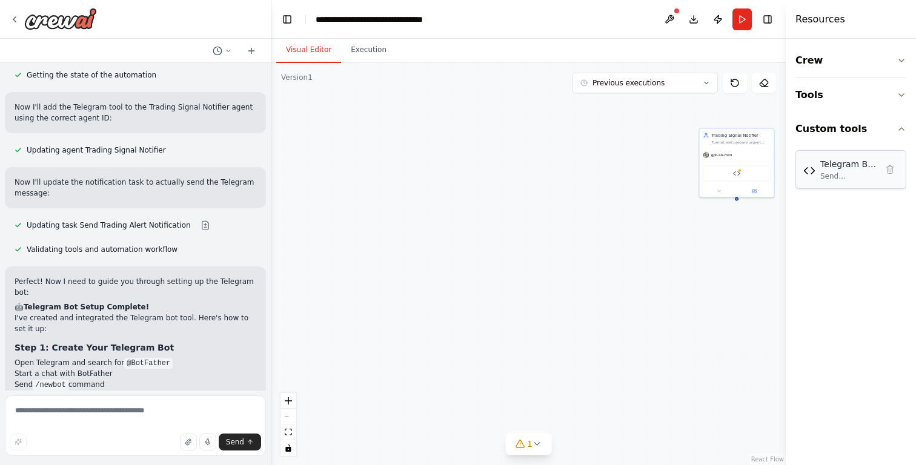
click at [809, 177] on div "Telegram Bot Tool Send messages via Telegram Bot API to specified chat IDs with…" at bounding box center [850, 169] width 95 height 23
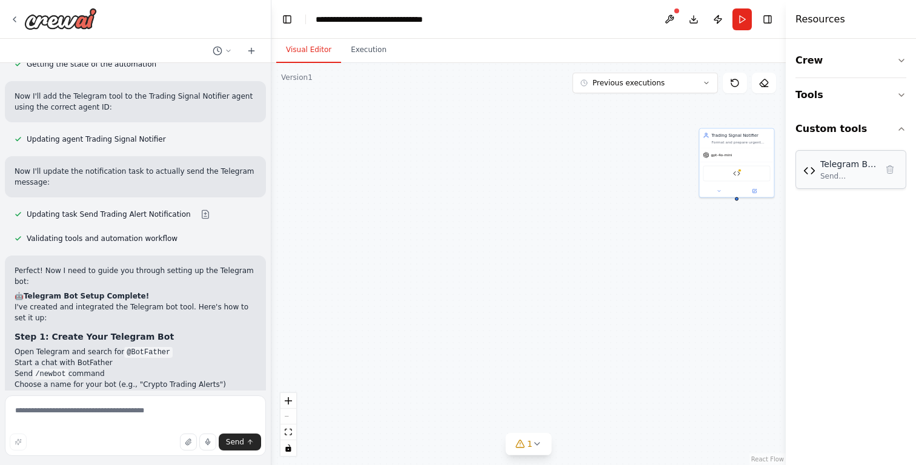
click at [836, 172] on div "Send messages via Telegram Bot API to specified chat IDs with markdown formatti…" at bounding box center [848, 176] width 56 height 10
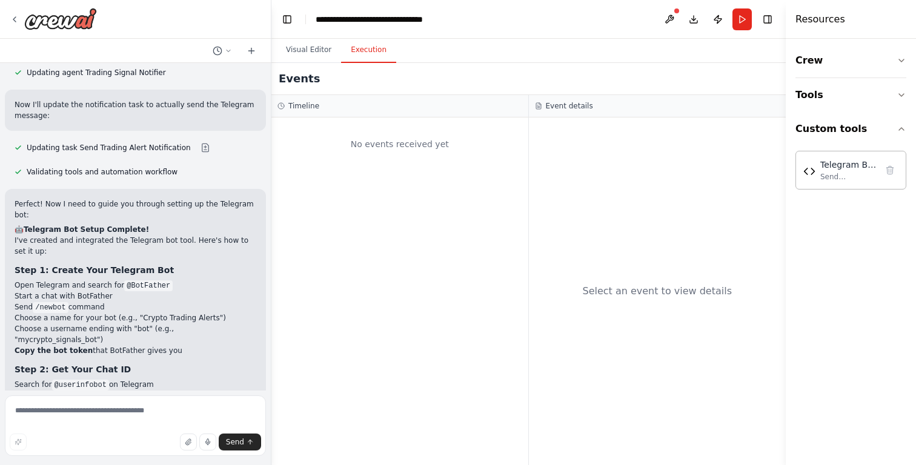
click at [369, 51] on button "Execution" at bounding box center [368, 50] width 55 height 25
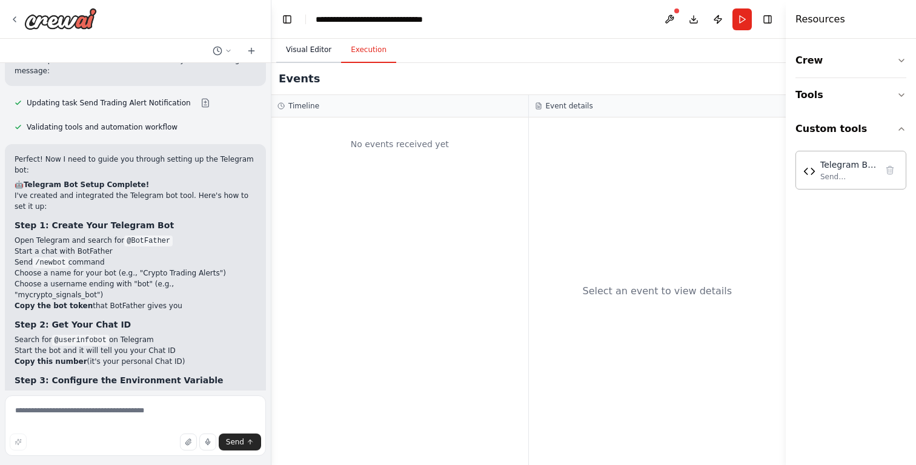
click at [332, 47] on button "Visual Editor" at bounding box center [308, 50] width 65 height 25
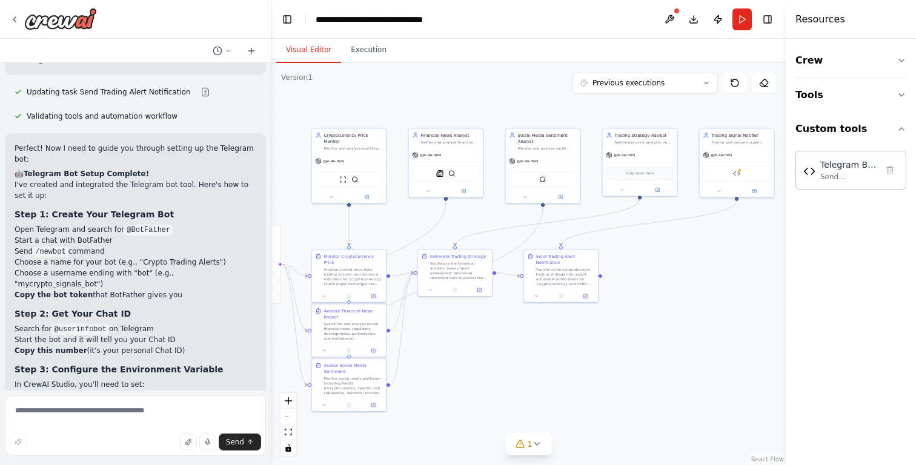
scroll to position [4630, 0]
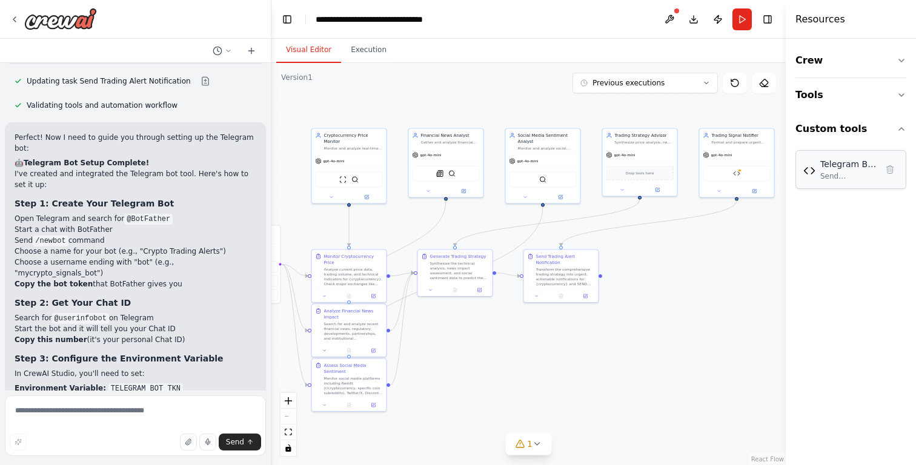
click at [830, 172] on div "Send messages via Telegram Bot API to specified chat IDs with markdown formatti…" at bounding box center [848, 176] width 56 height 10
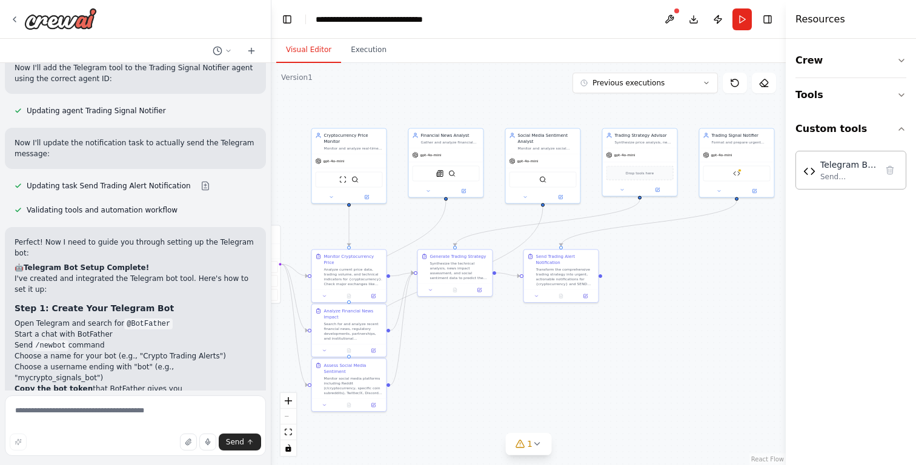
scroll to position [4524, 0]
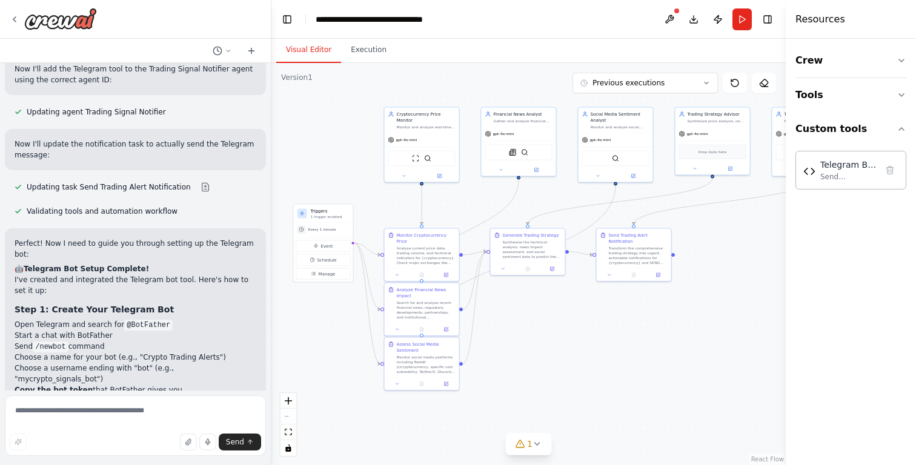
drag, startPoint x: 314, startPoint y: 239, endPoint x: 388, endPoint y: 217, distance: 76.4
click at [388, 217] on div ".deletable-edge-delete-btn { width: 20px; height: 20px; border: 0px solid #ffff…" at bounding box center [528, 264] width 514 height 402
click at [323, 272] on span "Manage" at bounding box center [327, 273] width 17 height 6
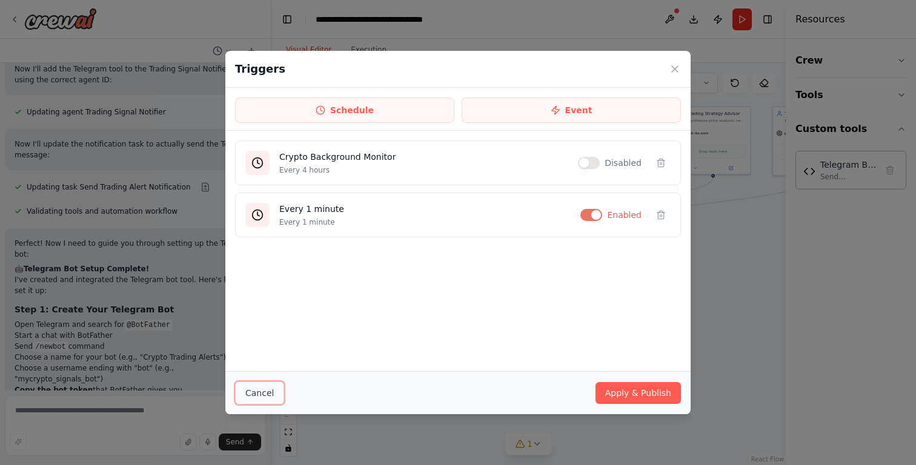
click at [260, 397] on button "Cancel" at bounding box center [259, 392] width 49 height 23
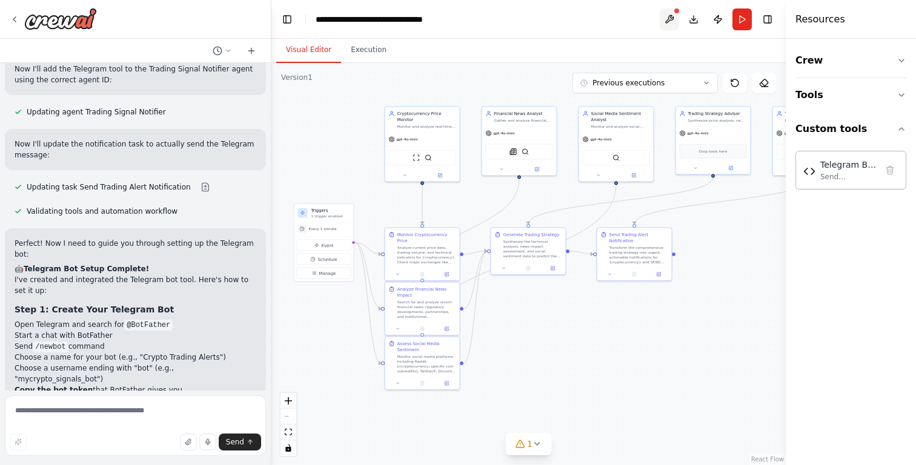
click at [672, 15] on button at bounding box center [668, 19] width 19 height 22
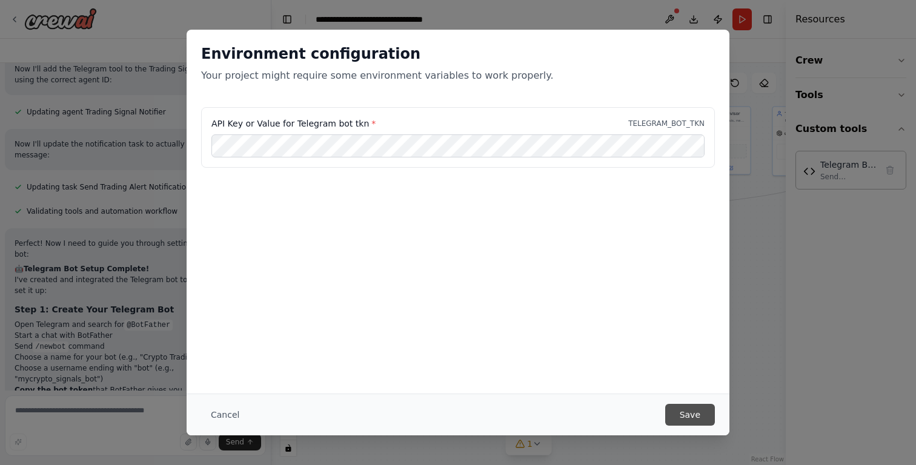
click at [698, 418] on button "Save" at bounding box center [690, 415] width 50 height 22
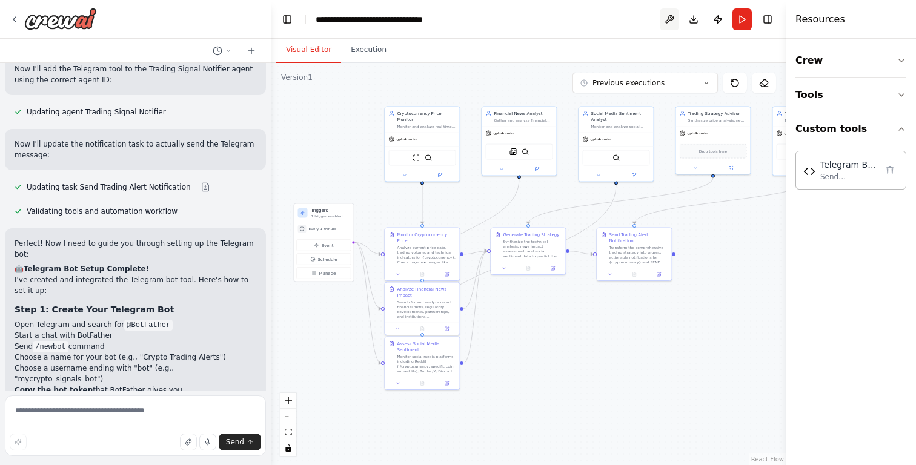
click at [666, 18] on button at bounding box center [668, 19] width 19 height 22
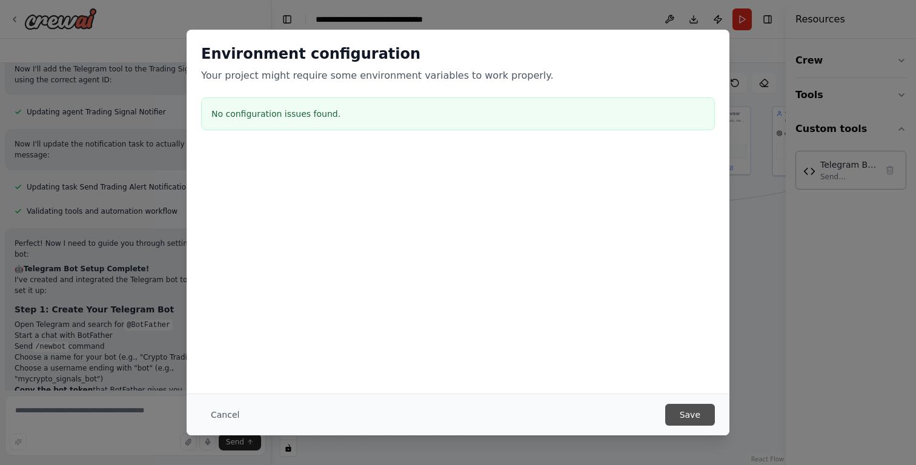
click at [695, 418] on button "Save" at bounding box center [690, 415] width 50 height 22
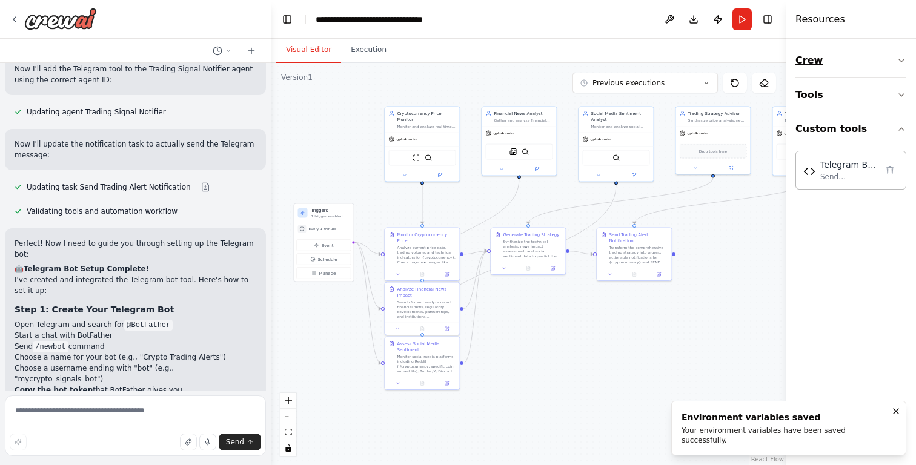
click at [851, 64] on button "Crew" at bounding box center [850, 61] width 111 height 34
click at [831, 90] on button "Tools" at bounding box center [850, 95] width 111 height 34
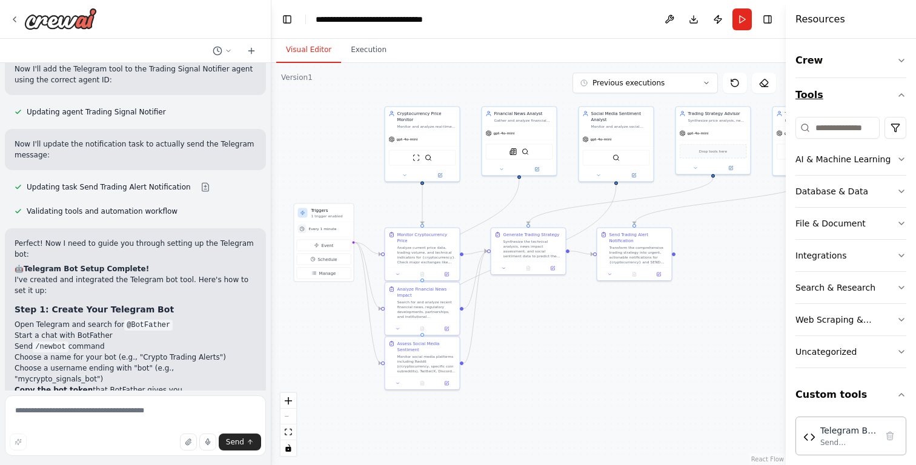
click at [829, 94] on button "Tools" at bounding box center [850, 95] width 111 height 34
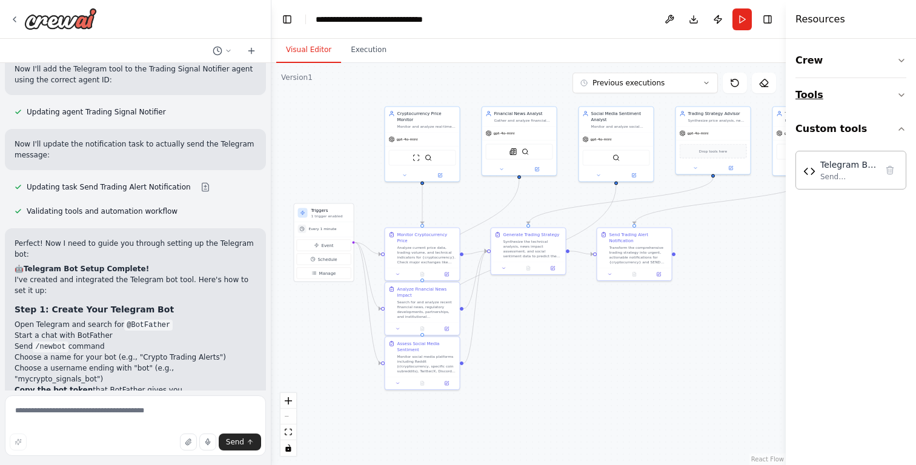
click at [852, 95] on button "Tools" at bounding box center [850, 95] width 111 height 34
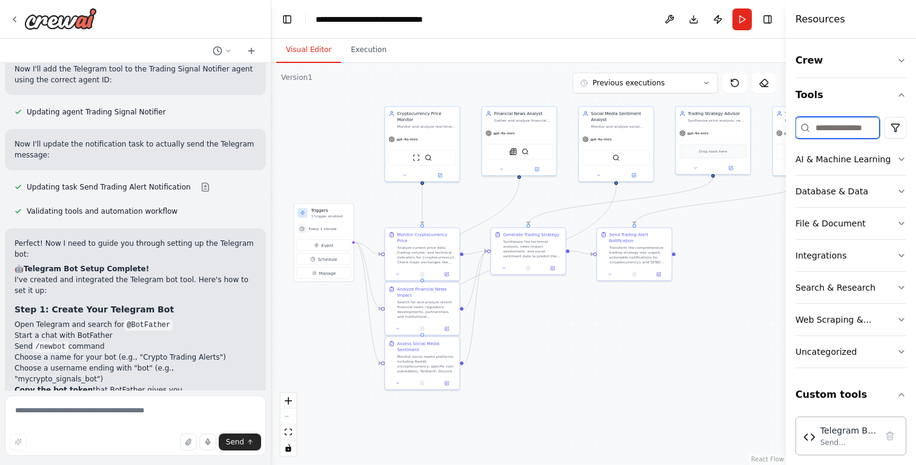
click at [837, 125] on input at bounding box center [837, 128] width 84 height 22
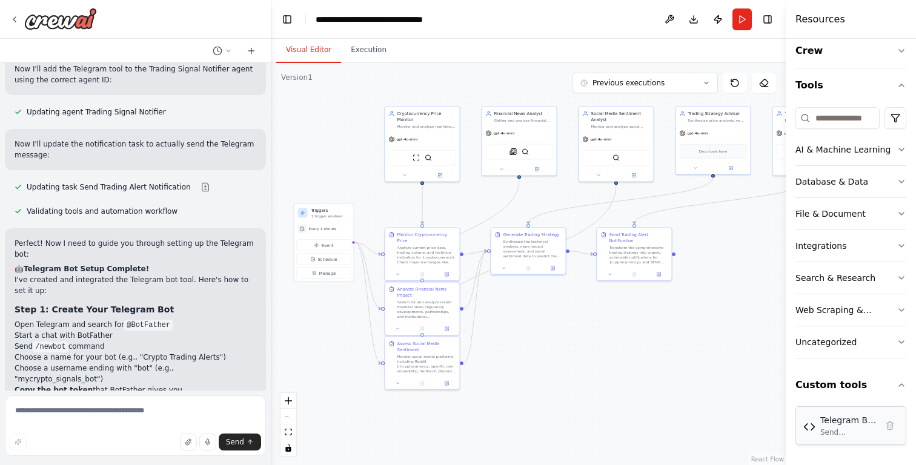
click at [837, 426] on div "Telegram Bot Tool Send messages via Telegram Bot API to specified chat IDs with…" at bounding box center [848, 425] width 56 height 23
click at [853, 345] on div "Uncategorized" at bounding box center [825, 342] width 61 height 12
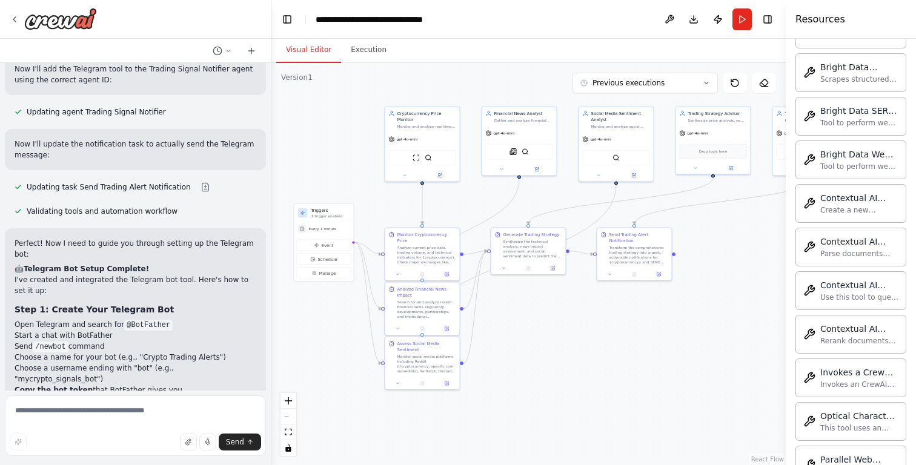
scroll to position [0, 0]
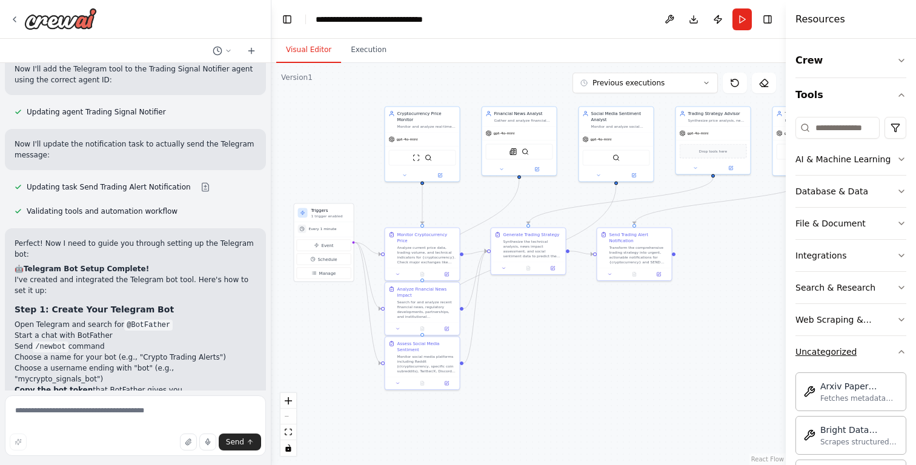
click at [836, 354] on div "Uncategorized" at bounding box center [825, 352] width 61 height 12
click at [825, 51] on button "Crew" at bounding box center [850, 61] width 111 height 34
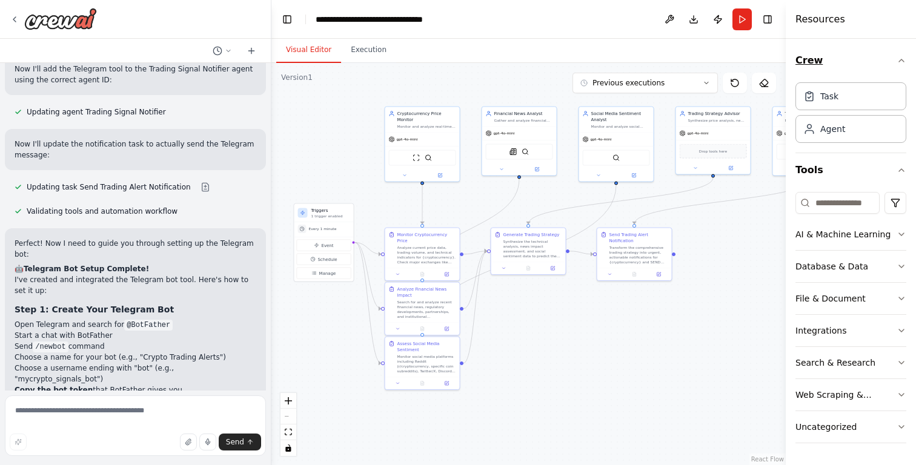
click at [819, 61] on button "Crew" at bounding box center [850, 61] width 111 height 34
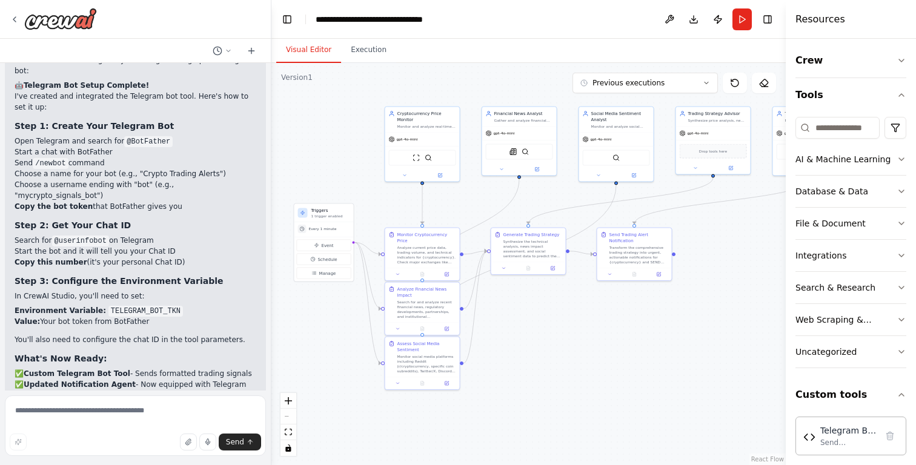
scroll to position [4745, 0]
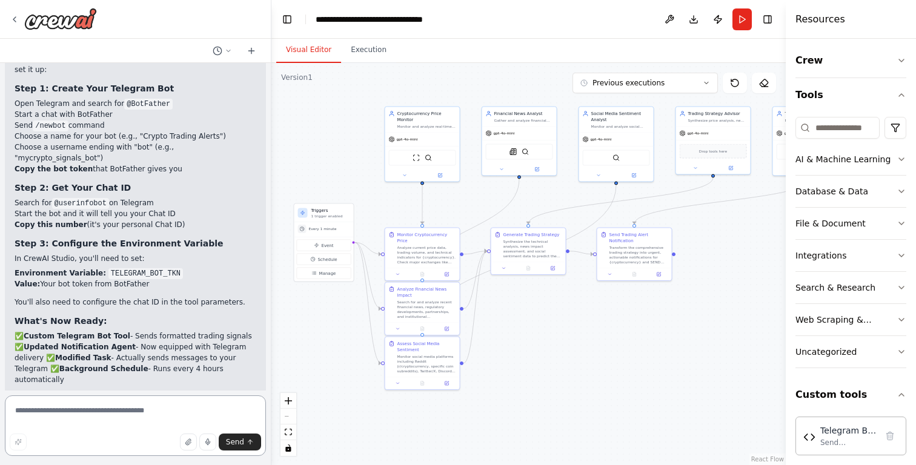
click at [82, 408] on textarea at bounding box center [135, 425] width 261 height 61
click at [819, 429] on div "Telegram Bot Tool Send messages via Telegram Bot API to specified chat IDs with…" at bounding box center [850, 435] width 95 height 23
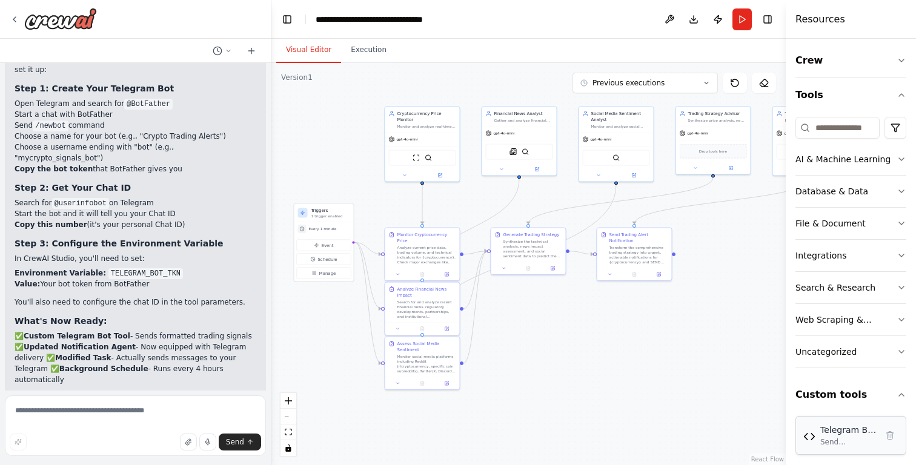
click at [819, 429] on div "Telegram Bot Tool Send messages via Telegram Bot API to specified chat IDs with…" at bounding box center [850, 435] width 95 height 23
click at [825, 400] on button "Custom tools" at bounding box center [850, 395] width 111 height 34
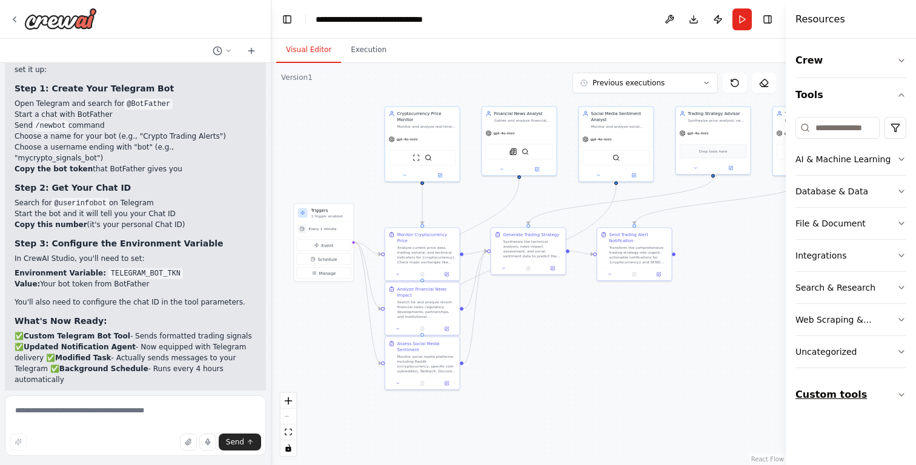
click at [825, 401] on button "Custom tools" at bounding box center [850, 395] width 111 height 34
click at [831, 424] on div "Telegram Bot Tool" at bounding box center [848, 430] width 56 height 12
drag, startPoint x: 831, startPoint y: 424, endPoint x: 842, endPoint y: 426, distance: 11.6
click at [842, 426] on div "Telegram Bot Tool" at bounding box center [848, 430] width 56 height 12
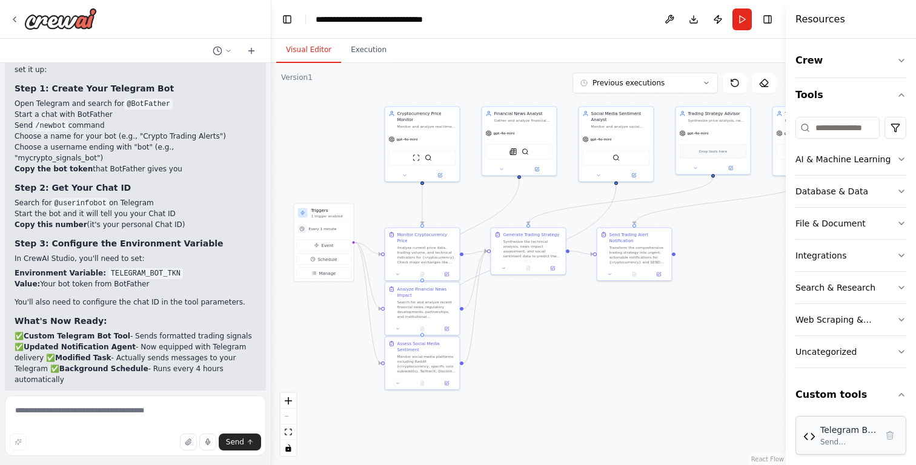
click at [842, 426] on div "Telegram Bot Tool" at bounding box center [848, 430] width 56 height 12
click at [842, 430] on div "Telegram Bot Tool" at bounding box center [848, 430] width 56 height 12
click at [146, 420] on textarea at bounding box center [135, 425] width 261 height 61
paste textarea "*********"
type textarea "**********"
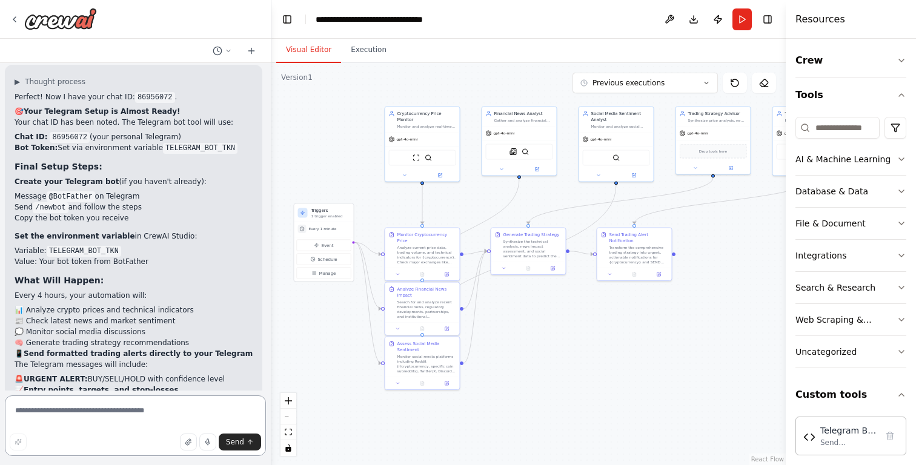
scroll to position [5332, 0]
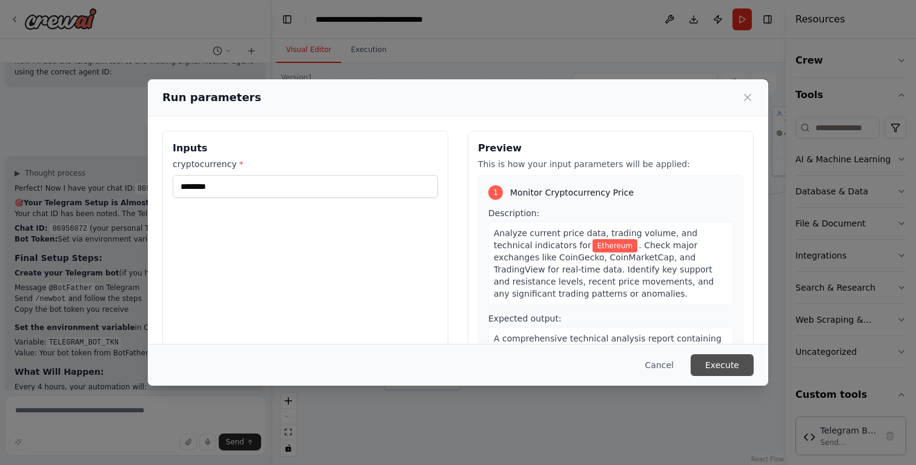
click at [727, 373] on button "Execute" at bounding box center [721, 365] width 63 height 22
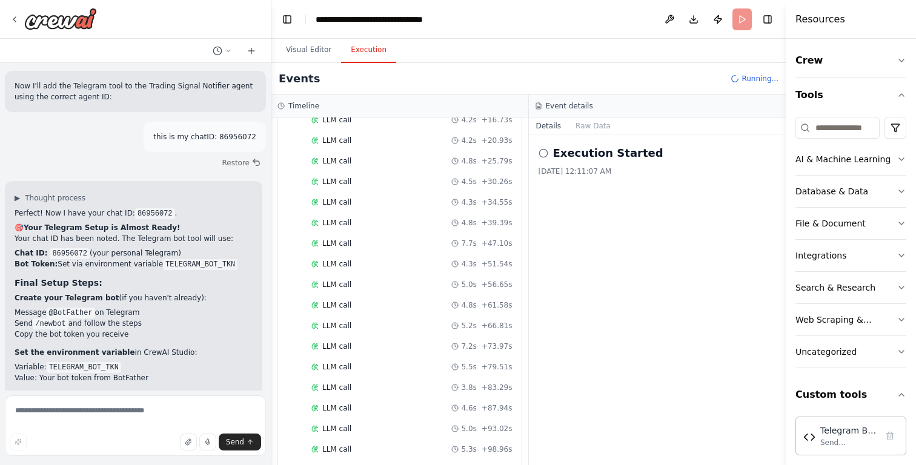
scroll to position [1060, 0]
click at [828, 438] on div "Send messages via Telegram Bot API to specified chat IDs with markdown formatti…" at bounding box center [848, 442] width 56 height 10
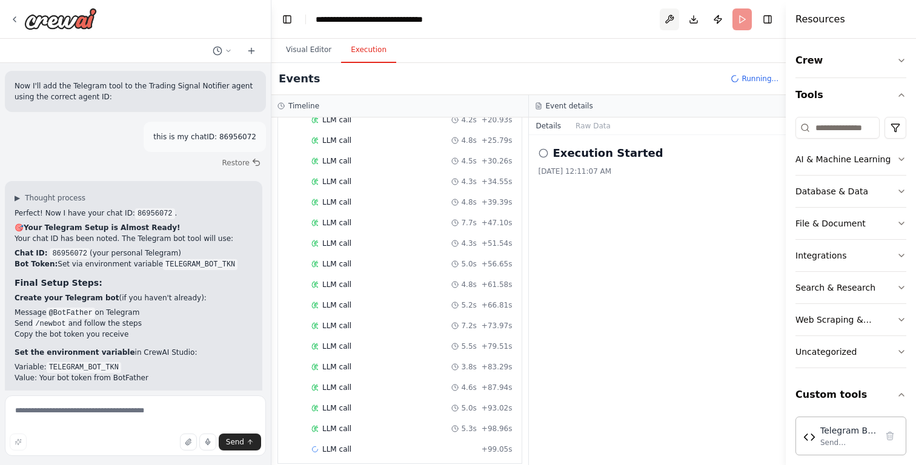
click at [667, 23] on button at bounding box center [668, 19] width 19 height 22
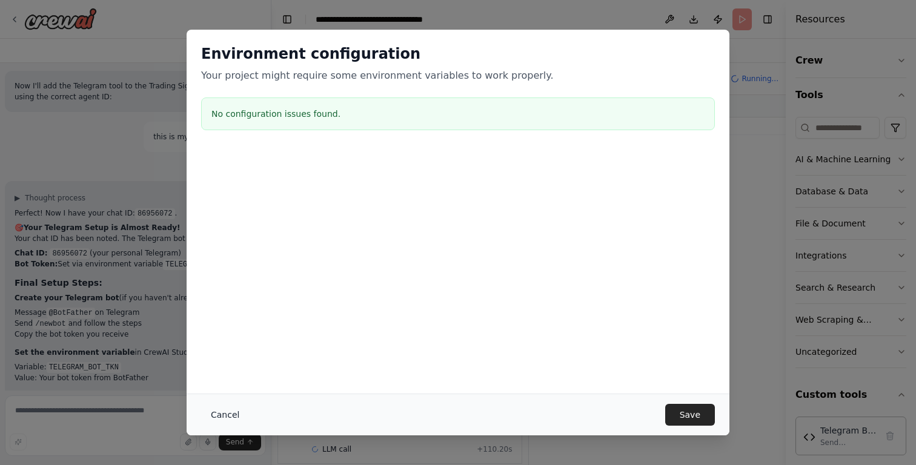
click at [222, 414] on button "Cancel" at bounding box center [225, 415] width 48 height 22
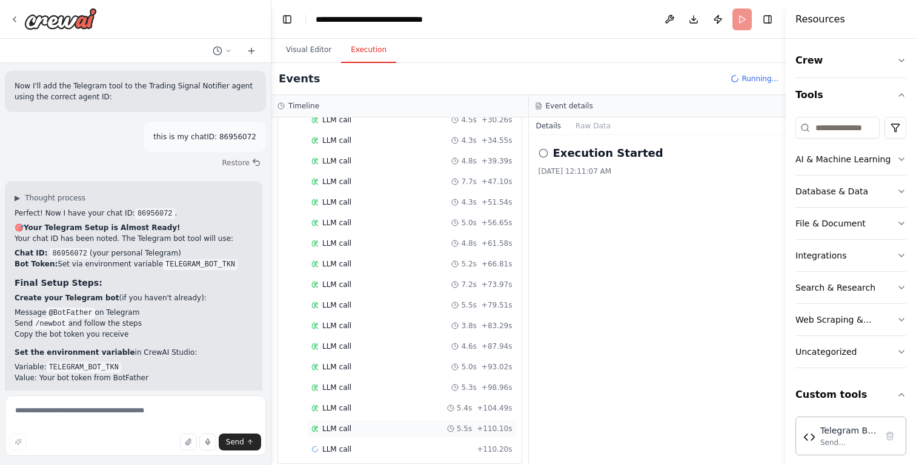
click at [377, 424] on div "LLM call 5.5s + 110.10s" at bounding box center [411, 429] width 201 height 10
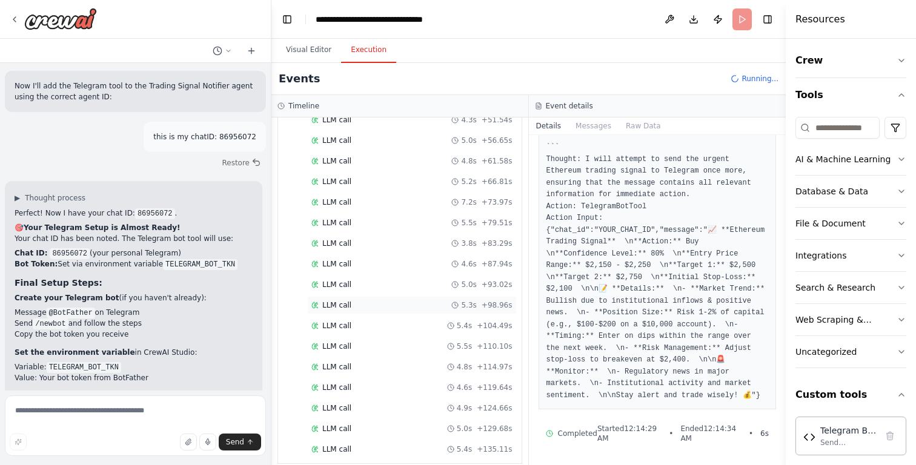
scroll to position [1204, 0]
click at [536, 309] on div "LLM call [DATE] 12:14:34 AM Response ``` Thought: I will attempt to send the ur…" at bounding box center [657, 300] width 257 height 330
click at [616, 272] on pre "``` Thought: I will attempt to send the urgent Ethereum trading signal to Teleg…" at bounding box center [657, 272] width 222 height 260
click at [598, 129] on button "Messages" at bounding box center [593, 125] width 50 height 17
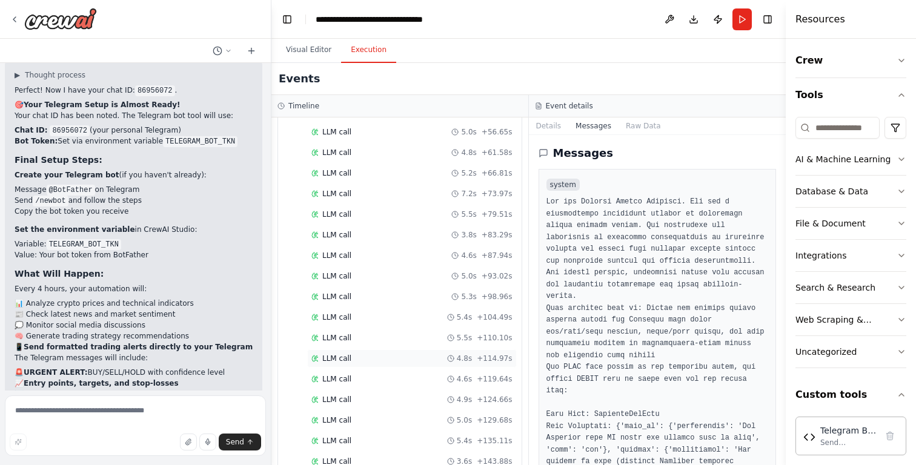
scroll to position [1224, 0]
click at [345, 457] on span "Completed" at bounding box center [341, 462] width 39 height 10
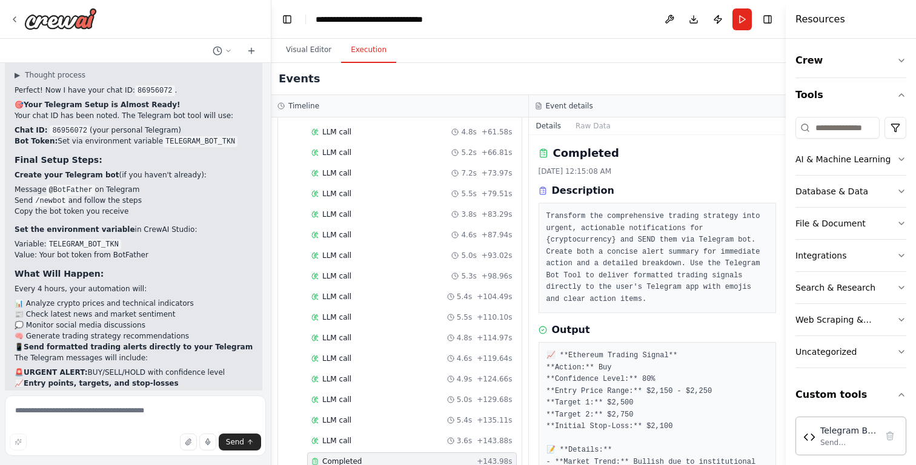
scroll to position [183, 0]
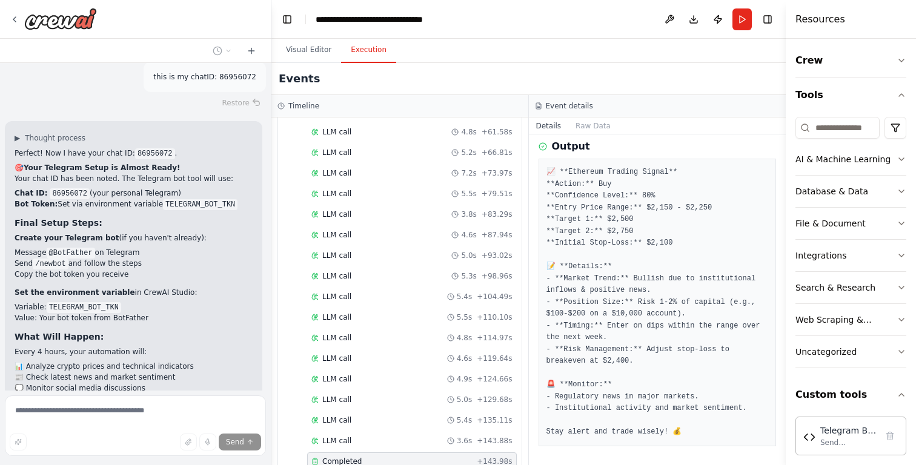
scroll to position [5281, 0]
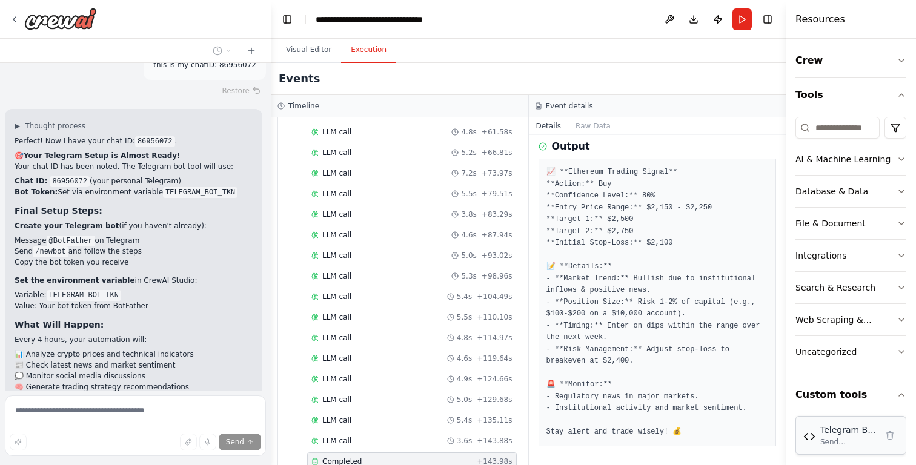
click at [849, 438] on div "Send messages via Telegram Bot API to specified chat IDs with markdown formatti…" at bounding box center [848, 442] width 56 height 10
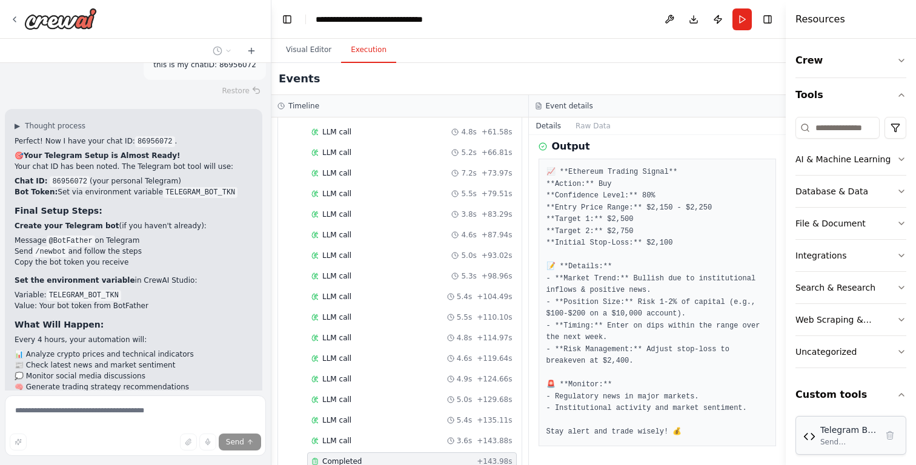
click at [848, 426] on div "Telegram Bot Tool" at bounding box center [848, 430] width 56 height 12
drag, startPoint x: 874, startPoint y: 427, endPoint x: 785, endPoint y: 424, distance: 89.7
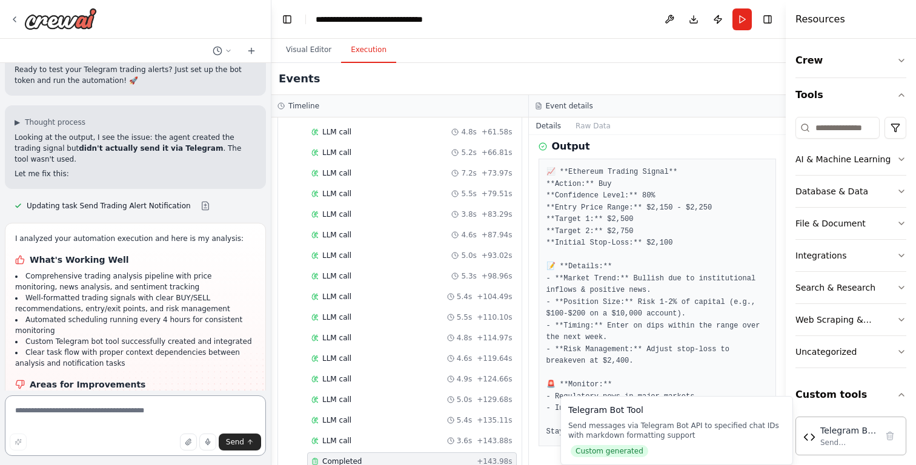
scroll to position [5726, 0]
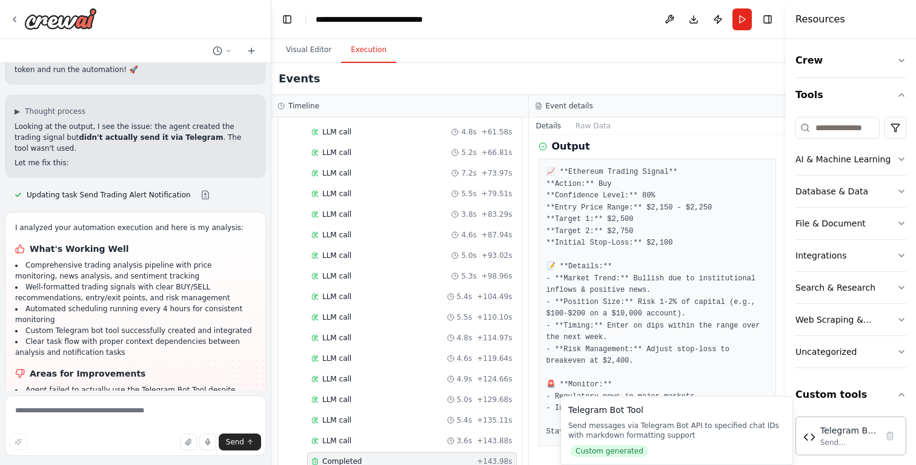
click at [744, 433] on div "Send messages via Telegram Bot API to specified chat IDs with markdown formatti…" at bounding box center [676, 430] width 217 height 19
click at [740, 417] on div "Telegram Bot Tool Send messages via Telegram Bot API to specified chat IDs with…" at bounding box center [676, 430] width 217 height 53
click at [740, 425] on div "Send messages via Telegram Bot API to specified chat IDs with markdown formatti…" at bounding box center [676, 430] width 217 height 19
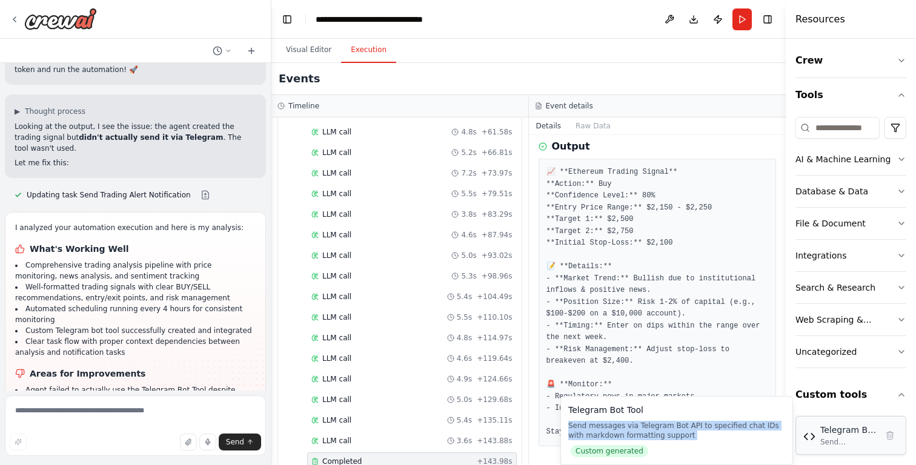
click at [827, 432] on div "Telegram Bot Tool" at bounding box center [848, 430] width 56 height 12
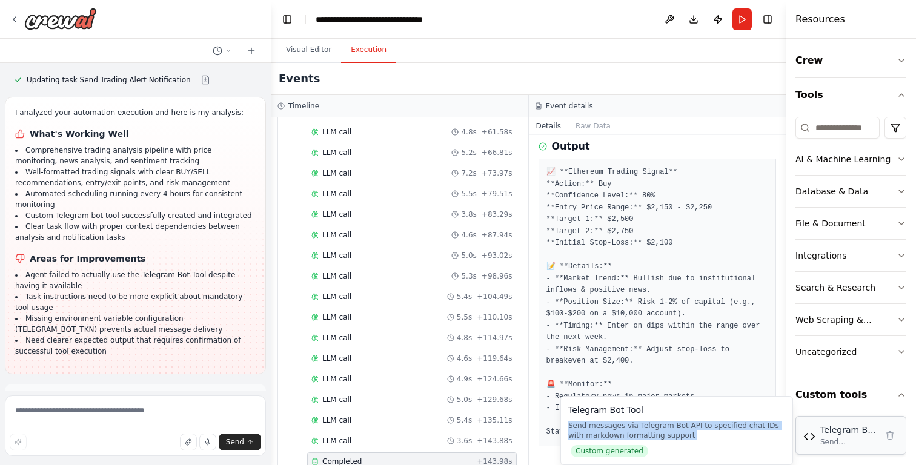
scroll to position [5611, 0]
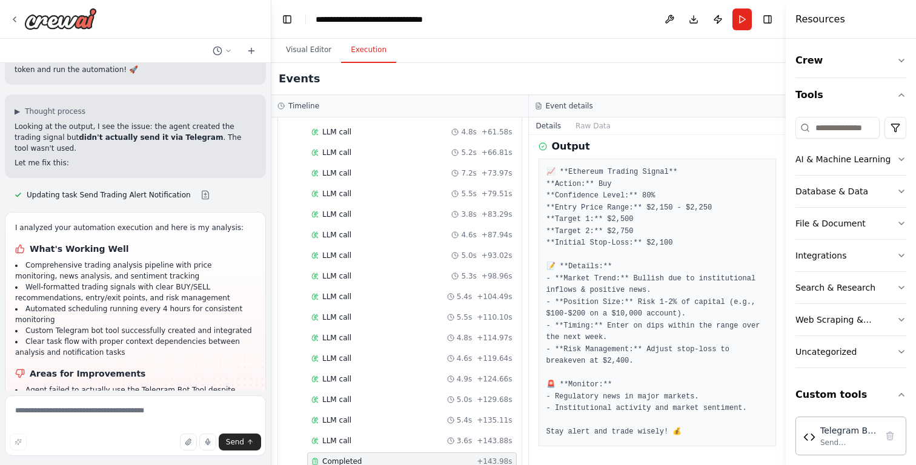
click at [582, 272] on pre "📈 **Ethereum Trading Signal** **Action:** Buy **Confidence Level:** 80% **Entry…" at bounding box center [657, 303] width 222 height 272
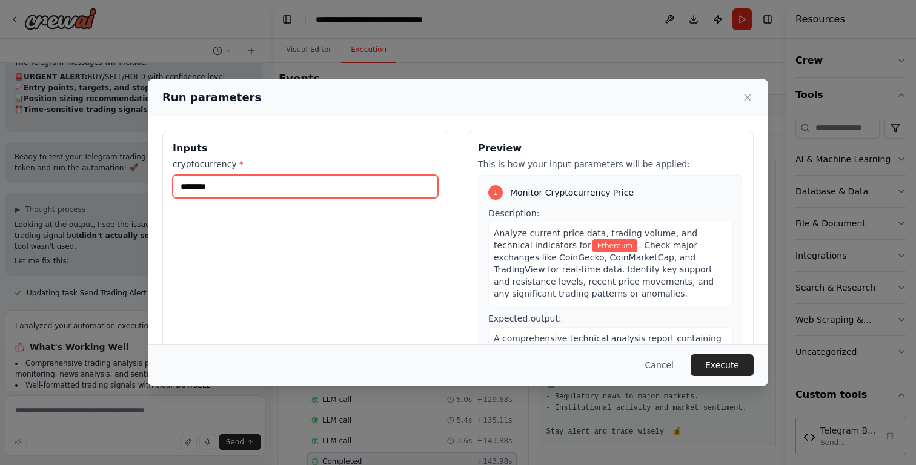
click at [225, 181] on input "********" at bounding box center [305, 186] width 265 height 23
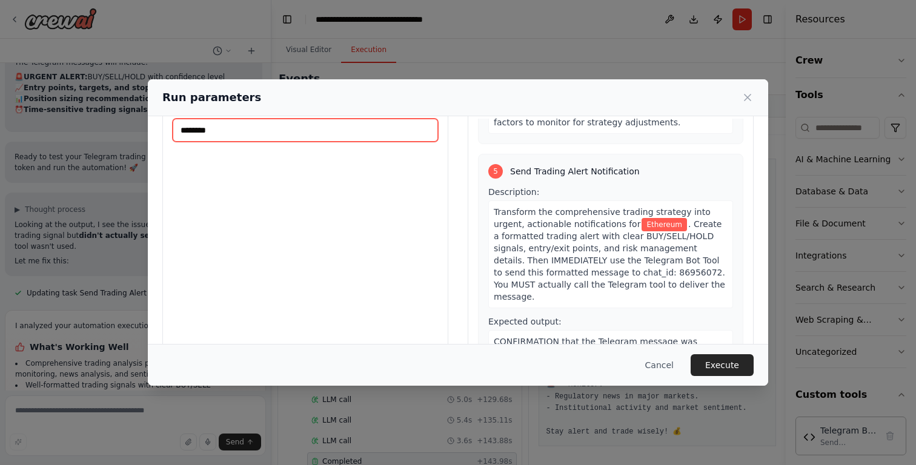
scroll to position [88, 0]
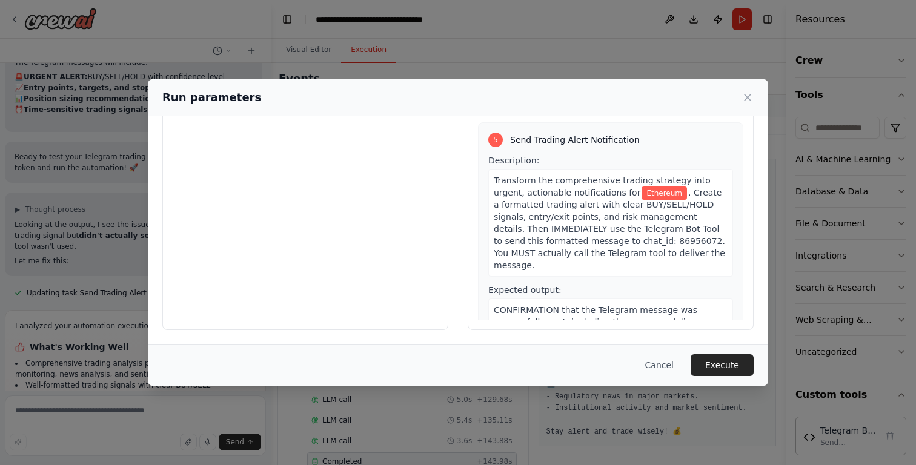
click at [582, 305] on span "CONFIRMATION that the Telegram message was successfully sent, including the mes…" at bounding box center [604, 328] width 222 height 46
click at [724, 369] on button "Execute" at bounding box center [721, 365] width 63 height 22
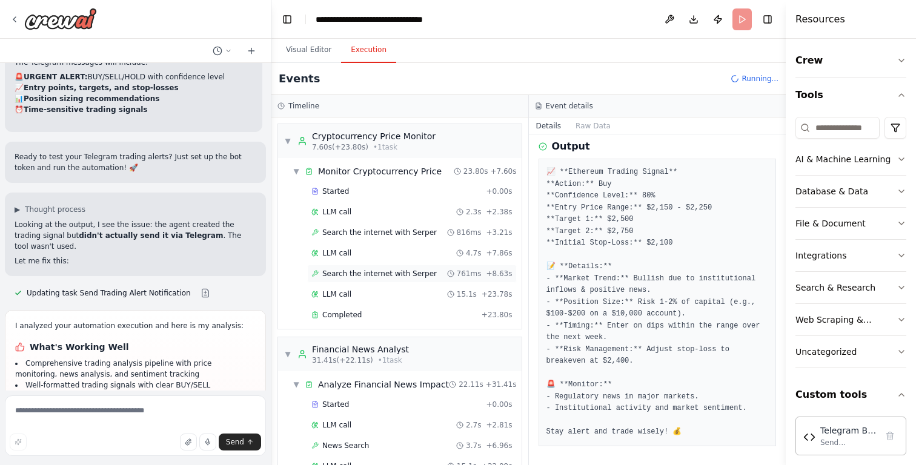
scroll to position [242, 0]
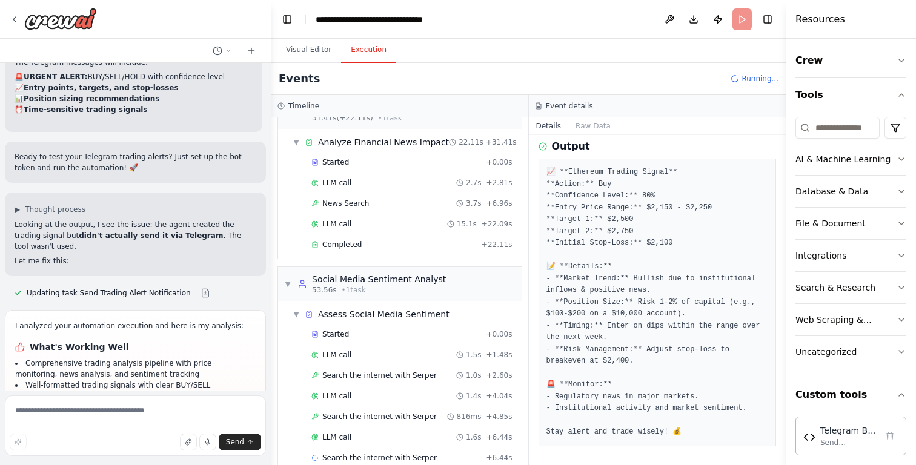
click at [667, 15] on button at bounding box center [668, 19] width 19 height 22
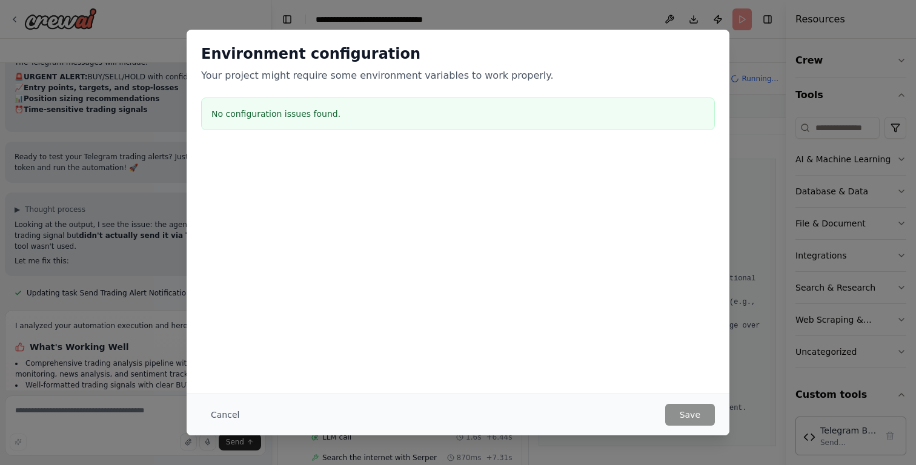
click at [285, 119] on h3 "No configuration issues found." at bounding box center [457, 114] width 493 height 12
click at [221, 409] on button "Cancel" at bounding box center [225, 415] width 48 height 22
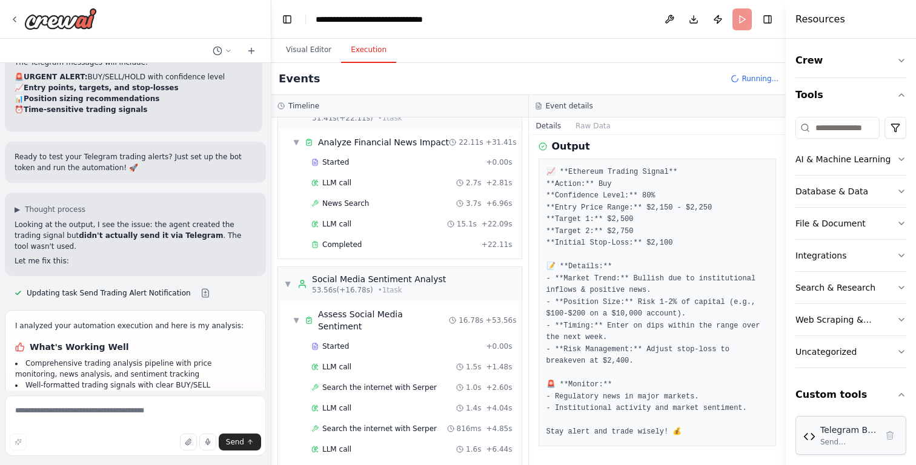
click at [818, 429] on div "Telegram Bot Tool Send messages via Telegram Bot API to specified chat IDs with…" at bounding box center [850, 435] width 95 height 23
click at [818, 430] on div "Telegram Bot Tool Send messages via Telegram Bot API to specified chat IDs with…" at bounding box center [850, 435] width 95 height 23
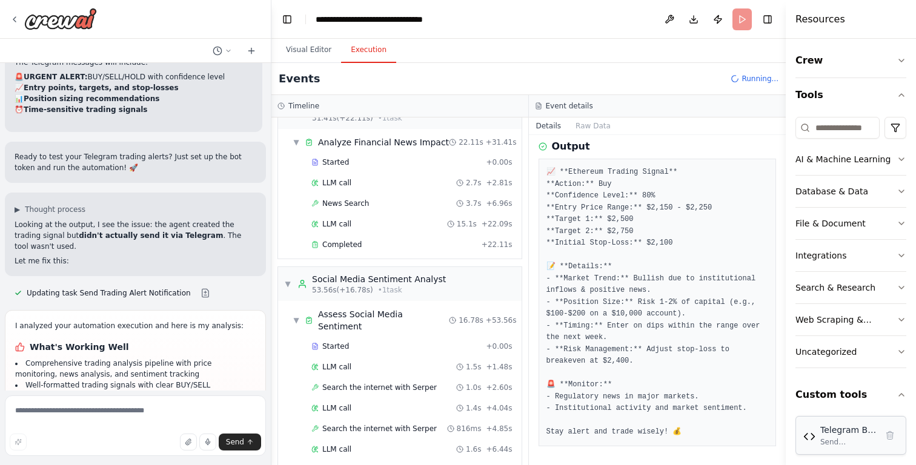
click at [818, 430] on div "Telegram Bot Tool Send messages via Telegram Bot API to specified chat IDs with…" at bounding box center [850, 435] width 95 height 23
click at [819, 227] on div "File & Document" at bounding box center [830, 223] width 70 height 12
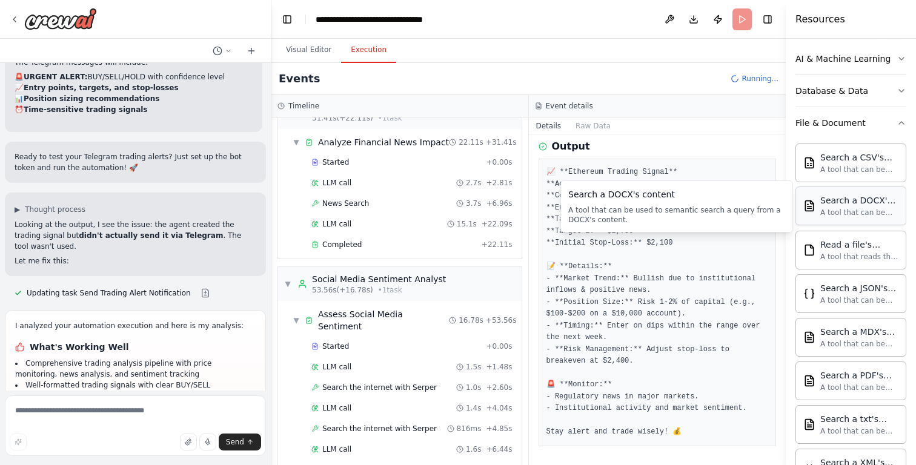
scroll to position [0, 0]
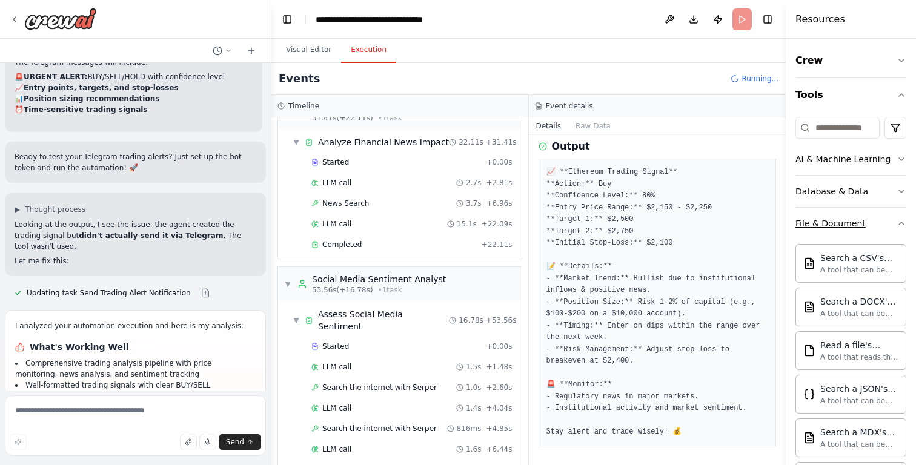
click at [811, 229] on button "File & Document" at bounding box center [850, 223] width 111 height 31
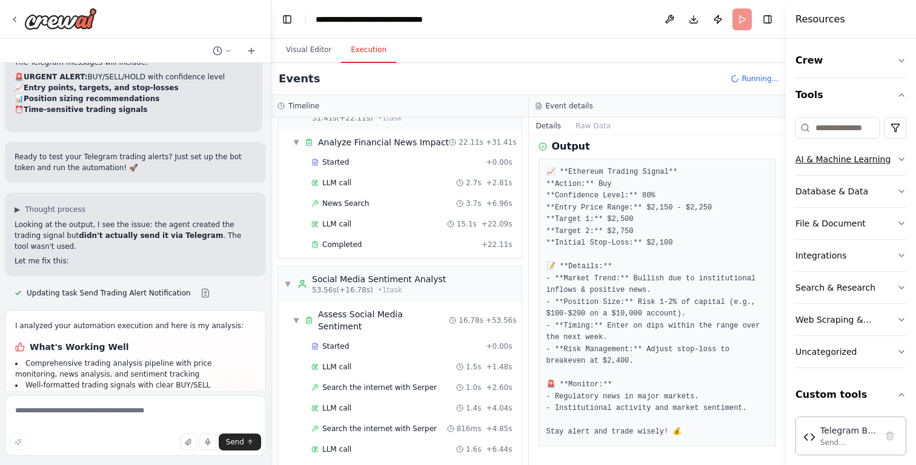
click at [813, 167] on button "AI & Machine Learning" at bounding box center [850, 159] width 111 height 31
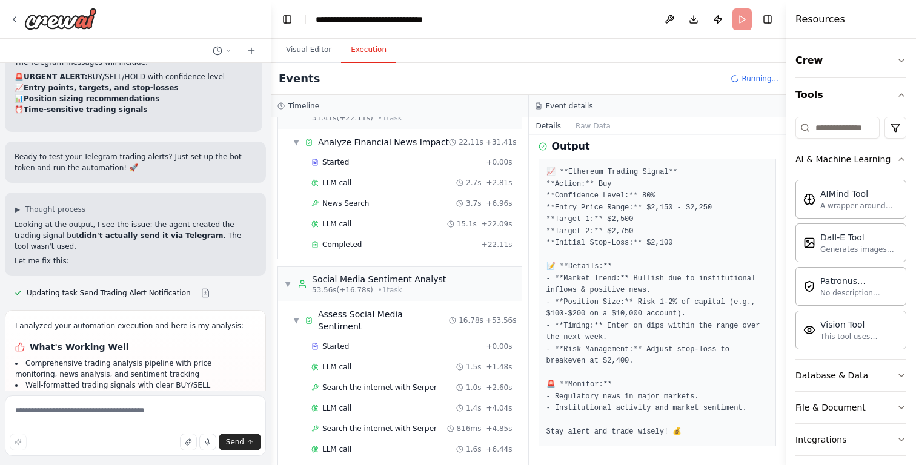
click at [813, 167] on button "AI & Machine Learning" at bounding box center [850, 159] width 111 height 31
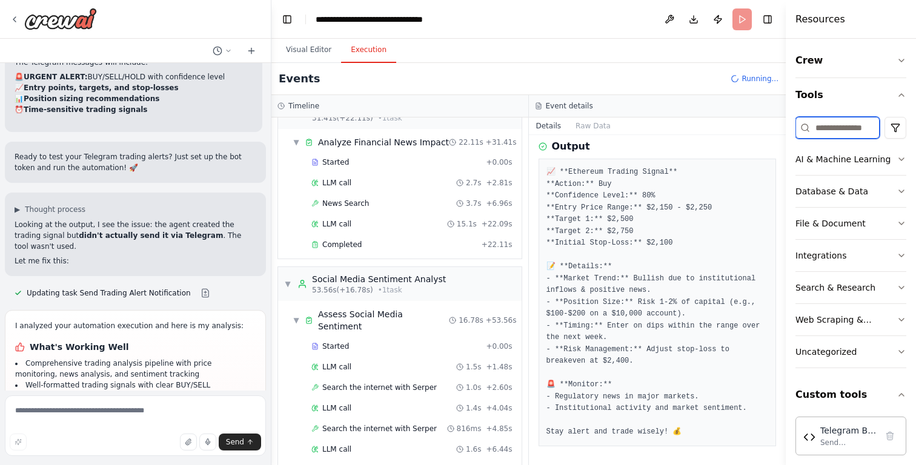
click at [825, 127] on input at bounding box center [837, 128] width 84 height 22
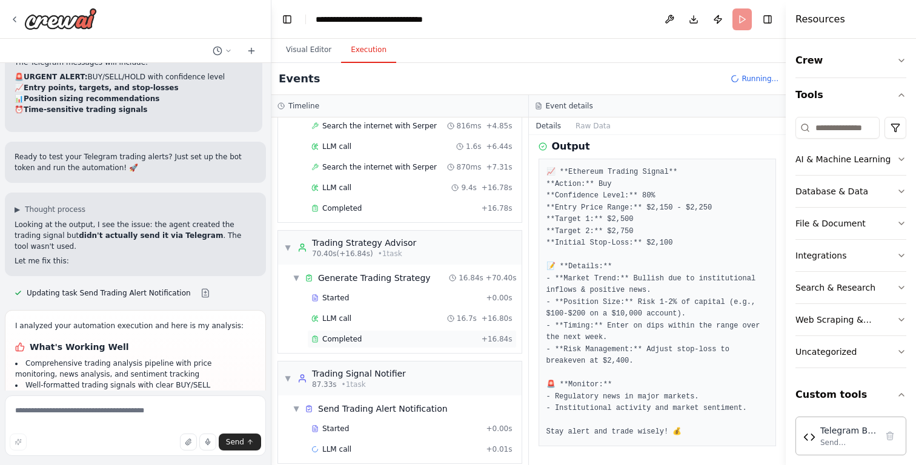
click at [389, 334] on div "Completed + 16.84s" at bounding box center [412, 339] width 210 height 18
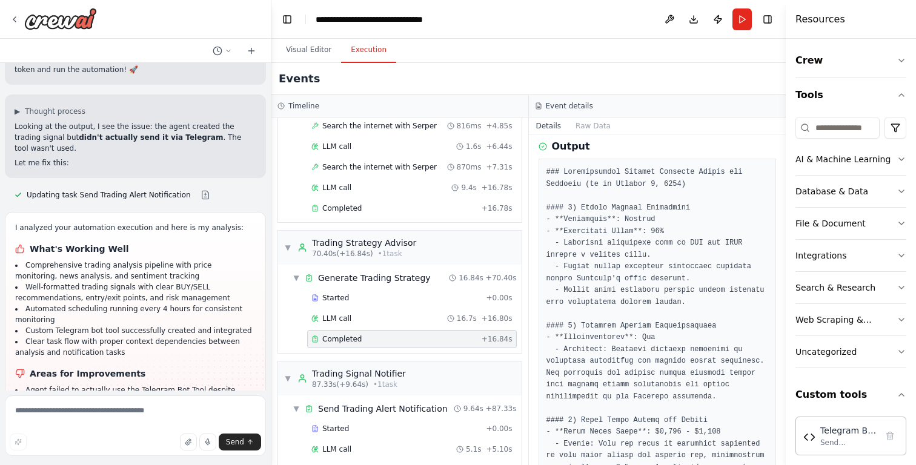
scroll to position [607, 0]
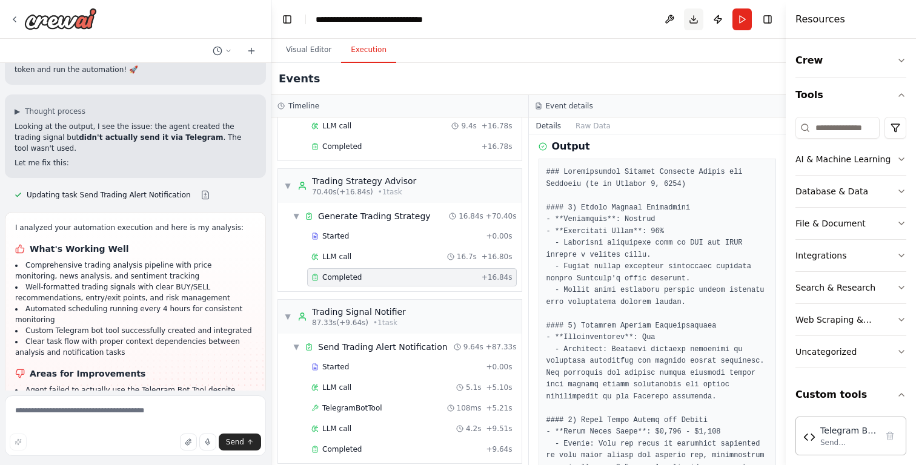
click at [695, 18] on button "Download" at bounding box center [693, 19] width 19 height 22
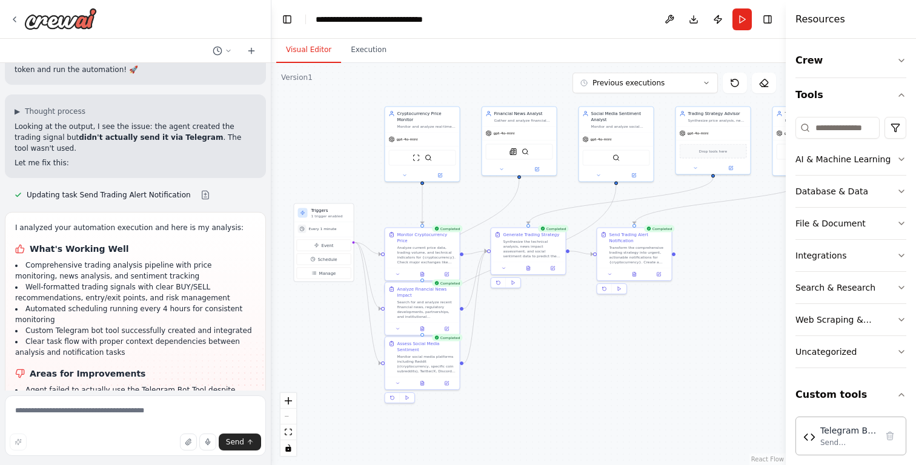
click at [313, 53] on button "Visual Editor" at bounding box center [308, 50] width 65 height 25
click at [322, 185] on div ".deletable-edge-delete-btn { width: 20px; height: 20px; border: 0px solid #ffff…" at bounding box center [528, 264] width 514 height 402
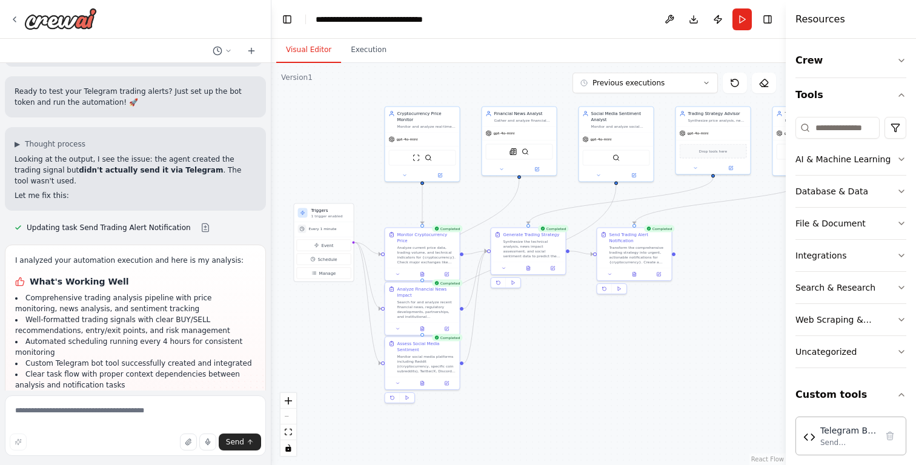
scroll to position [5611, 0]
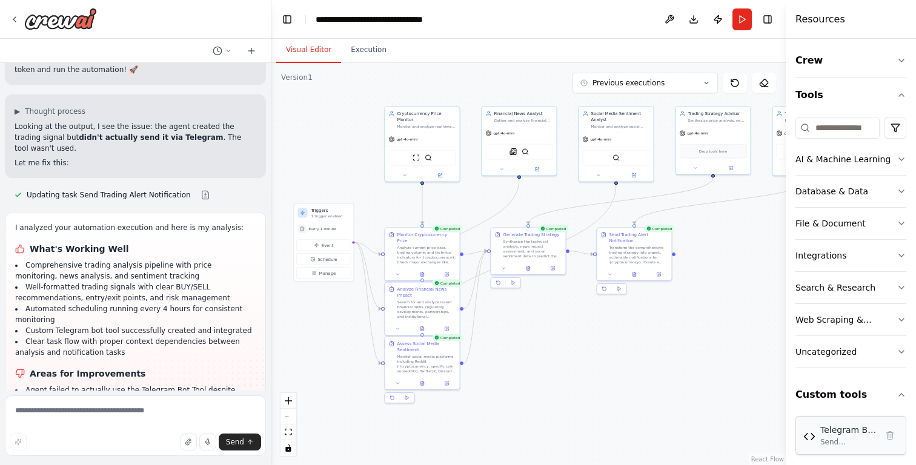
click at [843, 447] on div "Telegram Bot Tool Send messages via Telegram Bot API to specified chat IDs with…" at bounding box center [850, 435] width 111 height 39
click at [838, 437] on div "Send messages via Telegram Bot API to specified chat IDs with markdown formatti…" at bounding box center [848, 442] width 56 height 10
click at [787, 440] on div at bounding box center [789, 232] width 5 height 465
click at [816, 437] on div "Telegram Bot Tool Send messages via Telegram Bot API to specified chat IDs with…" at bounding box center [851, 435] width 94 height 23
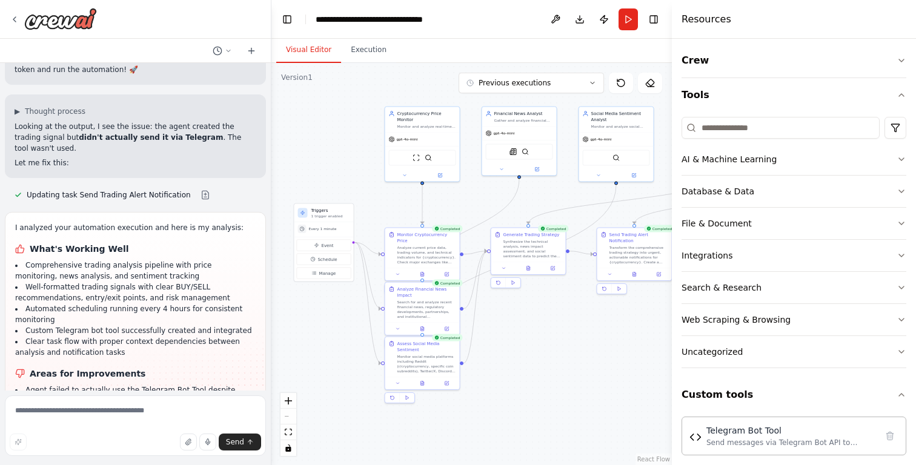
drag, startPoint x: 787, startPoint y: 406, endPoint x: 672, endPoint y: 400, distance: 114.6
click at [672, 400] on div at bounding box center [674, 232] width 5 height 465
click at [769, 441] on div "Send messages via Telegram Bot API to specified chat IDs with markdown formatti…" at bounding box center [791, 442] width 170 height 10
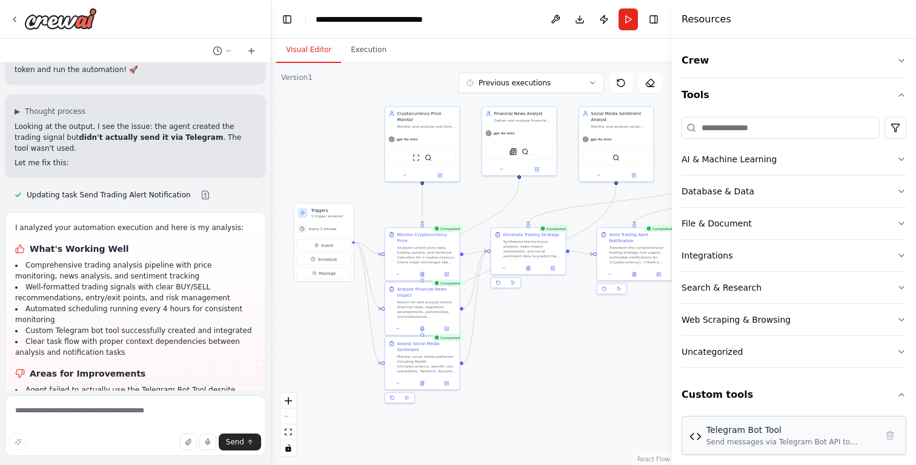
click at [697, 438] on img at bounding box center [695, 437] width 12 height 12
click at [820, 434] on div "Telegram Bot Tool" at bounding box center [791, 430] width 170 height 12
click at [765, 433] on div "Telegram Bot Tool" at bounding box center [791, 430] width 170 height 12
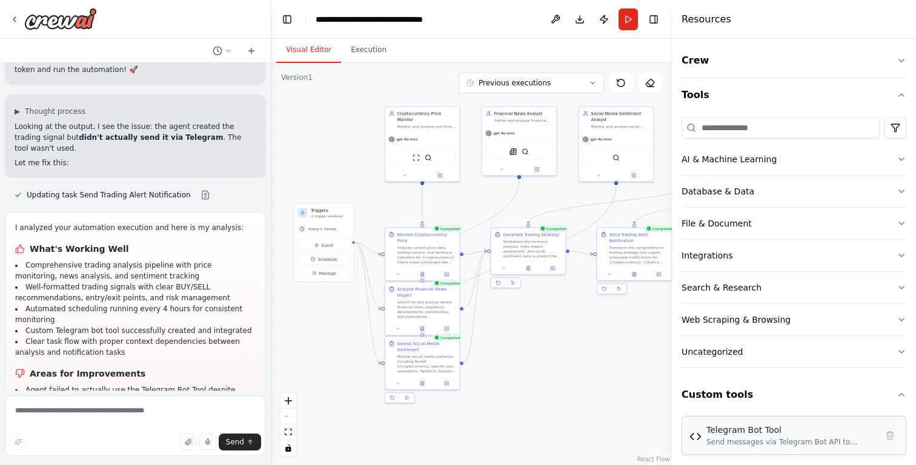
click at [765, 433] on div "Telegram Bot Tool" at bounding box center [791, 430] width 170 height 12
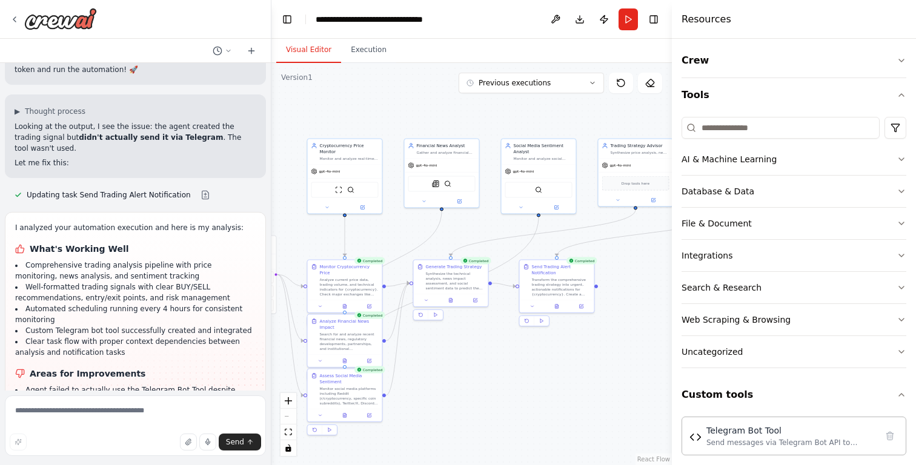
drag, startPoint x: 569, startPoint y: 334, endPoint x: 490, endPoint y: 366, distance: 85.3
click at [490, 366] on div ".deletable-edge-delete-btn { width: 20px; height: 20px; border: 0px solid #ffff…" at bounding box center [471, 264] width 400 height 402
click at [631, 182] on span "Drop tools here" at bounding box center [633, 182] width 28 height 6
click at [625, 183] on div "Telegram Bot Tool" at bounding box center [633, 183] width 67 height 16
click at [633, 184] on img at bounding box center [633, 182] width 7 height 7
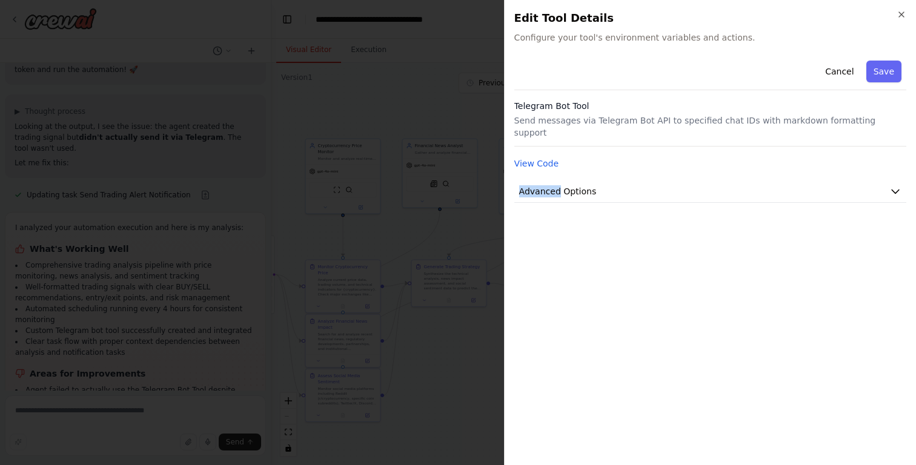
click at [633, 184] on div "Close Edit Tool Details Configure your tool's environment variables and actions…" at bounding box center [710, 232] width 412 height 465
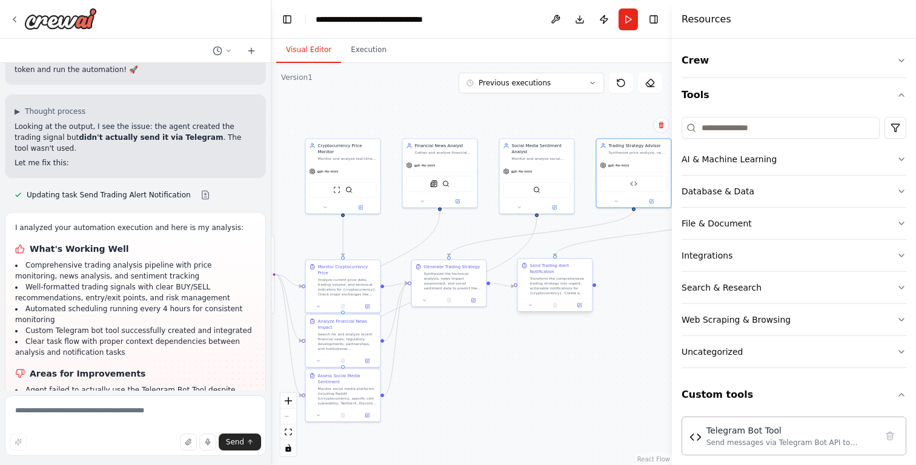
click at [546, 292] on div "Transform the comprehensive trading strategy into urgent, actionable notificati…" at bounding box center [559, 285] width 59 height 19
drag, startPoint x: 633, startPoint y: 182, endPoint x: 627, endPoint y: 170, distance: 13.0
click at [627, 173] on img at bounding box center [627, 176] width 7 height 7
click at [635, 142] on div "Trading Strategy Advisor Synthesize price analysis, news sentiment, and social …" at bounding box center [627, 135] width 74 height 19
click at [630, 137] on div "Synthesize price analysis, news sentiment, and social media data to predict {cr…" at bounding box center [631, 139] width 59 height 5
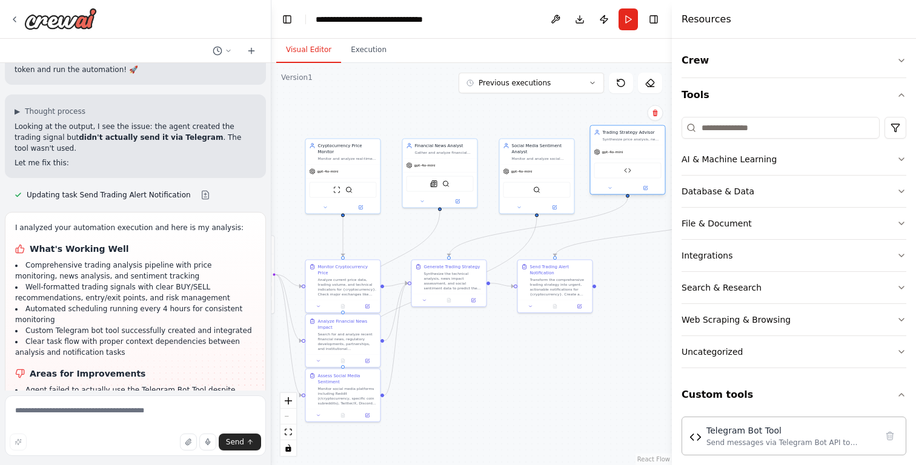
click at [630, 137] on div "Synthesize price analysis, news sentiment, and social media data to predict {cr…" at bounding box center [631, 139] width 59 height 5
click at [627, 133] on div "Trading Strategy Advisor" at bounding box center [631, 133] width 59 height 6
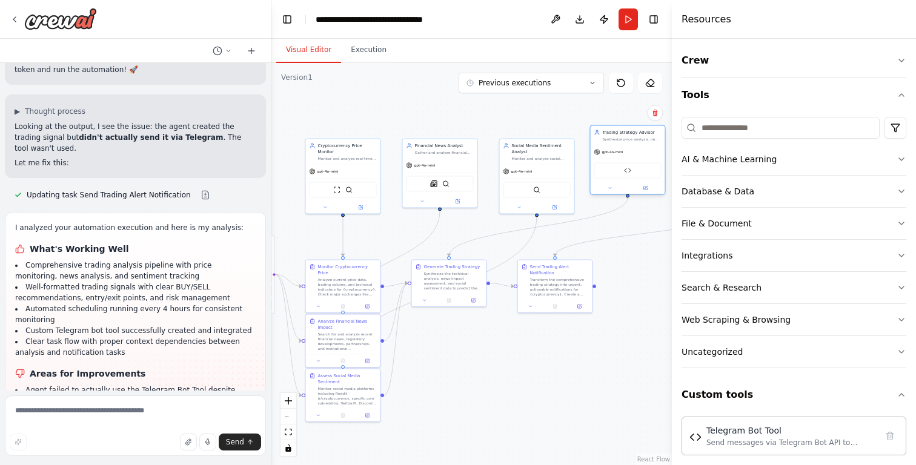
click at [627, 133] on div "Trading Strategy Advisor" at bounding box center [631, 133] width 59 height 6
click at [624, 173] on img at bounding box center [627, 170] width 7 height 7
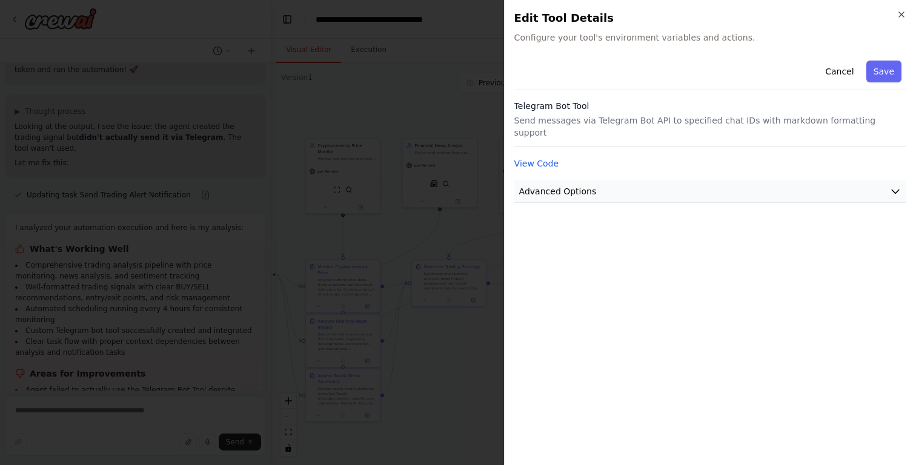
click at [589, 185] on span "Advanced Options" at bounding box center [558, 191] width 78 height 12
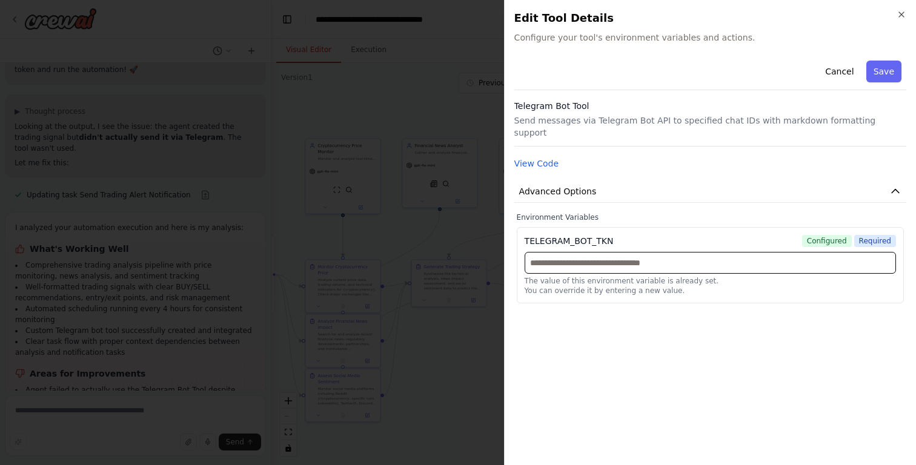
click at [590, 252] on input "text" at bounding box center [709, 263] width 371 height 22
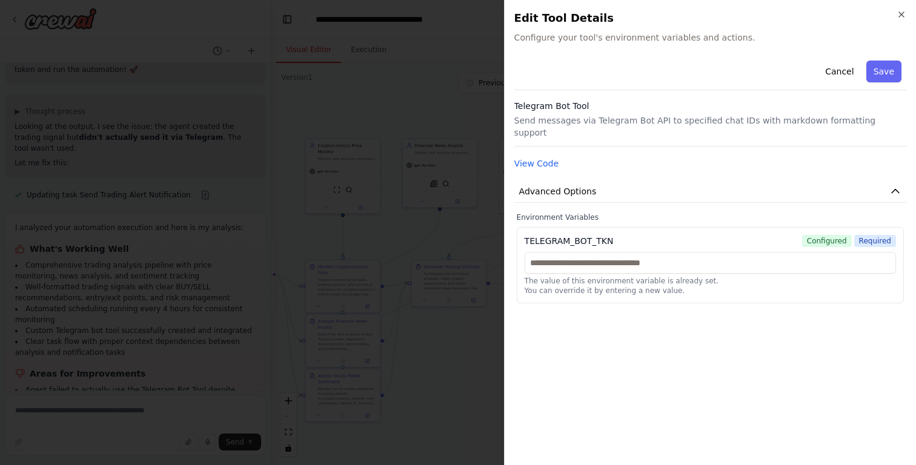
click at [606, 300] on div "Cancel Save Telegram Bot Tool Send messages via Telegram Bot API to specified c…" at bounding box center [710, 256] width 392 height 400
click at [532, 157] on button "View Code" at bounding box center [536, 163] width 45 height 12
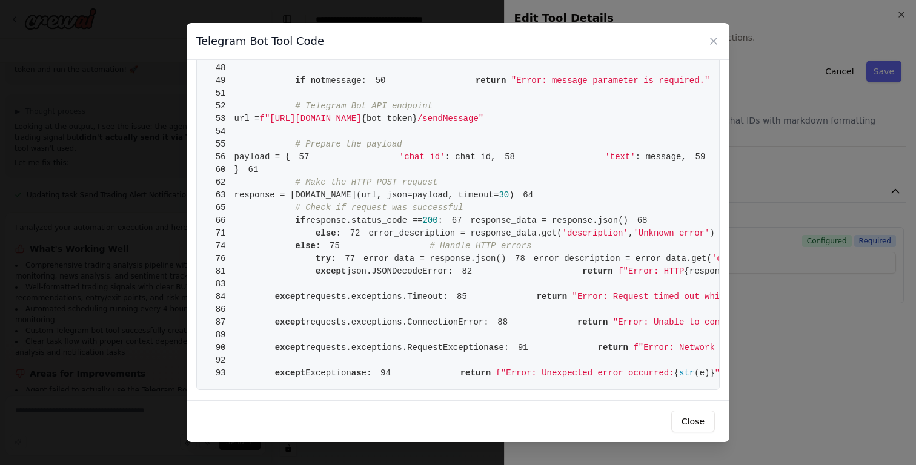
scroll to position [896, 0]
click at [702, 415] on button "Close" at bounding box center [693, 422] width 44 height 22
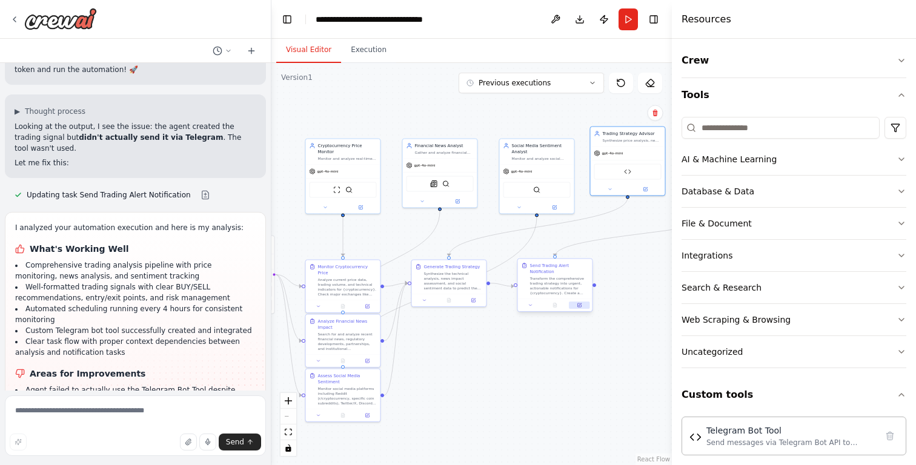
click at [579, 308] on button at bounding box center [579, 305] width 21 height 7
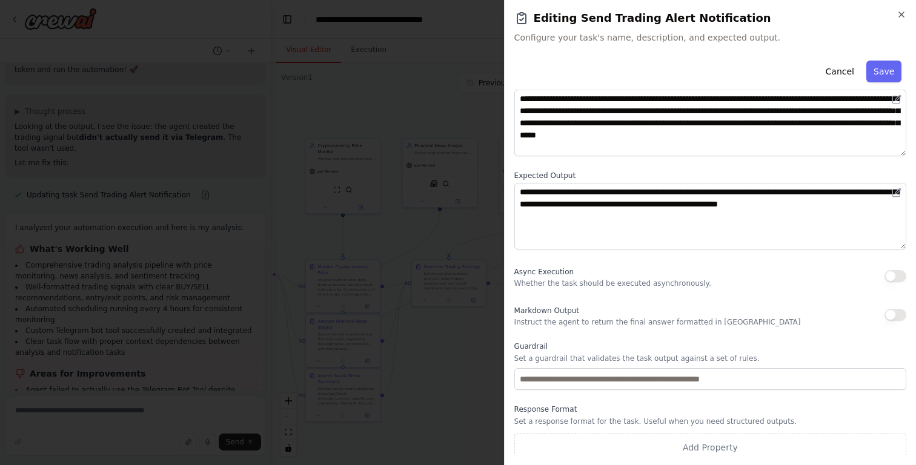
scroll to position [82, 0]
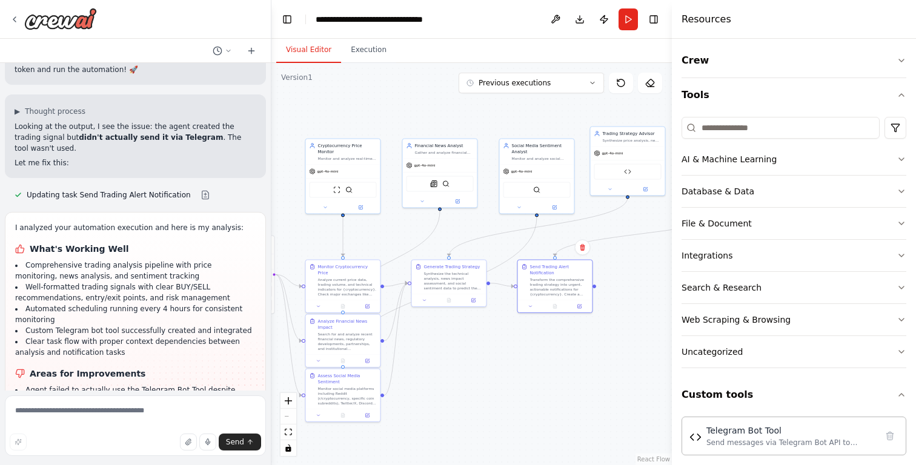
click at [511, 380] on div ".deletable-edge-delete-btn { width: 20px; height: 20px; border: 0px solid #ffff…" at bounding box center [471, 264] width 400 height 402
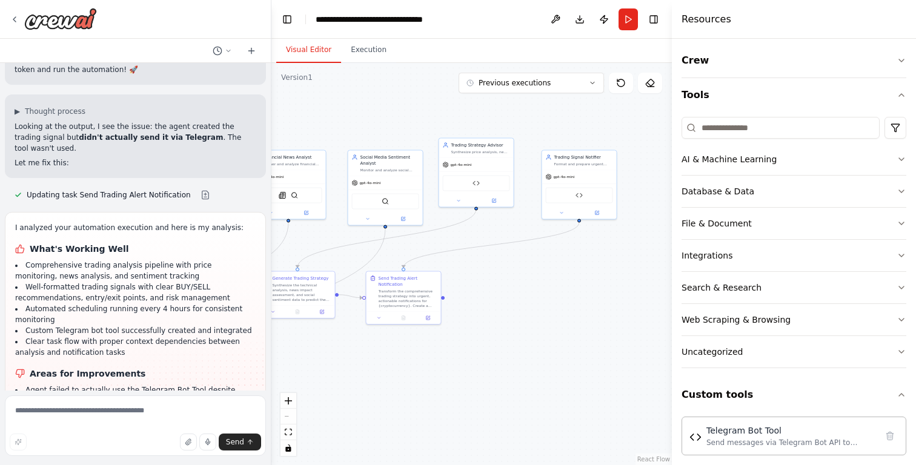
drag, startPoint x: 573, startPoint y: 233, endPoint x: 421, endPoint y: 244, distance: 152.4
click at [421, 244] on div ".deletable-edge-delete-btn { width: 20px; height: 20px; border: 0px solid #ffff…" at bounding box center [471, 264] width 400 height 402
click at [474, 181] on img at bounding box center [475, 181] width 7 height 7
click at [572, 196] on div "Telegram Bot Tool" at bounding box center [578, 194] width 67 height 16
click at [589, 193] on div "Telegram Bot Tool" at bounding box center [578, 194] width 67 height 16
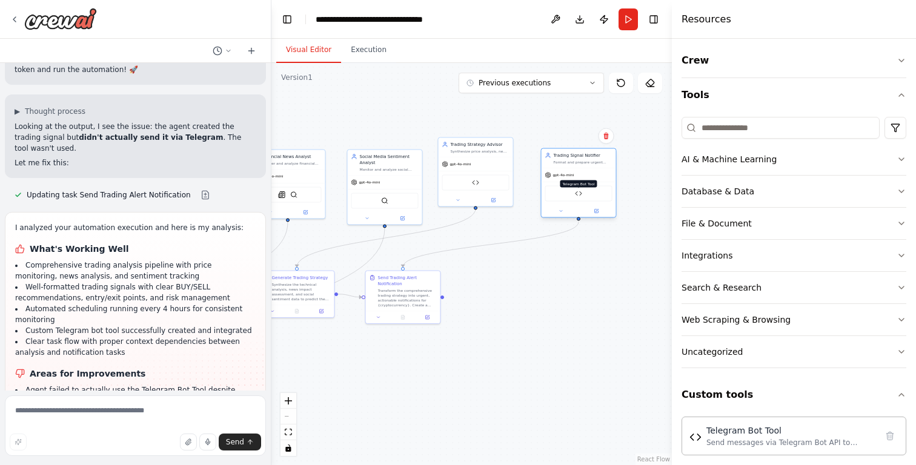
click at [579, 195] on img at bounding box center [578, 193] width 7 height 7
click at [467, 141] on div "Trading Strategy Advisor" at bounding box center [479, 143] width 59 height 6
drag, startPoint x: 467, startPoint y: 141, endPoint x: 461, endPoint y: 154, distance: 13.8
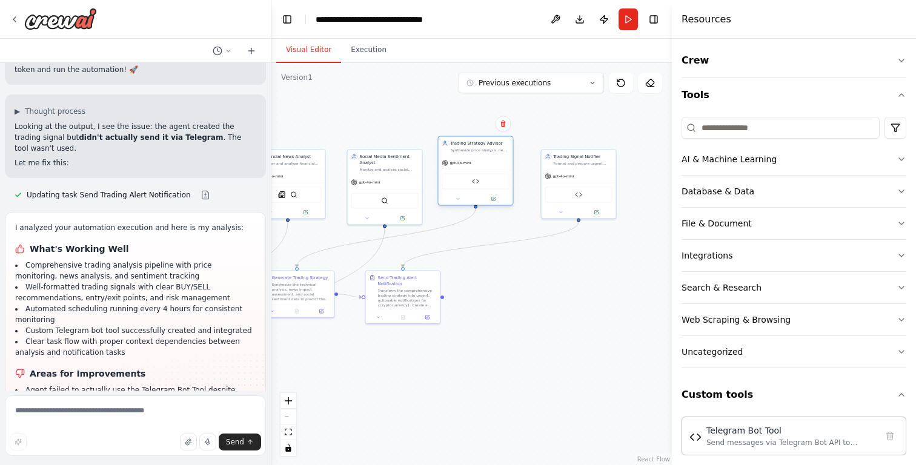
click at [461, 154] on div "Trading Strategy Advisor Synthesize price analysis, news sentiment, and social …" at bounding box center [475, 146] width 74 height 19
click at [472, 183] on img at bounding box center [475, 181] width 7 height 7
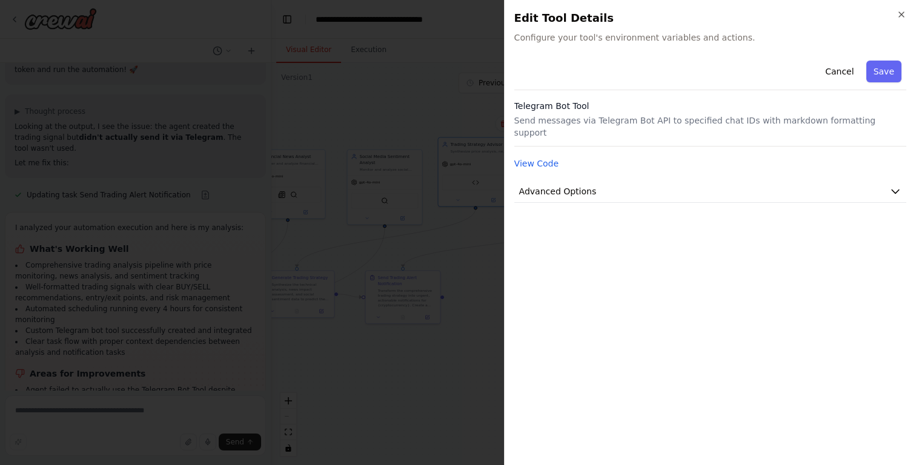
click at [808, 122] on p "Send messages via Telegram Bot API to specified chat IDs with markdown formatti…" at bounding box center [710, 126] width 392 height 24
click at [589, 127] on div "Telegram Bot Tool Send messages via Telegram Bot API to specified chat IDs with…" at bounding box center [710, 123] width 392 height 47
click at [581, 111] on h3 "Telegram Bot Tool" at bounding box center [710, 106] width 392 height 12
click at [834, 68] on button "Cancel" at bounding box center [838, 72] width 43 height 22
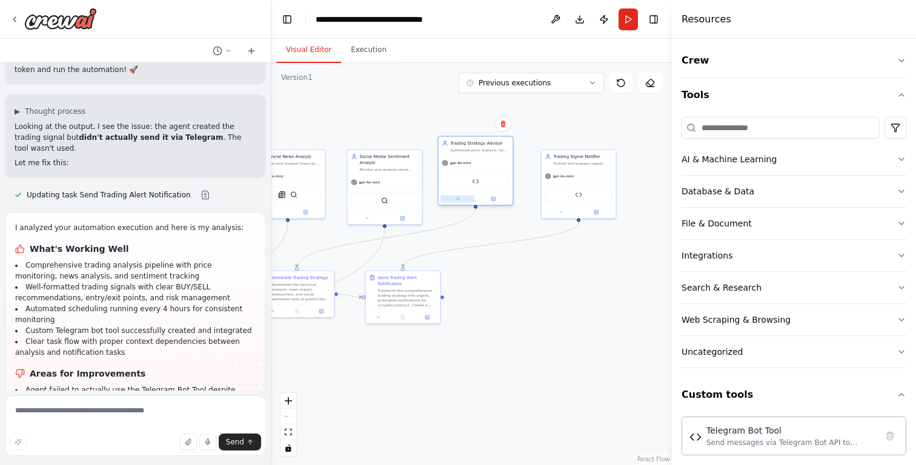
click at [457, 200] on icon at bounding box center [457, 199] width 5 height 5
click at [543, 305] on icon at bounding box center [542, 303] width 5 height 6
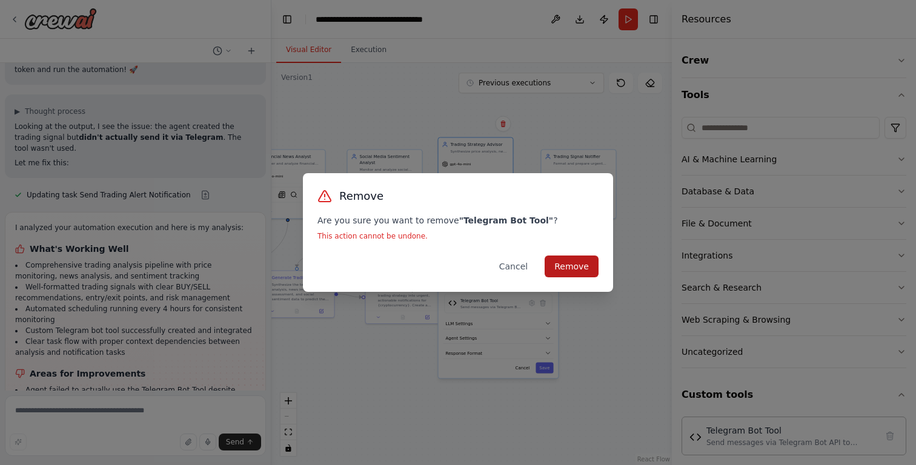
click at [571, 270] on button "Remove" at bounding box center [571, 267] width 54 height 22
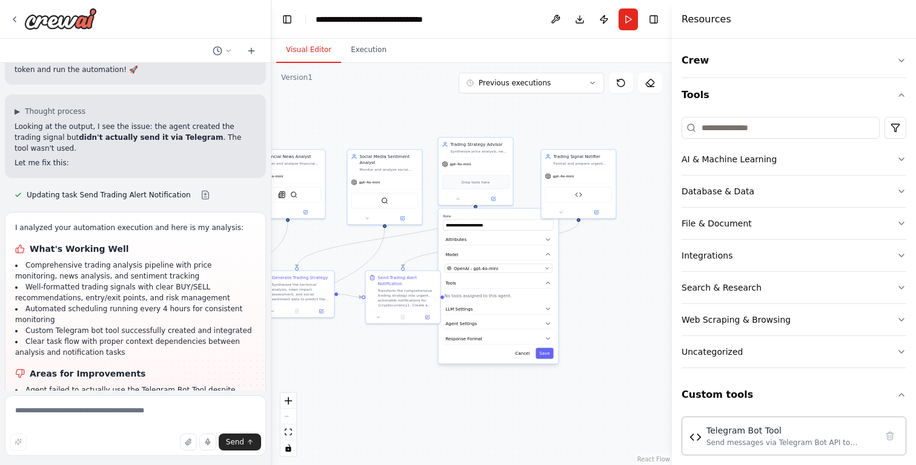
click at [576, 272] on div ".deletable-edge-delete-btn { width: 20px; height: 20px; border: 0px solid #ffff…" at bounding box center [471, 264] width 400 height 402
click at [522, 354] on button "Cancel" at bounding box center [523, 353] width 22 height 11
click at [466, 156] on div "gpt-4o-mini" at bounding box center [475, 162] width 74 height 13
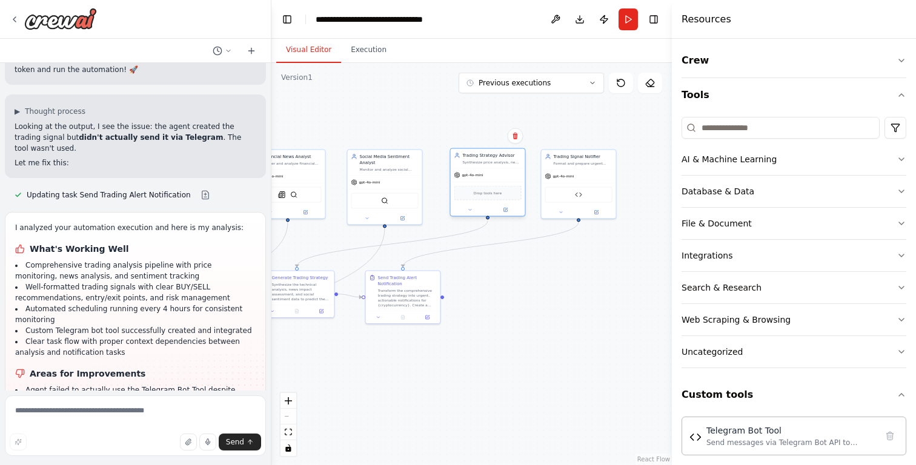
drag, startPoint x: 466, startPoint y: 156, endPoint x: 475, endPoint y: 165, distance: 12.4
click at [475, 165] on div "Trading Strategy Advisor Synthesize price analysis, news sentiment, and social …" at bounding box center [488, 182] width 76 height 68
click at [559, 216] on div at bounding box center [578, 211] width 74 height 12
click at [559, 213] on button at bounding box center [561, 211] width 35 height 7
click at [528, 272] on div ".deletable-edge-delete-btn { width: 20px; height: 20px; border: 0px solid #ffff…" at bounding box center [471, 264] width 400 height 402
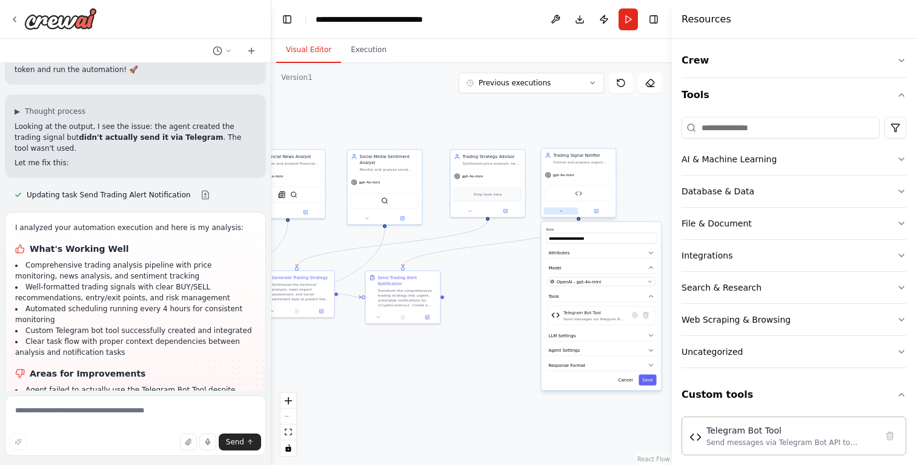
click at [561, 214] on button at bounding box center [561, 211] width 35 height 7
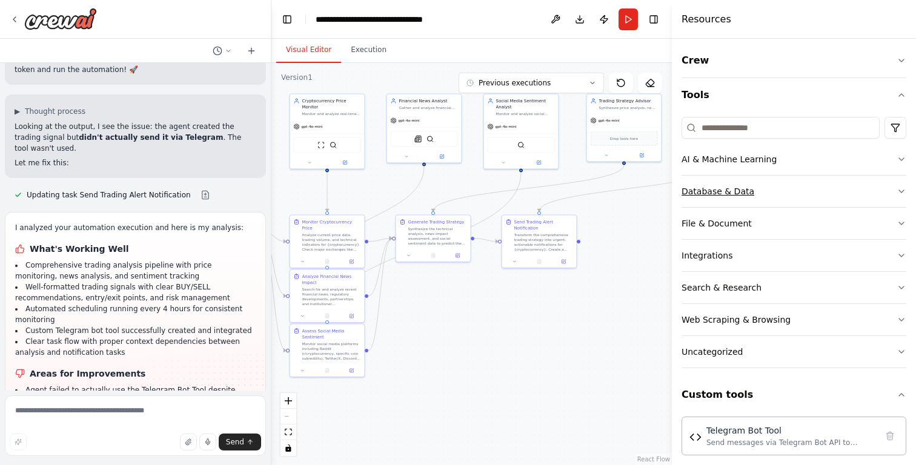
drag, startPoint x: 600, startPoint y: 249, endPoint x: 734, endPoint y: 192, distance: 146.0
click at [735, 192] on div "Create an intelligent assistant team that continuously monitors a user-specifie…" at bounding box center [458, 232] width 916 height 465
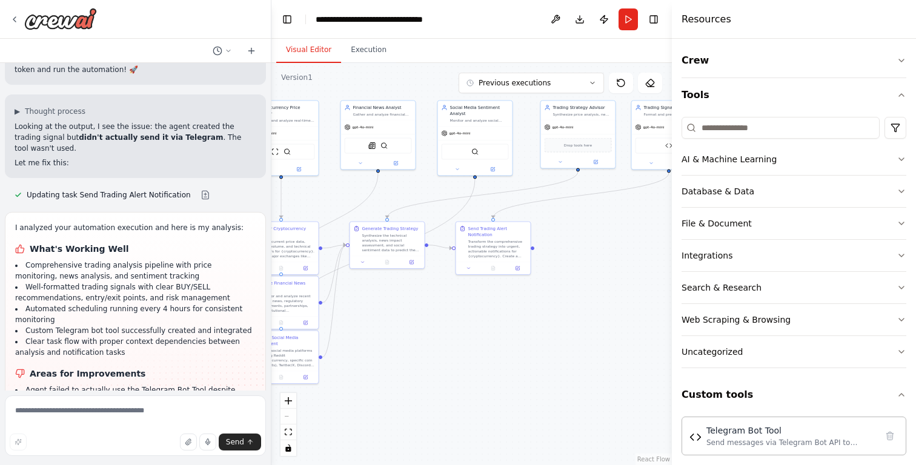
drag, startPoint x: 459, startPoint y: 292, endPoint x: 414, endPoint y: 300, distance: 45.5
click at [414, 300] on div ".deletable-edge-delete-btn { width: 20px; height: 20px; border: 0px solid #ffff…" at bounding box center [471, 264] width 400 height 402
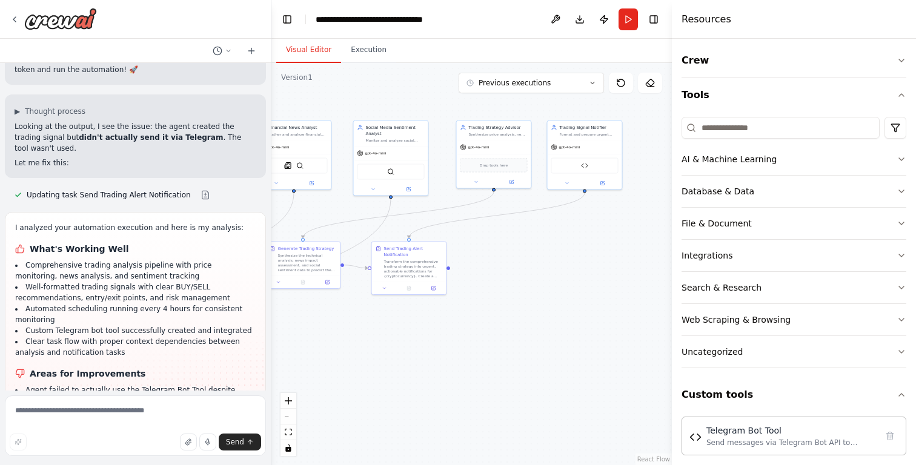
drag, startPoint x: 632, startPoint y: 227, endPoint x: 547, endPoint y: 247, distance: 87.1
click at [547, 247] on div ".deletable-edge-delete-btn { width: 20px; height: 20px; border: 0px solid #ffff…" at bounding box center [471, 264] width 400 height 402
click at [576, 136] on div "Trading Signal Notifier Format and prepare urgent trading alerts for {cryptocur…" at bounding box center [584, 129] width 74 height 19
click at [584, 139] on div "gpt-4o-mini Telegram Bot Tool" at bounding box center [584, 163] width 74 height 49
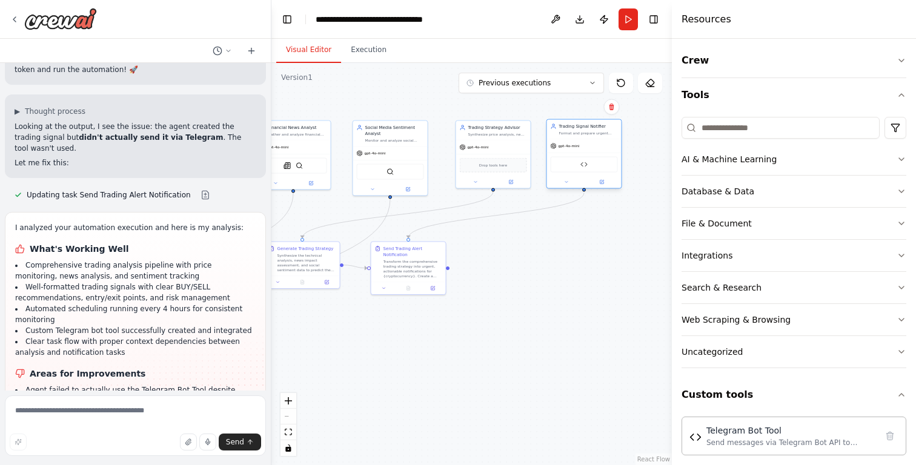
click at [584, 139] on div "gpt-4o-mini Telegram Bot Tool" at bounding box center [584, 163] width 74 height 49
click at [624, 82] on icon at bounding box center [620, 82] width 7 height 7
click at [621, 85] on icon at bounding box center [621, 83] width 10 height 10
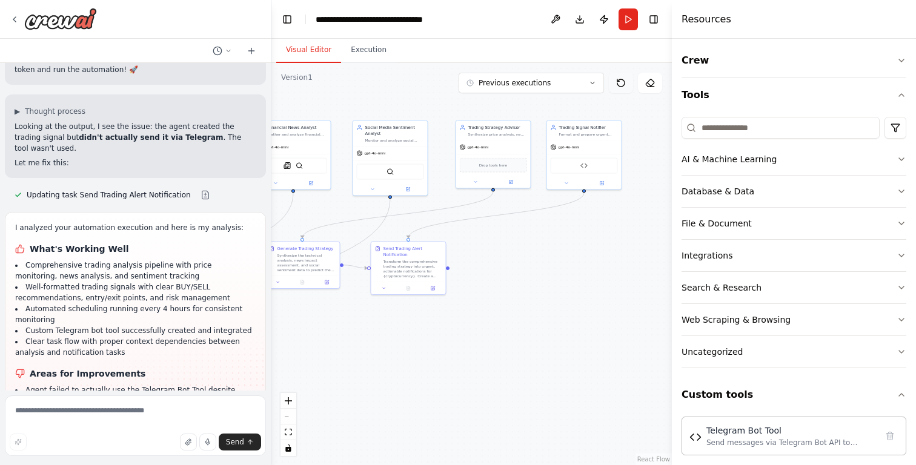
click at [621, 85] on icon at bounding box center [621, 83] width 10 height 10
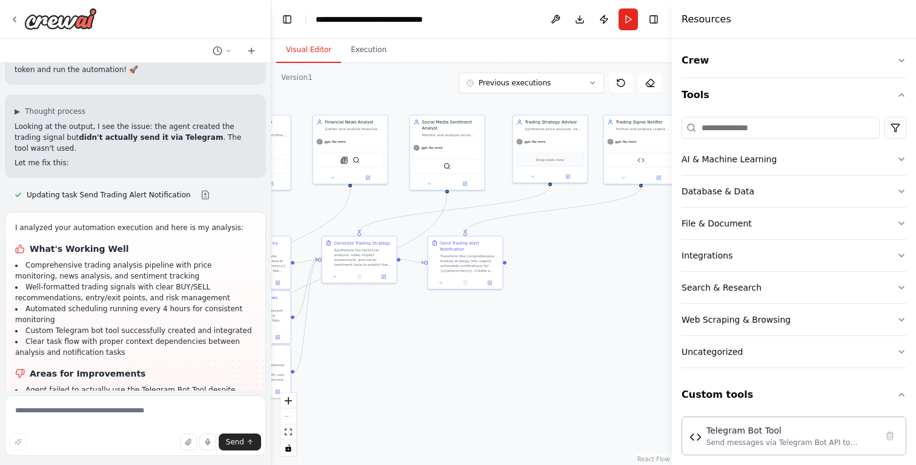
drag, startPoint x: 502, startPoint y: 297, endPoint x: 575, endPoint y: 286, distance: 74.2
click at [576, 286] on div ".deletable-edge-delete-btn { width: 20px; height: 20px; border: 0px solid #ffff…" at bounding box center [471, 264] width 400 height 402
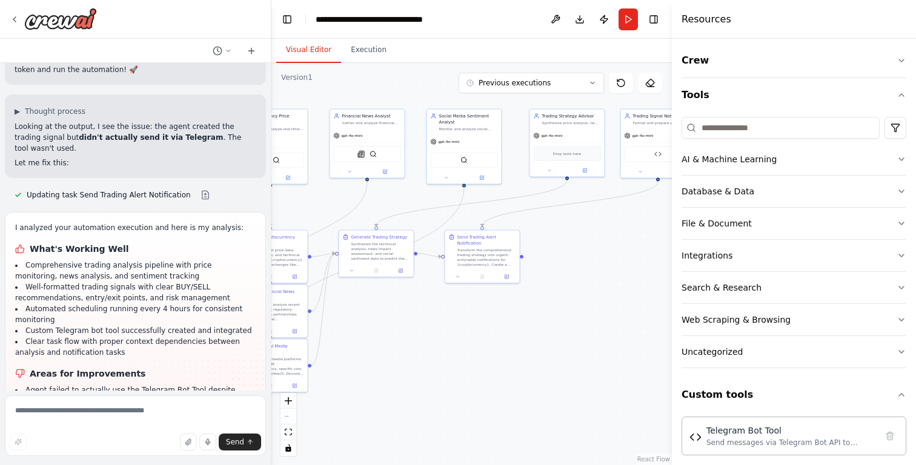
click at [627, 7] on header "**********" at bounding box center [471, 19] width 400 height 39
click at [628, 16] on button "Run" at bounding box center [627, 19] width 19 height 22
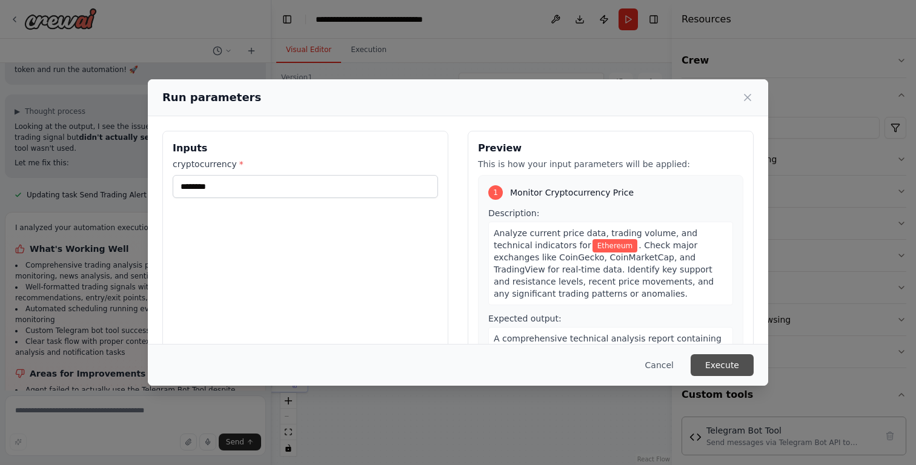
click at [727, 362] on button "Execute" at bounding box center [721, 365] width 63 height 22
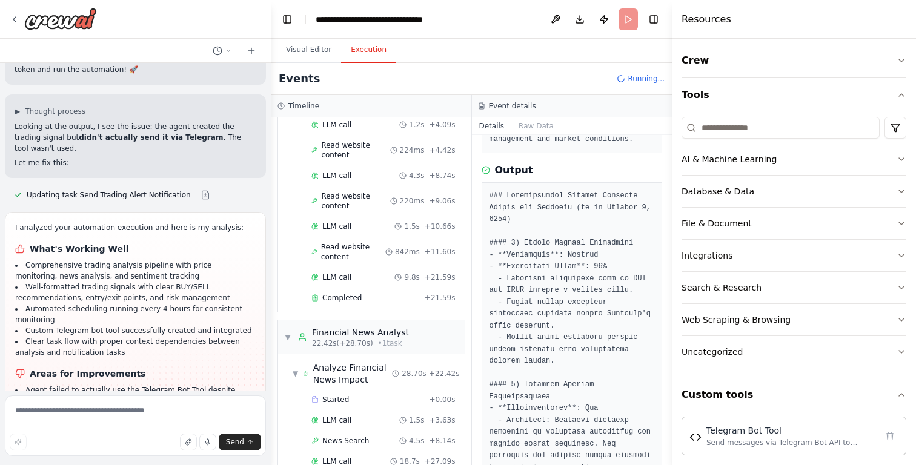
scroll to position [356, 0]
